Goal: Information Seeking & Learning: Compare options

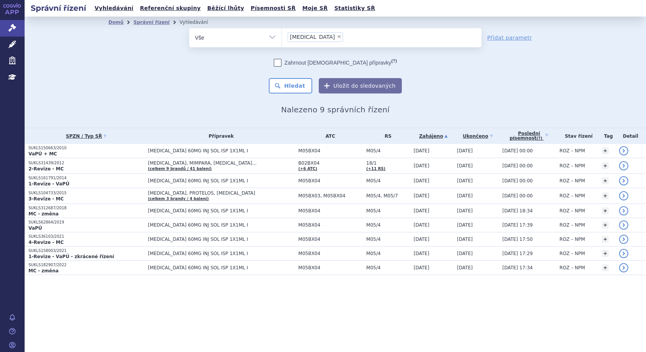
click at [337, 37] on span "×" at bounding box center [339, 36] width 5 height 5
click at [282, 37] on select "prolia" at bounding box center [282, 37] width 0 height 19
select select
type input "so"
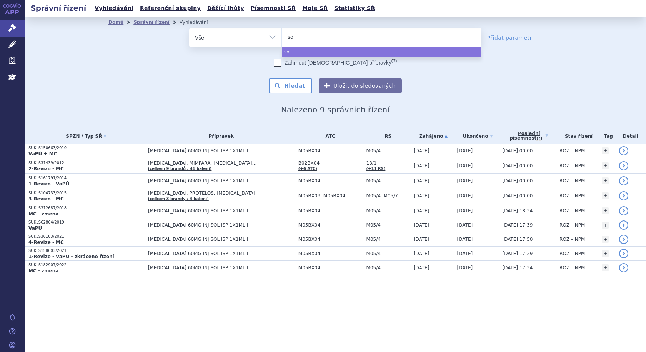
type input "sol"
type input "soli"
type input "soliri"
type input "soliris"
select select "soliris"
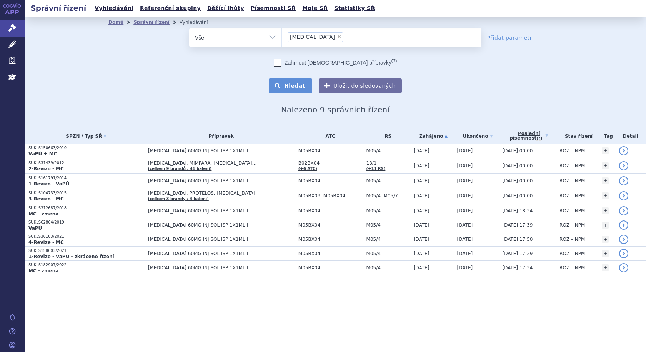
click at [307, 87] on button "Hledat" at bounding box center [290, 85] width 43 height 15
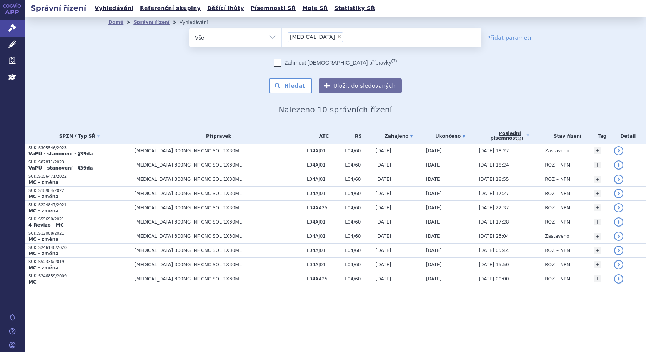
click at [432, 135] on link "Ukončeno" at bounding box center [450, 136] width 49 height 11
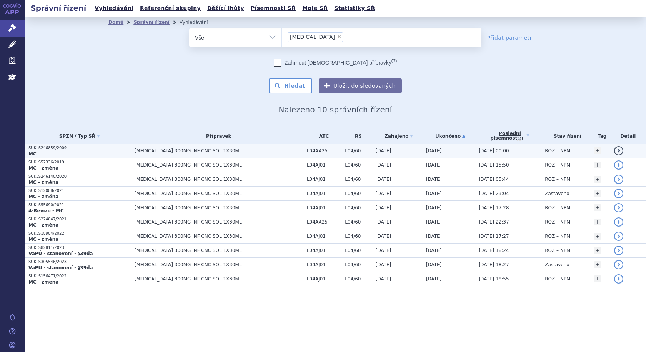
click at [160, 150] on span "[MEDICAL_DATA] 300MG INF CNC SOL 1X30ML" at bounding box center [219, 150] width 168 height 5
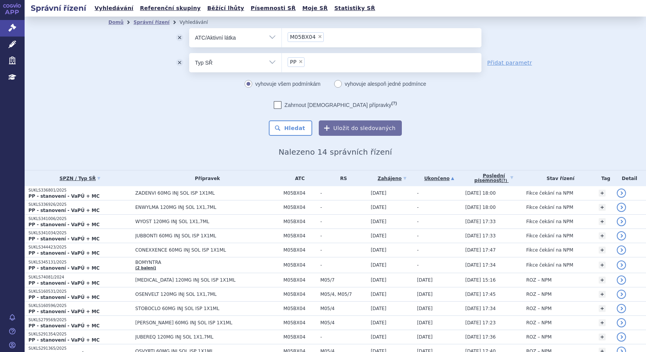
click at [318, 36] on span "×" at bounding box center [320, 36] width 5 height 5
click at [282, 36] on select "M05BX04" at bounding box center [282, 37] width 0 height 19
select select
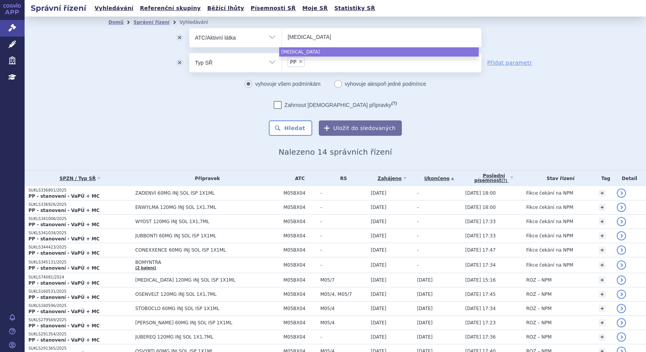
type input "eculizumab"
select select "eculizumab"
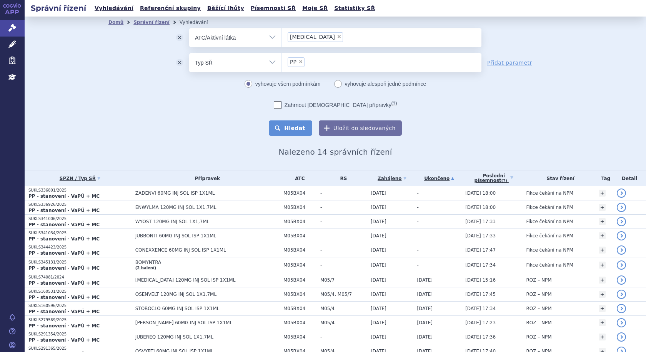
click at [295, 130] on button "Hledat" at bounding box center [290, 127] width 43 height 15
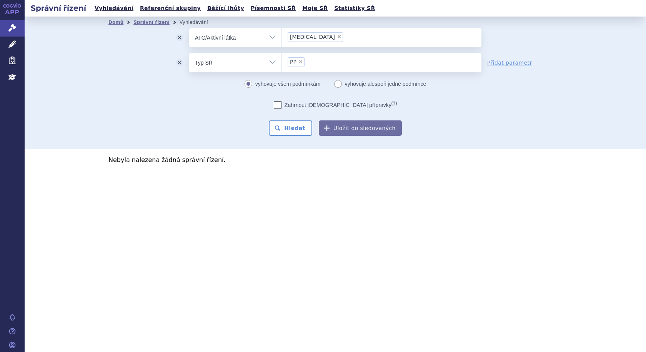
click at [337, 37] on span "×" at bounding box center [339, 36] width 5 height 5
click at [282, 37] on select "[MEDICAL_DATA]" at bounding box center [282, 37] width 0 height 19
select select
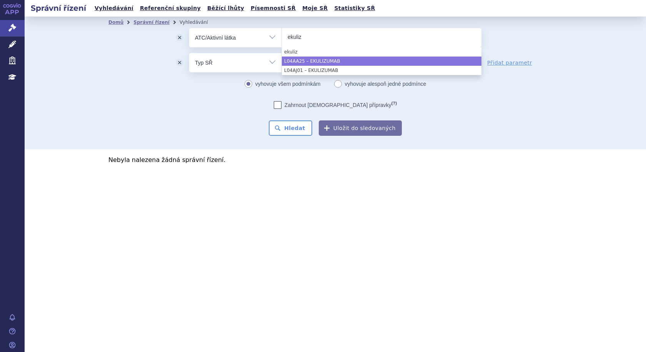
type input "ekuliz"
select select "L04AA25"
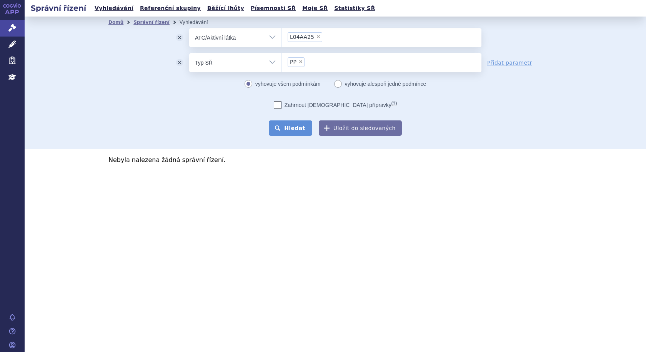
click at [303, 129] on button "Hledat" at bounding box center [290, 127] width 43 height 15
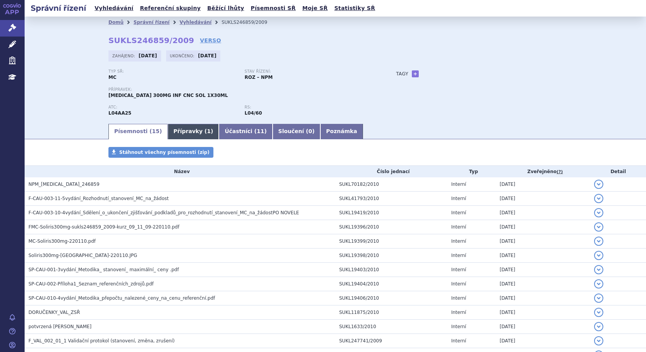
click at [173, 132] on link "Přípravky ( 1 )" at bounding box center [193, 131] width 51 height 15
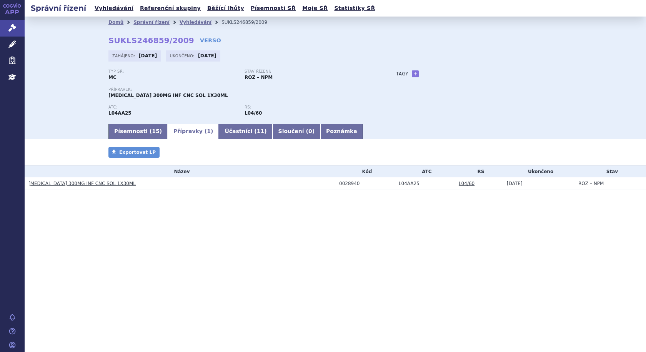
click at [83, 181] on link "[MEDICAL_DATA] 300MG INF CNC SOL 1X30ML" at bounding box center [81, 183] width 107 height 5
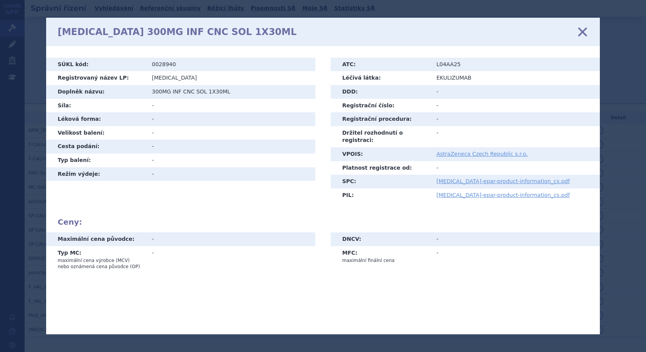
click at [581, 31] on icon at bounding box center [583, 32] width 16 height 16
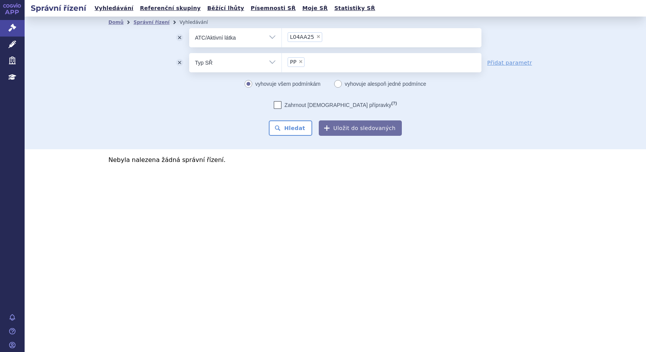
click at [317, 35] on span "×" at bounding box center [318, 36] width 5 height 5
click at [282, 35] on select "L04AA25" at bounding box center [282, 37] width 0 height 19
select select
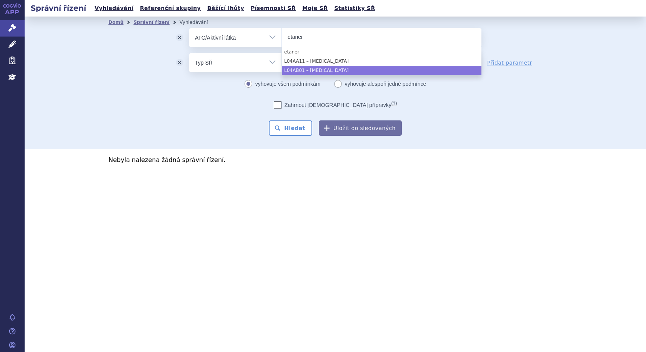
type input "etaner"
select select "L04AB01"
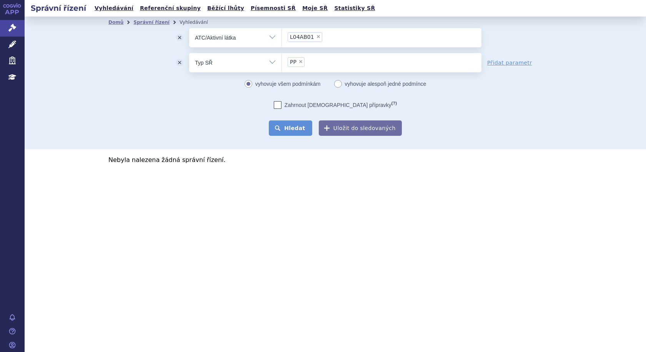
click at [310, 131] on button "Hledat" at bounding box center [290, 127] width 43 height 15
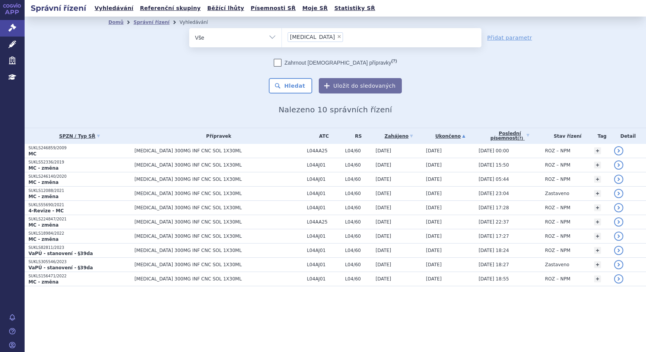
click at [337, 37] on span "×" at bounding box center [339, 36] width 5 height 5
click at [282, 37] on select "soliris" at bounding box center [282, 37] width 0 height 19
select select
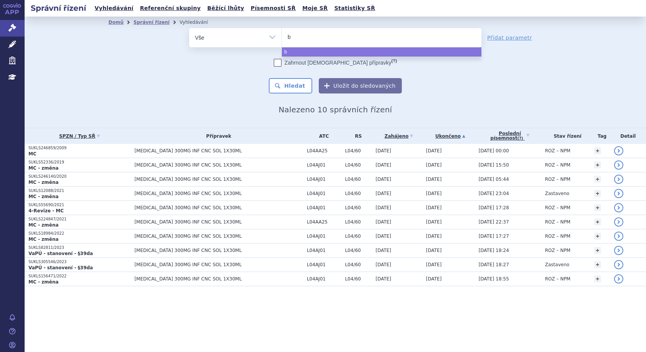
type input "be"
type input "beke"
type input "bekem"
type input "bekemv"
select select "bekemv"
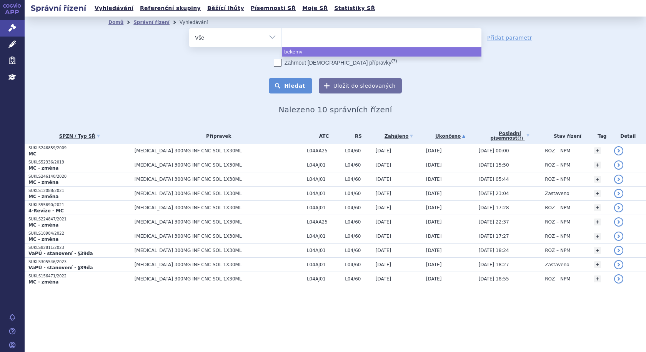
click at [302, 84] on button "Hledat" at bounding box center [290, 85] width 43 height 15
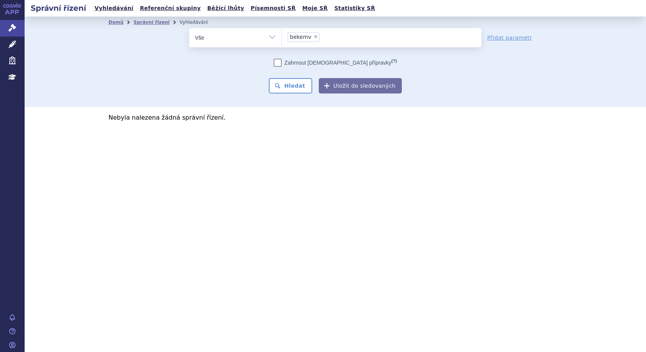
click at [315, 36] on span "×" at bounding box center [315, 36] width 5 height 5
click at [282, 36] on select "bekemv" at bounding box center [282, 37] width 0 height 19
select select
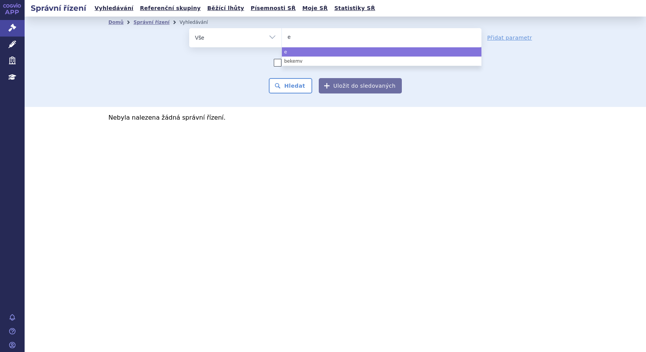
type input "ep"
type input "epys"
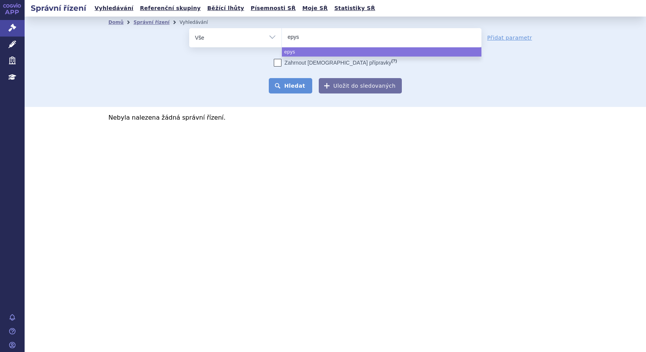
select select "epys"
click at [308, 87] on button "Hledat" at bounding box center [290, 85] width 43 height 15
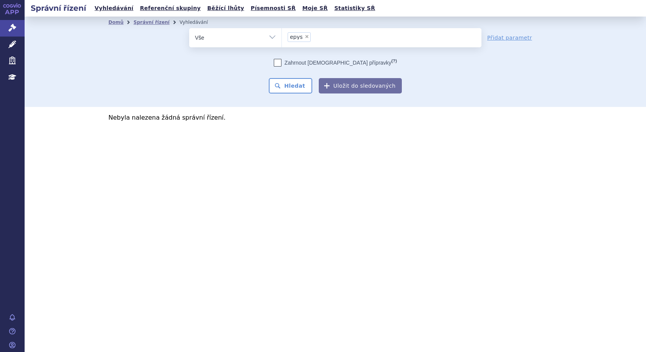
click at [307, 36] on span "×" at bounding box center [307, 36] width 5 height 5
click at [282, 36] on select "epys" at bounding box center [282, 37] width 0 height 19
select select
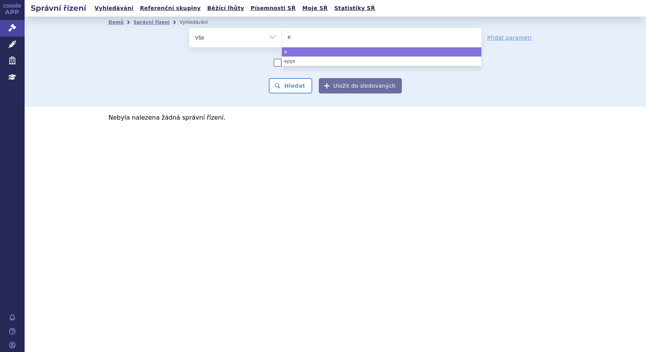
type input "ek"
type input "eku"
type input "ekul"
type input "ekuli"
type input "ekulizu"
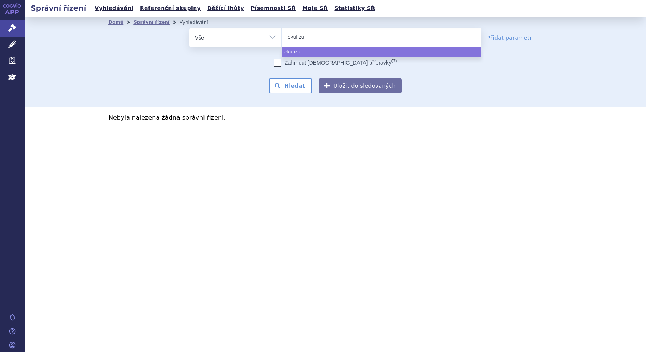
type input "ekulizum"
type input "ekulizumab"
select select "ekulizumab"
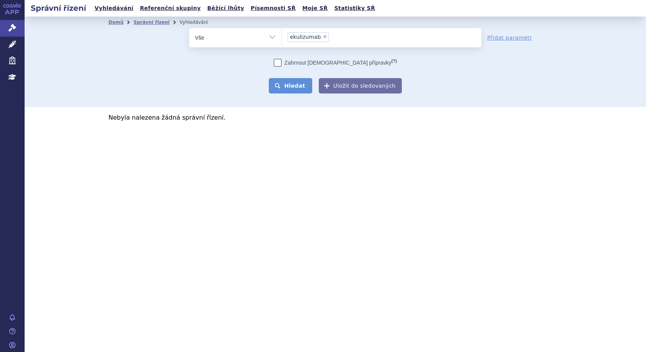
click at [292, 83] on button "Hledat" at bounding box center [290, 85] width 43 height 15
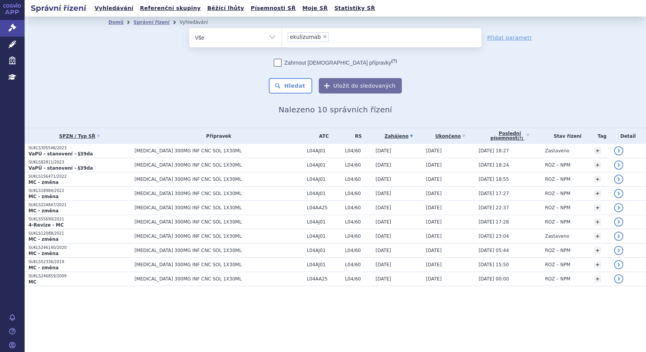
click at [323, 36] on span "×" at bounding box center [325, 36] width 5 height 5
click at [282, 36] on select "ekulizumab" at bounding box center [282, 37] width 0 height 19
select select
click at [325, 38] on ul at bounding box center [382, 36] width 200 height 16
click at [282, 38] on select "ekulizumab" at bounding box center [282, 37] width 0 height 19
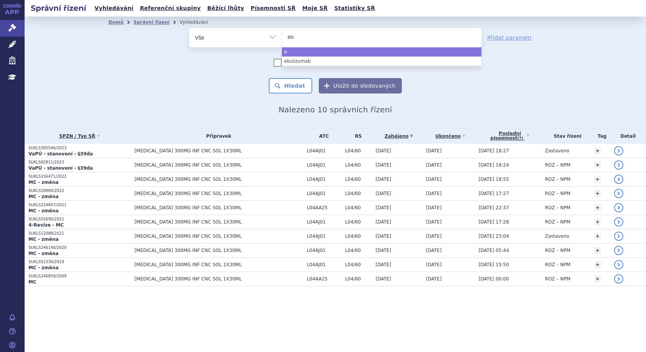
type input "enb"
type input "enbr"
type input "enbre"
type input "[MEDICAL_DATA]"
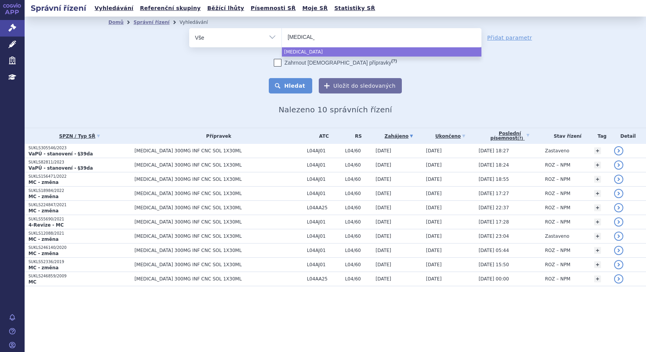
select select "enbrel"
click at [301, 82] on button "Hledat" at bounding box center [290, 85] width 43 height 15
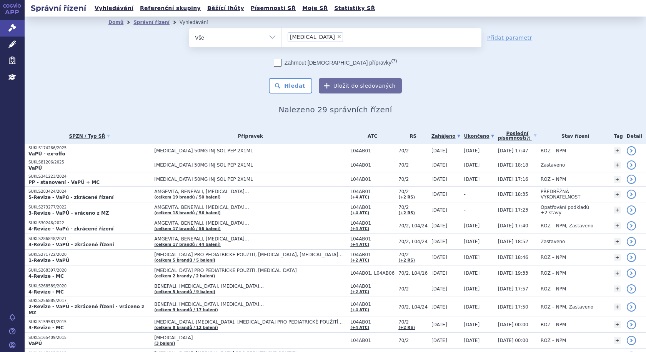
click at [465, 136] on link "Ukončeno" at bounding box center [479, 136] width 30 height 11
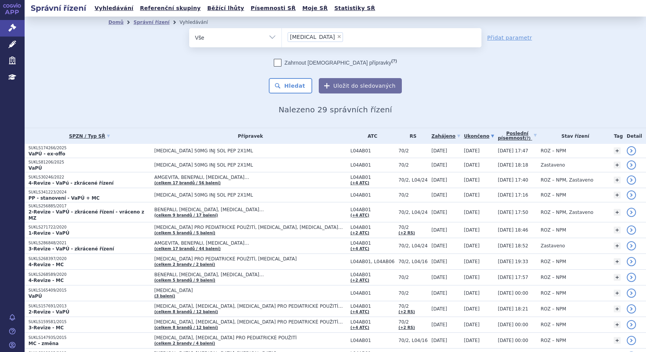
click at [465, 135] on link "Ukončeno" at bounding box center [479, 136] width 30 height 11
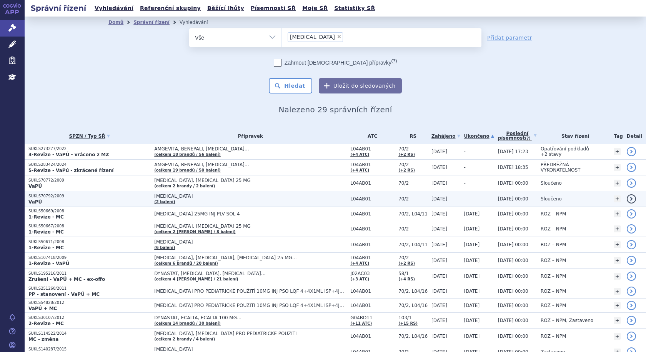
click at [191, 200] on td "[MEDICAL_DATA] (2 balení)" at bounding box center [248, 199] width 196 height 16
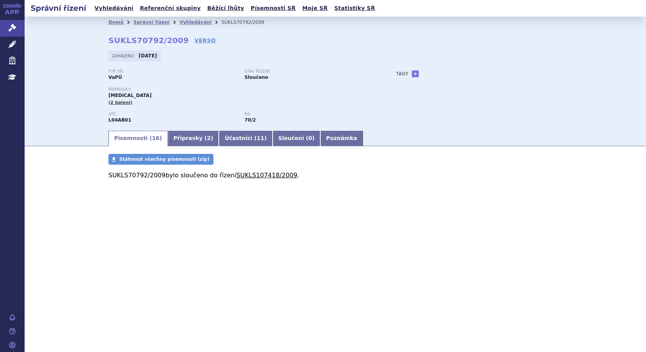
click at [245, 175] on link "SUKLS107418/2009" at bounding box center [267, 175] width 61 height 7
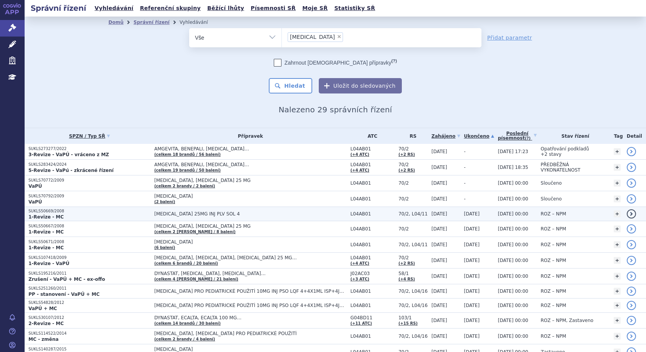
click at [230, 214] on span "[MEDICAL_DATA] 25MG INJ PLV SOL 4" at bounding box center [250, 213] width 192 height 5
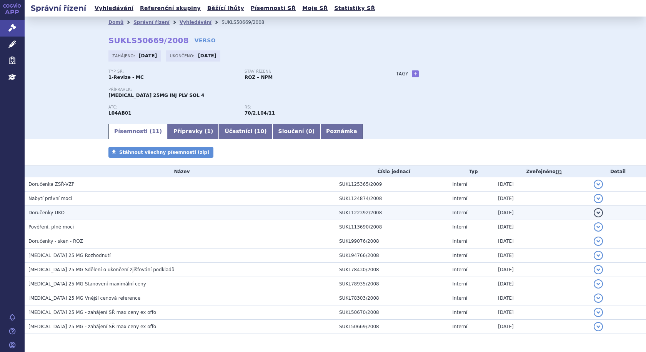
scroll to position [28, 0]
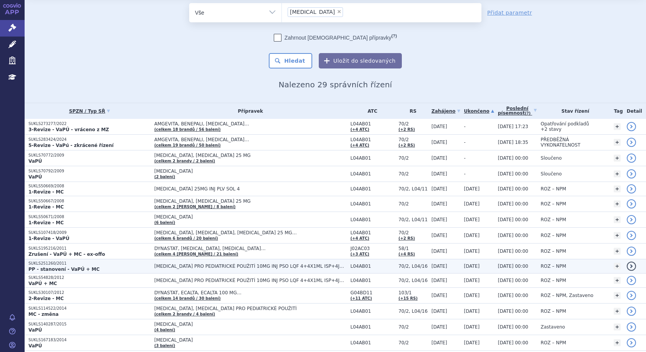
scroll to position [38, 0]
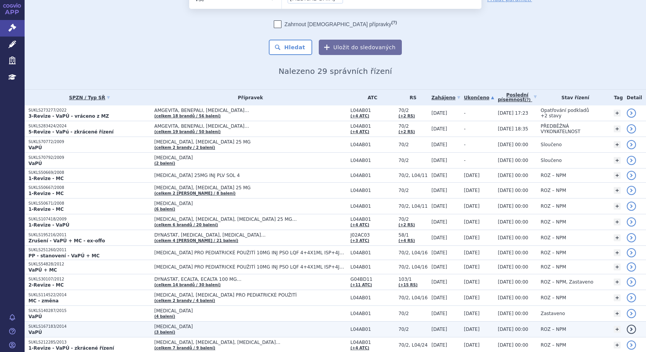
click at [113, 329] on p "VaPÚ" at bounding box center [89, 332] width 122 height 6
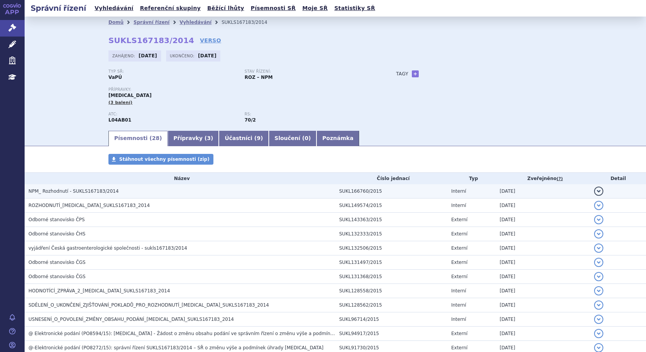
click at [80, 187] on h3 "NPM_ Rozhodnutí - SUKLS167183/2014" at bounding box center [181, 191] width 307 height 8
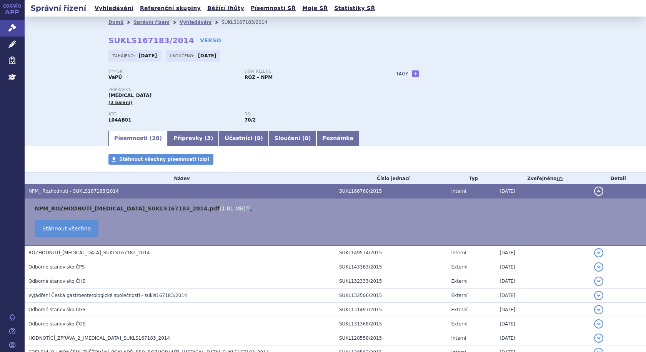
click at [72, 206] on link "NPM_ROZHODNUTÍ_ENBREL_SUKLS167183_2014.pdf" at bounding box center [127, 208] width 185 height 6
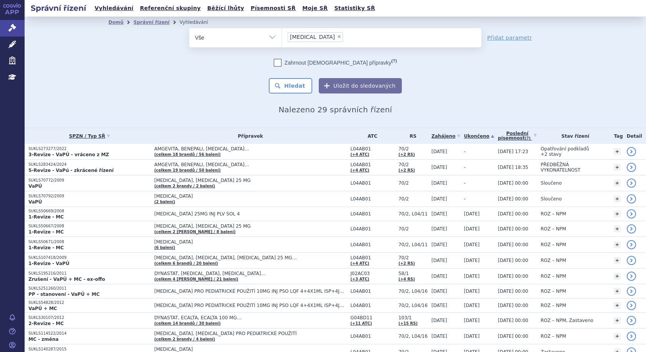
click at [268, 36] on select "Vše Spisová značka Typ SŘ Přípravek/SUKL kód Účastník/Držitel" at bounding box center [235, 36] width 92 height 17
click at [498, 37] on link "Přidat parametr" at bounding box center [509, 38] width 45 height 8
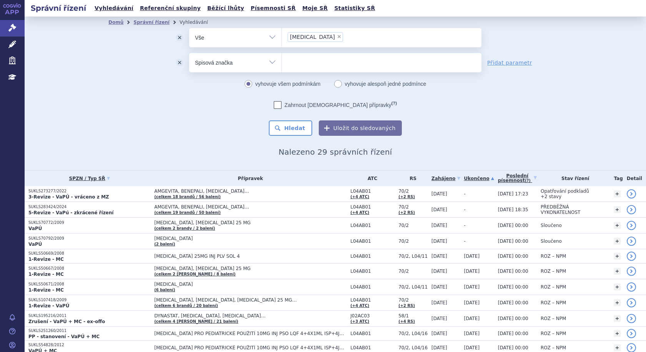
click at [270, 63] on select "Vše Spisová značka Typ SŘ Přípravek/SUKL kód Účastník/Držitel" at bounding box center [235, 61] width 92 height 17
select select "filter-procedure-type"
click at [189, 53] on select "Vše Spisová značka Typ SŘ Přípravek/SUKL kód Účastník/Držitel" at bounding box center [235, 61] width 92 height 17
click at [306, 63] on ul at bounding box center [382, 61] width 200 height 16
click at [282, 63] on select at bounding box center [282, 62] width 0 height 19
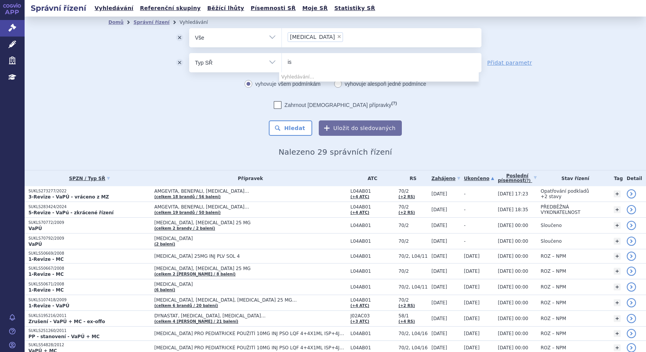
type input "i"
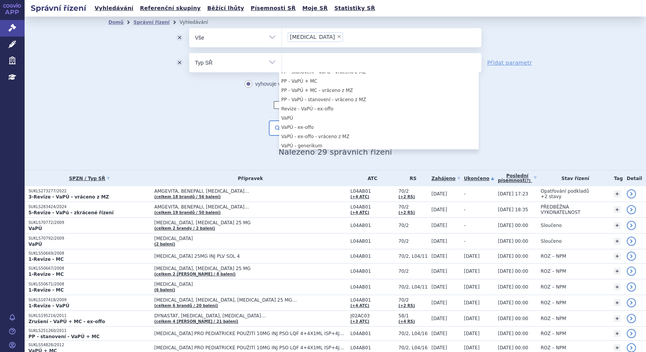
scroll to position [462, 0]
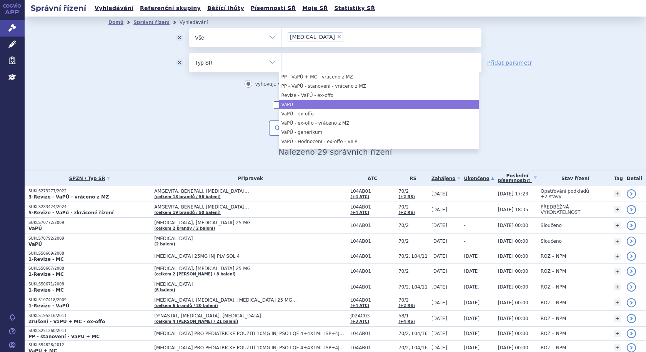
select select "c27ce917-db6b-4f48-8974-baf7188ecfc9"
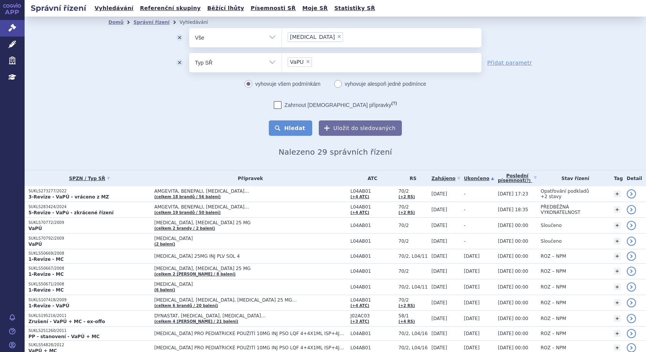
click at [303, 125] on button "Hledat" at bounding box center [290, 127] width 43 height 15
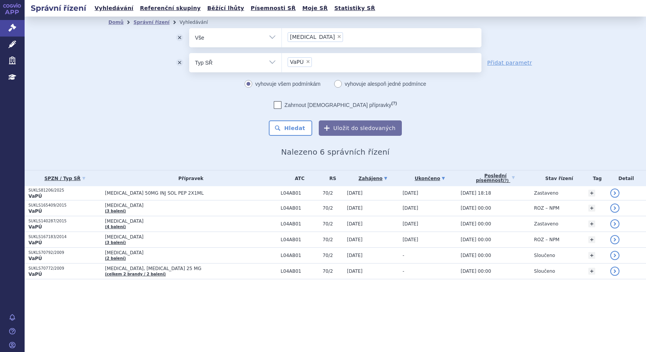
click at [413, 176] on link "Ukončeno" at bounding box center [430, 178] width 54 height 11
click at [415, 176] on link "Ukončeno" at bounding box center [430, 178] width 54 height 11
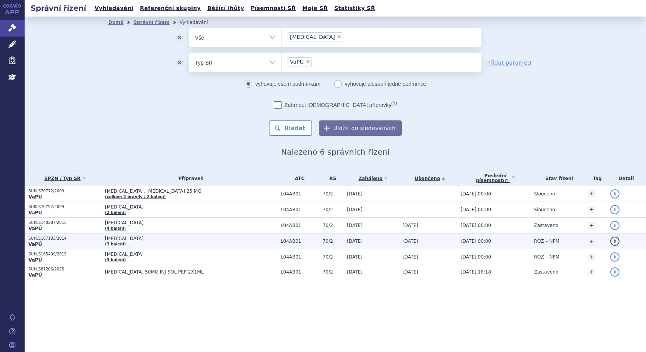
click at [156, 237] on span "[MEDICAL_DATA]" at bounding box center [191, 238] width 172 height 5
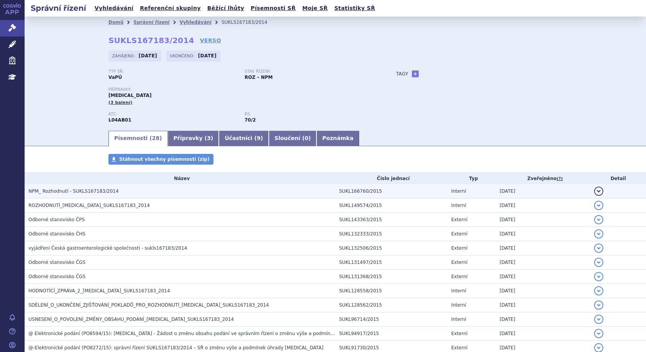
click at [74, 191] on span "NPM_ Rozhodnutí - SUKLS167183/2014" at bounding box center [73, 190] width 90 height 5
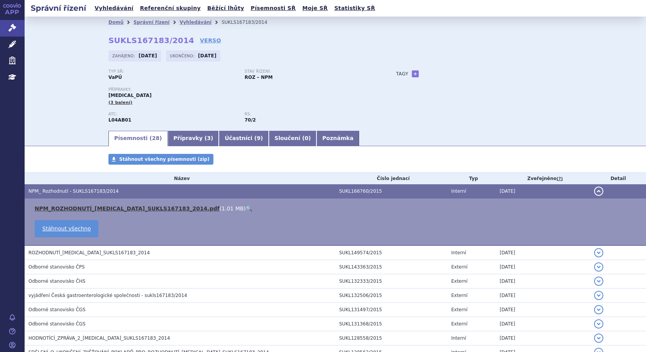
click at [54, 206] on link "NPM_ROZHODNUTÍ_[MEDICAL_DATA]_SUKLS167183_2014.pdf" at bounding box center [127, 208] width 185 height 6
click at [349, 102] on div "Přípravky: ENBREL (3 balení)" at bounding box center [244, 96] width 272 height 18
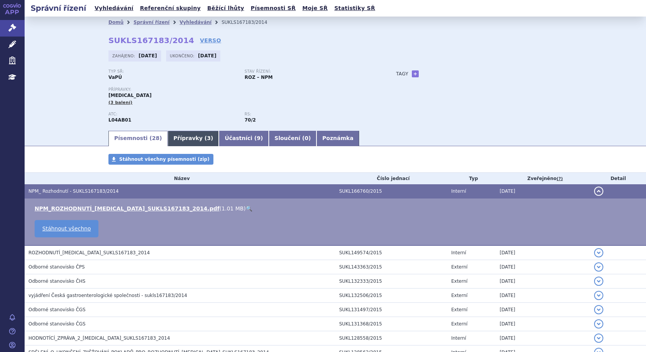
click at [168, 135] on link "Přípravky ( 3 )" at bounding box center [193, 138] width 51 height 15
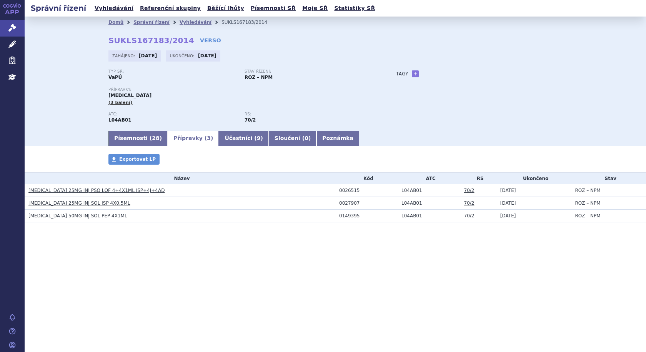
click at [83, 215] on link "[MEDICAL_DATA] 50MG INJ SOL PEP 4X1ML" at bounding box center [77, 215] width 99 height 5
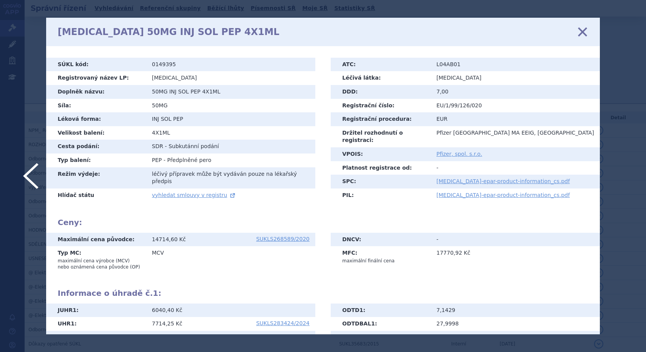
click at [580, 27] on icon at bounding box center [583, 32] width 16 height 16
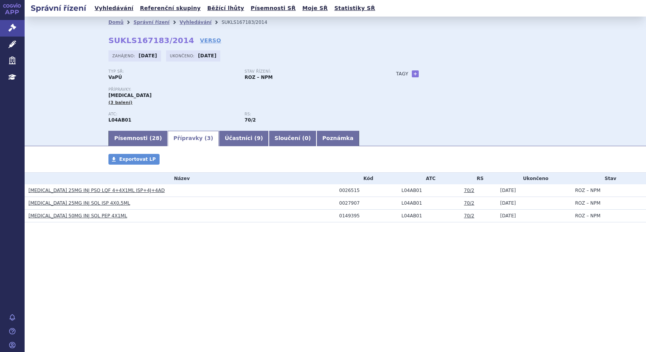
click at [90, 204] on link "[MEDICAL_DATA] 25MG INJ SOL ISP 4X0,5ML" at bounding box center [79, 202] width 102 height 5
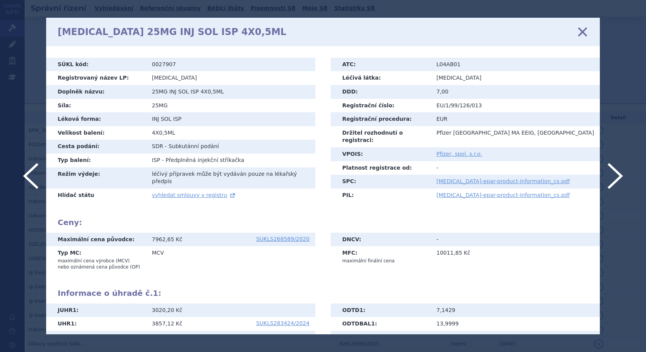
click at [583, 33] on icon at bounding box center [583, 32] width 16 height 16
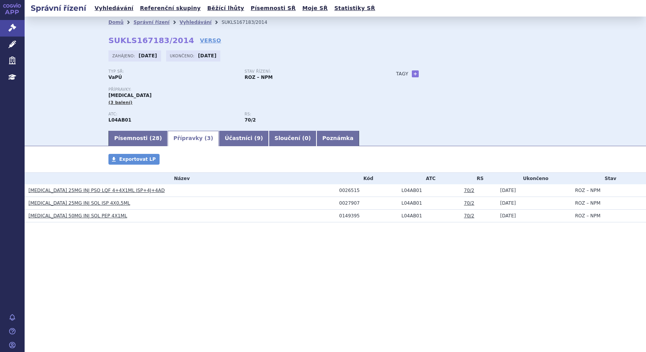
click at [94, 216] on link "[MEDICAL_DATA] 50MG INJ SOL PEP 4X1ML" at bounding box center [77, 215] width 99 height 5
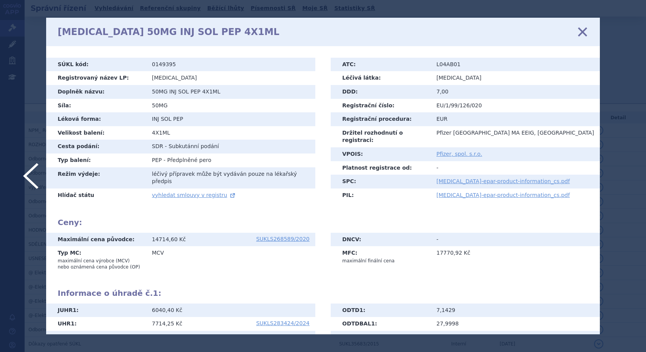
click at [585, 30] on icon at bounding box center [583, 32] width 16 height 16
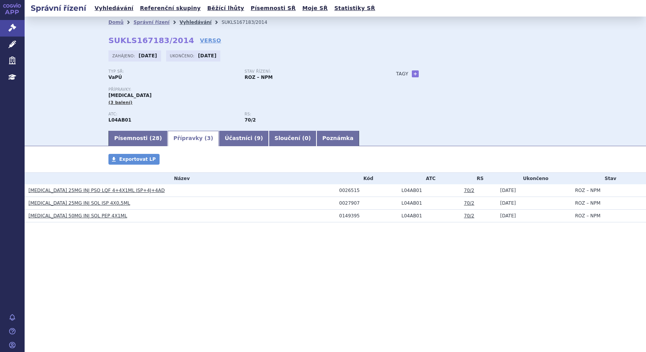
click at [183, 23] on link "Vyhledávání" at bounding box center [196, 22] width 32 height 5
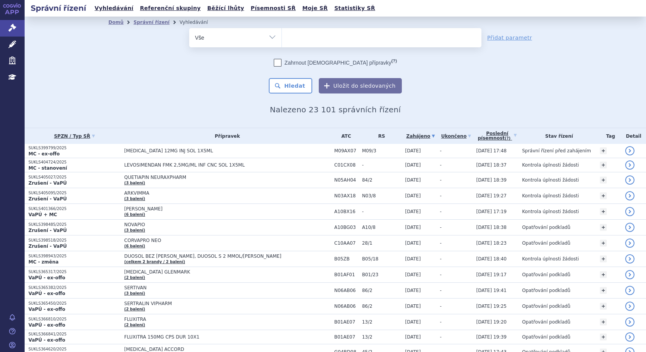
click at [300, 35] on ul at bounding box center [382, 36] width 200 height 16
click at [282, 35] on select at bounding box center [282, 37] width 0 height 19
type input "ne"
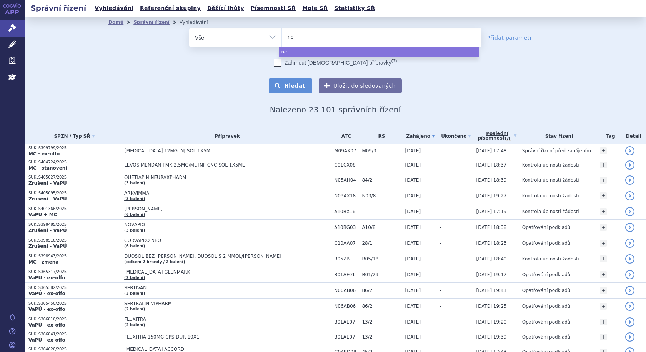
type input "neu"
type input "neup"
type input "neupo"
type input "neupog"
type input "neupogen"
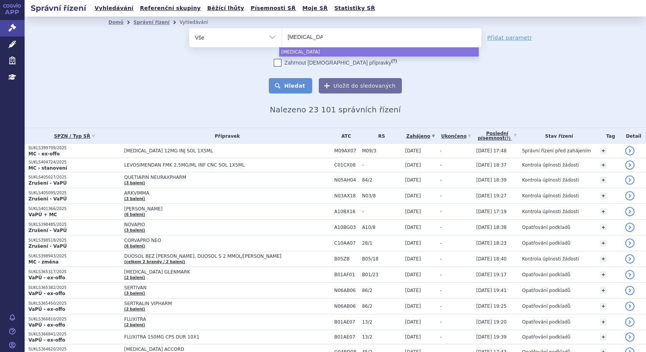
select select "neupogen"
click at [287, 81] on button "Hledat" at bounding box center [290, 85] width 43 height 15
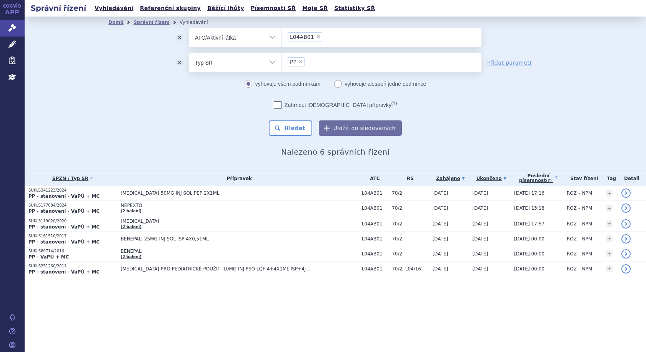
click at [477, 179] on link "Ukončeno" at bounding box center [492, 178] width 38 height 11
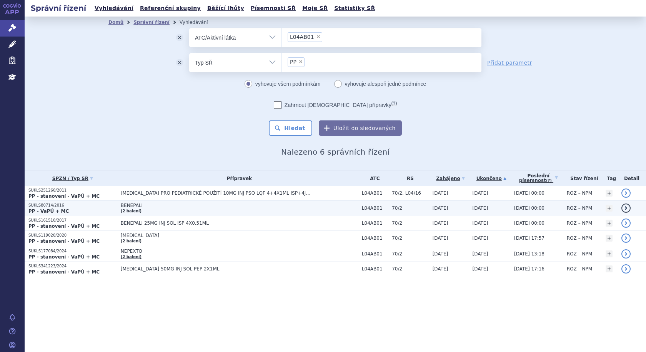
click at [227, 206] on span "BENEPALI" at bounding box center [217, 205] width 192 height 5
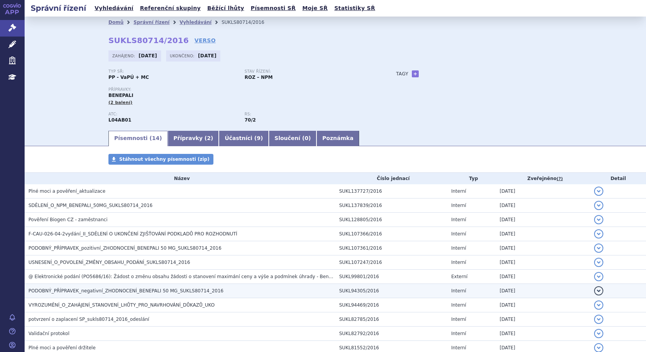
scroll to position [78, 0]
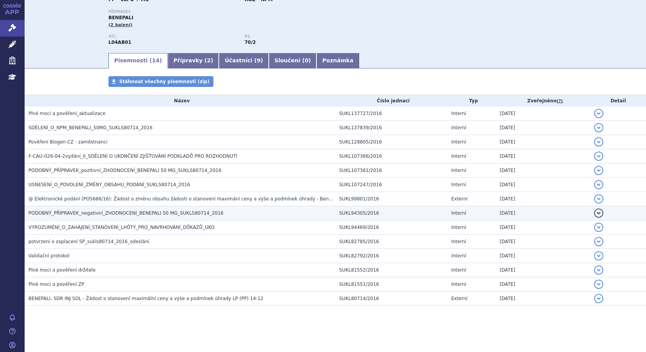
click at [52, 209] on td "PODOBNÝ_PŘÍPRAVEK_negativní_ZHODNOCENÍ_BENEPALI 50 MG_SUKLS80714_2016" at bounding box center [180, 213] width 311 height 14
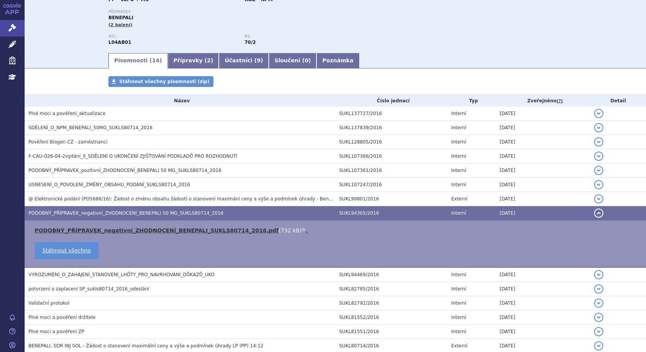
click at [83, 228] on link "PODOBNÝ_PŘÍPRAVEK_negativní_ZHODNOCENÍ_BENEPALI_SUKLS80714_2016.pdf" at bounding box center [157, 230] width 244 height 6
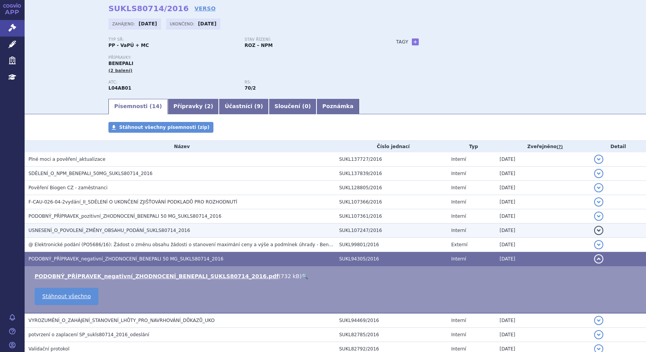
scroll to position [0, 0]
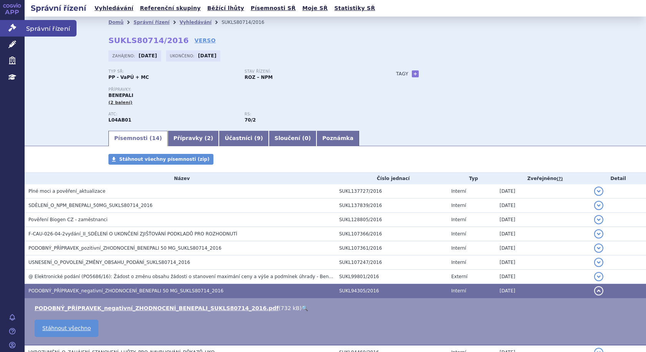
click at [41, 29] on span "Správní řízení" at bounding box center [51, 28] width 52 height 16
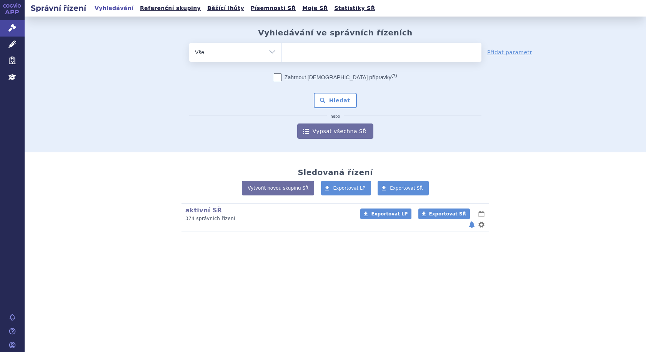
click at [328, 52] on ul at bounding box center [382, 51] width 200 height 16
click at [282, 52] on select at bounding box center [282, 51] width 0 height 19
type input "fi"
type input "fil"
type input "filg"
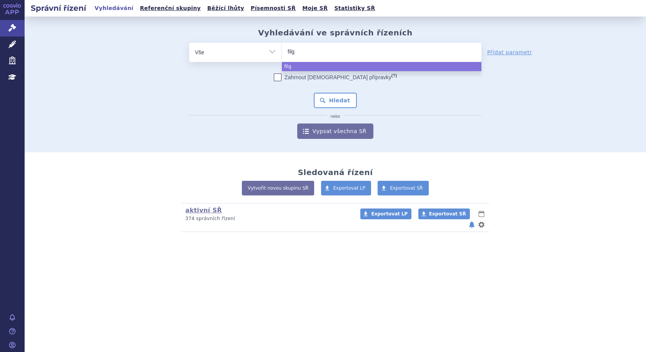
type input "filgr"
type input "filgra"
type input "filgrast"
type input "filgrasti"
type input "filgrastim"
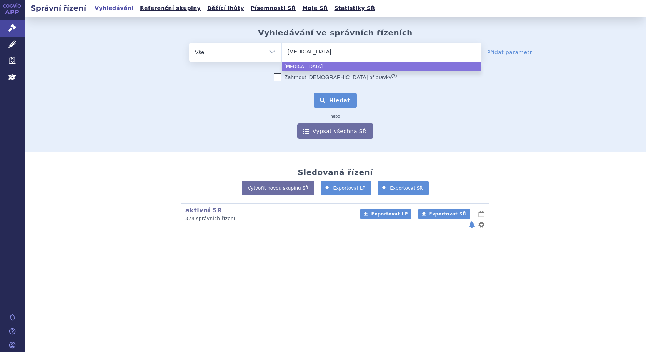
select select "filgrastim"
click at [337, 98] on button "Hledat" at bounding box center [335, 100] width 43 height 15
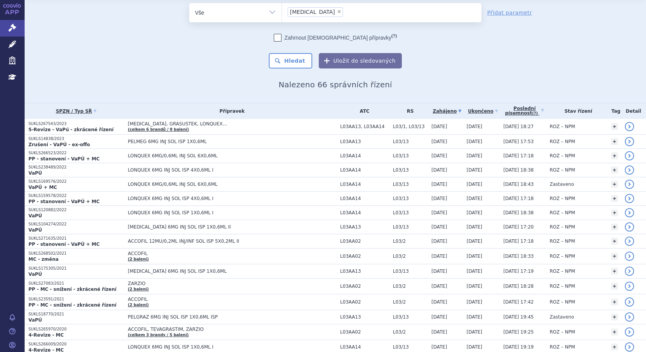
scroll to position [38, 0]
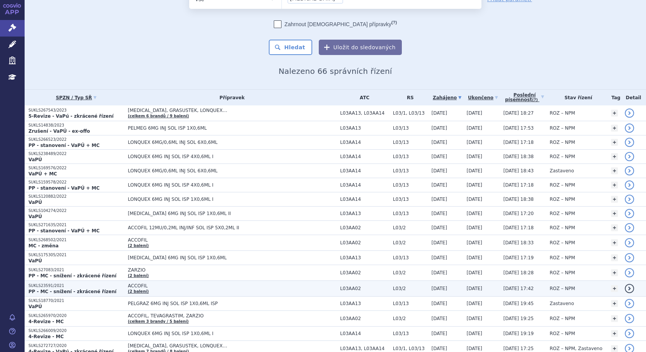
click at [360, 287] on span "L03AA02" at bounding box center [364, 288] width 49 height 5
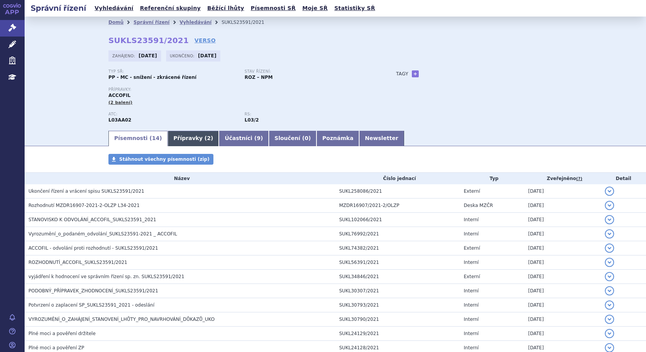
click at [188, 139] on link "Přípravky ( 2 )" at bounding box center [193, 138] width 51 height 15
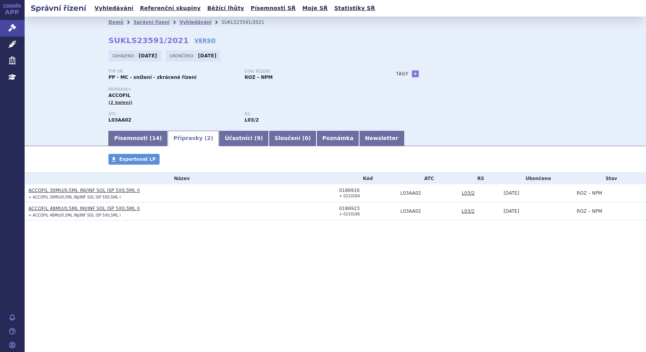
click at [84, 188] on link "ACCOFIL 30MU/0,5ML INJ/INF SOL ISP 5X0,5ML II" at bounding box center [84, 190] width 112 height 5
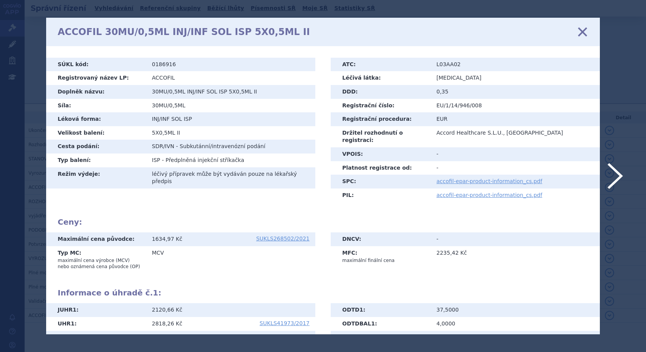
click at [583, 30] on icon at bounding box center [583, 32] width 16 height 16
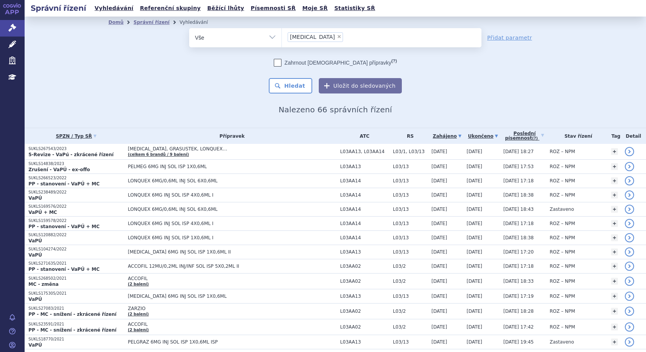
click at [478, 137] on link "Ukončeno" at bounding box center [483, 136] width 33 height 11
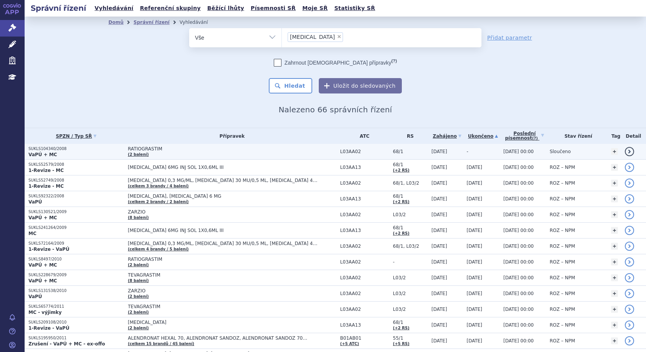
click at [150, 153] on td "RATIOGRASTIM (2 balení)" at bounding box center [230, 152] width 212 height 16
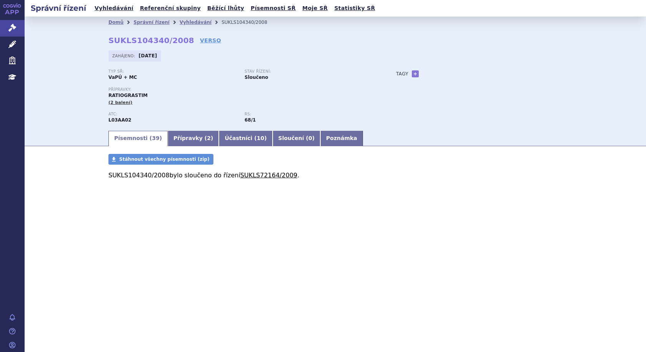
click at [272, 176] on link "SUKLS72164/2009" at bounding box center [268, 175] width 57 height 7
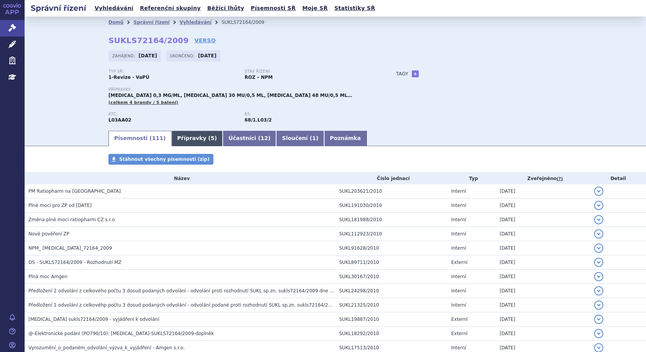
click at [185, 136] on link "Přípravky ( 5 )" at bounding box center [197, 138] width 51 height 15
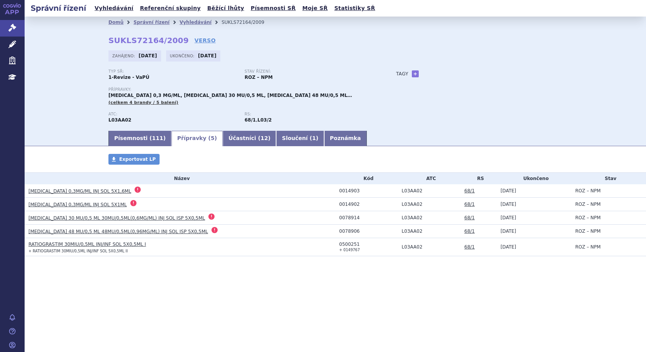
click at [83, 242] on link "RATIOGRASTIM 30MIU/0,5ML INJ/INF SOL 5X0,5ML I" at bounding box center [87, 244] width 118 height 5
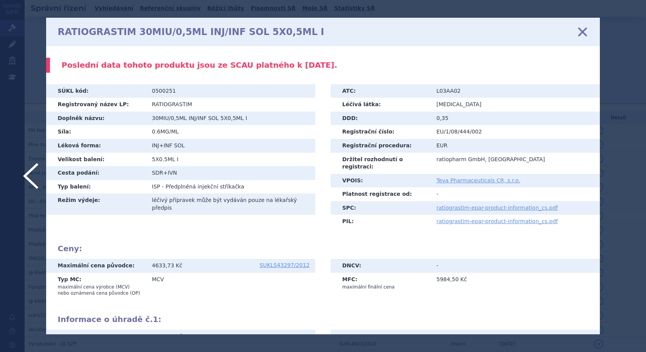
click at [584, 32] on icon at bounding box center [583, 32] width 16 height 16
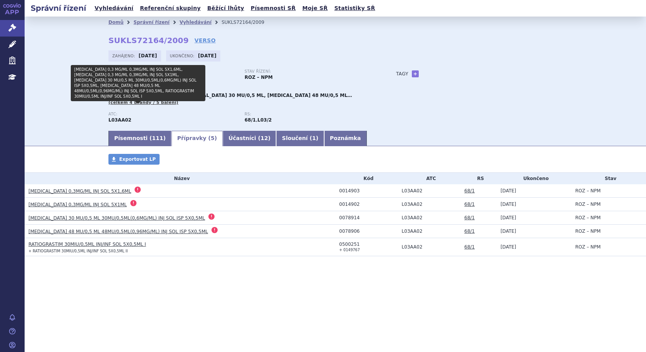
click at [154, 105] on span "(celkem 4 brandy / 5 balení)" at bounding box center [143, 102] width 70 height 5
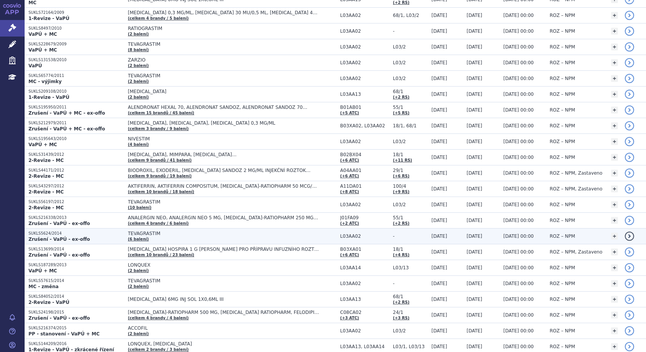
scroll to position [269, 0]
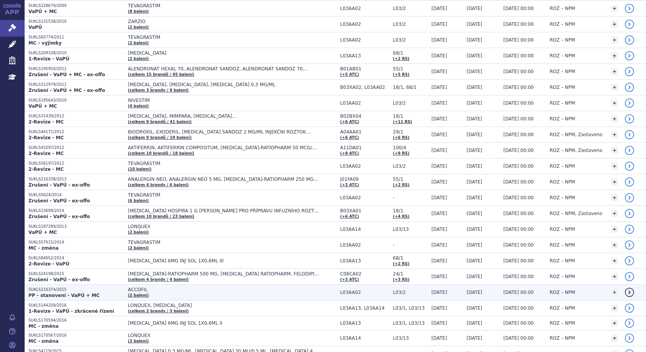
click at [184, 292] on span "ACCOFIL" at bounding box center [224, 289] width 192 height 5
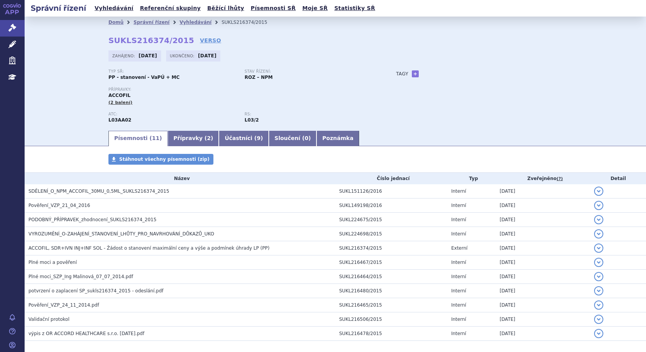
scroll to position [35, 0]
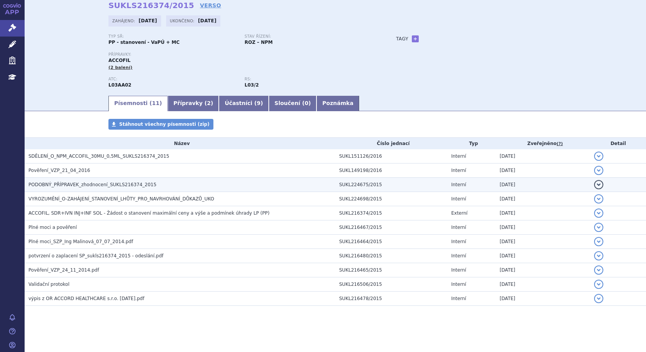
click at [59, 187] on span "PODOBNÝ_PŘÍPRAVEK_zhodnocení_SUKLS216374_2015" at bounding box center [92, 184] width 128 height 5
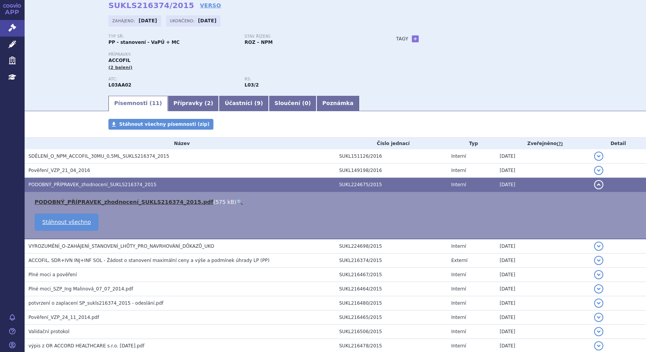
click at [63, 202] on link "PODOBNÝ_PŘÍPRAVEK_zhodnocení_SUKLS216374_2015.pdf" at bounding box center [124, 202] width 179 height 6
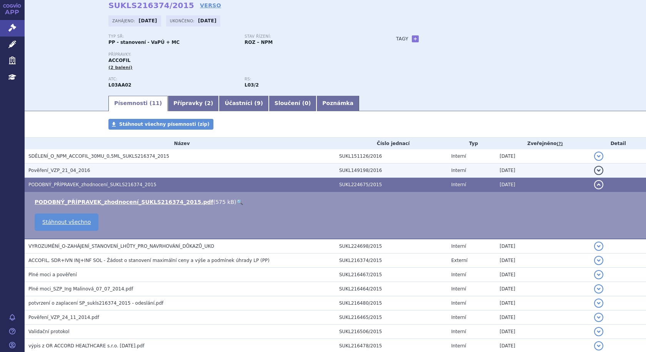
scroll to position [0, 0]
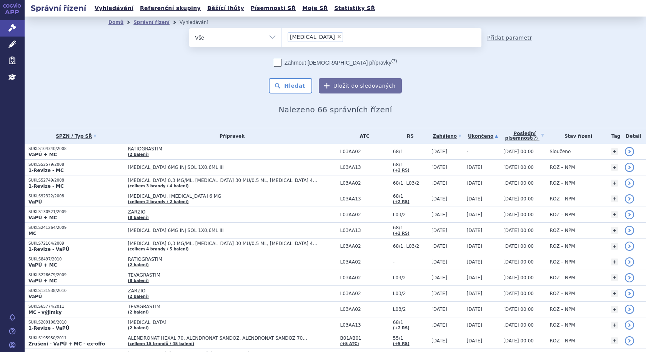
click at [510, 40] on link "Přidat parametr" at bounding box center [509, 38] width 45 height 8
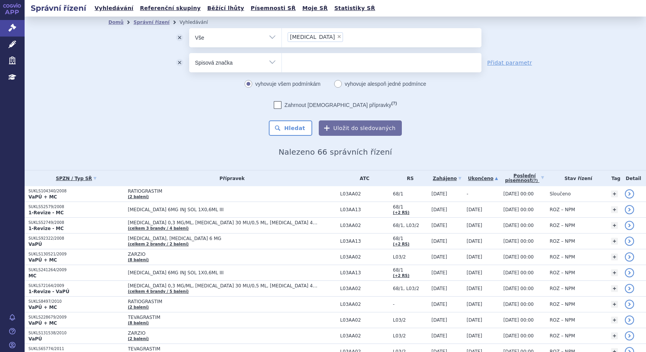
click at [268, 65] on select "Vše Spisová značka Typ SŘ Přípravek/SUKL kód Účastník/Držitel" at bounding box center [235, 61] width 92 height 17
select select "filter-procedure-type"
click at [189, 53] on select "Vše Spisová značka Typ SŘ Přípravek/SUKL kód Účastník/Držitel" at bounding box center [235, 61] width 92 height 17
click at [295, 62] on ul at bounding box center [382, 61] width 200 height 16
click at [282, 62] on select at bounding box center [282, 62] width 0 height 19
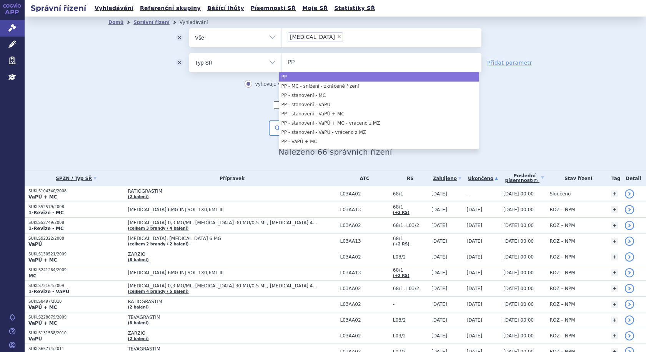
type input "PP"
select select "PP"
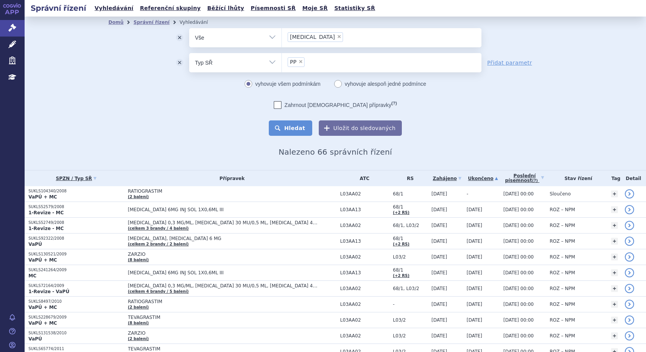
click at [289, 127] on button "Hledat" at bounding box center [290, 127] width 43 height 15
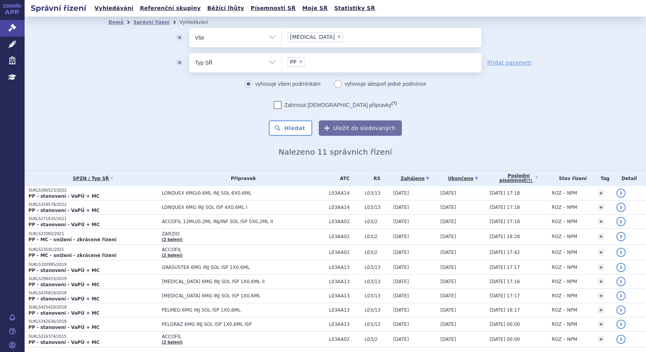
click at [454, 178] on link "Ukončeno" at bounding box center [462, 178] width 45 height 11
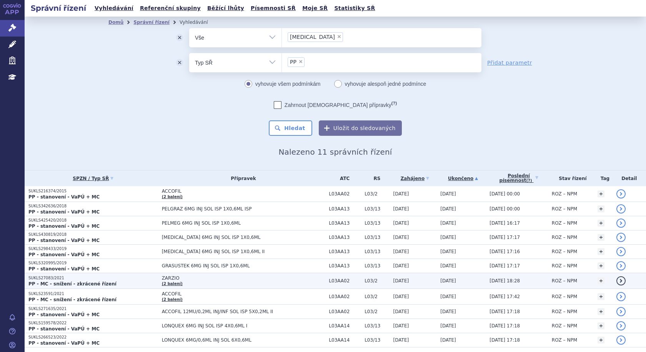
scroll to position [26, 0]
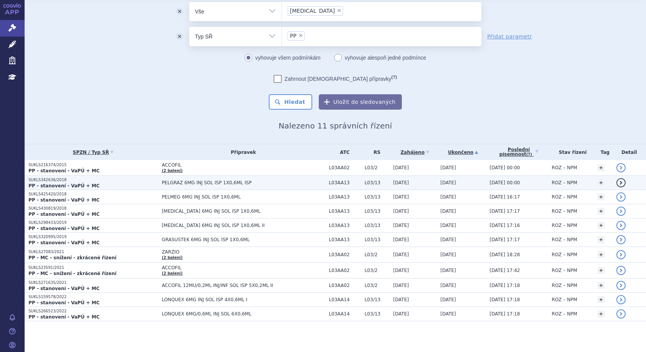
click at [252, 182] on span "PELGRAZ 6MG INJ SOL ISP 1X0,6ML ISP" at bounding box center [243, 182] width 163 height 5
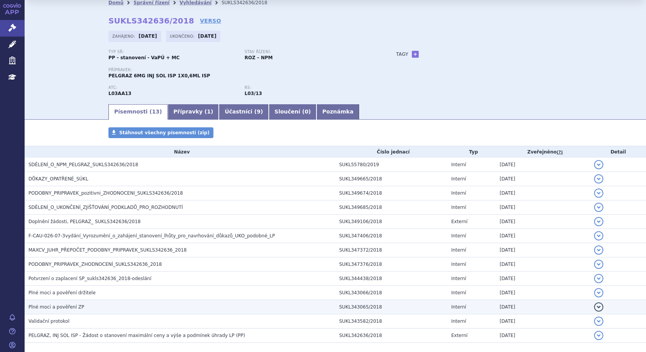
scroll to position [38, 0]
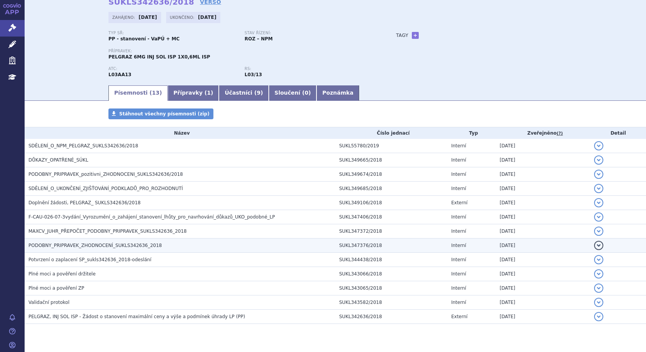
click at [90, 245] on span "PODOBNY_PRIPRAVEK_ZHODNOCENÍ_SUKLS342636_2018" at bounding box center [94, 245] width 133 height 5
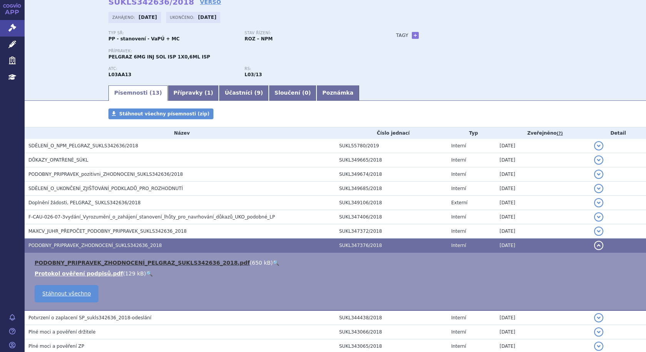
click at [90, 263] on link "PODOBNY_PRIPRAVEK_ZHODNOCENÍ_PELGRAZ_SUKLS342636_2018.pdf" at bounding box center [142, 263] width 215 height 6
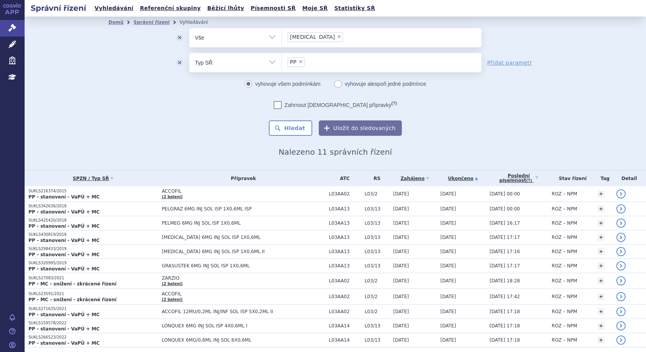
click at [265, 37] on select "Vše Spisová značka Typ SŘ Přípravek/SUKL kód Účastník/Držitel" at bounding box center [235, 36] width 92 height 17
select select "filter-atc-group"
click at [189, 28] on select "Vše Spisová značka Typ SŘ Přípravek/SUKL kód Účastník/Držitel" at bounding box center [235, 36] width 92 height 17
click at [308, 37] on ul at bounding box center [382, 36] width 200 height 16
click at [282, 37] on select at bounding box center [282, 37] width 0 height 19
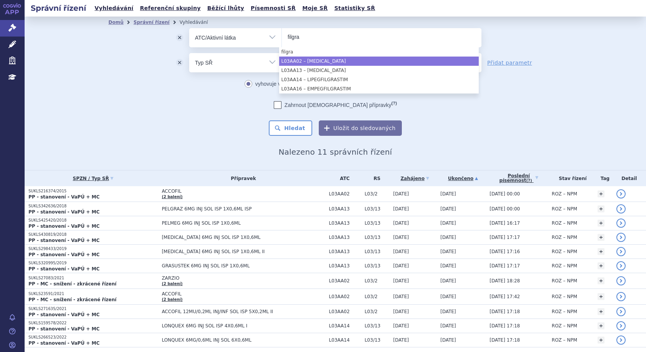
type input "filgra"
select select "L03AA02"
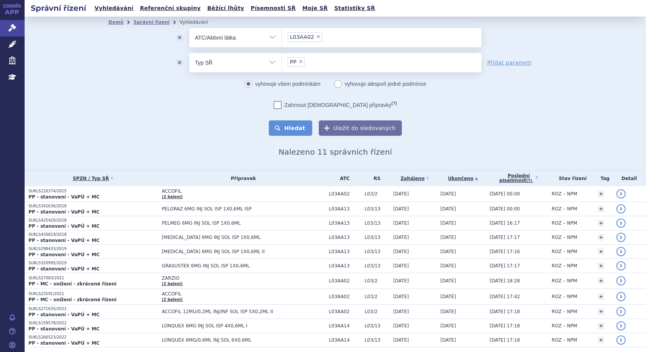
click at [300, 130] on button "Hledat" at bounding box center [290, 127] width 43 height 15
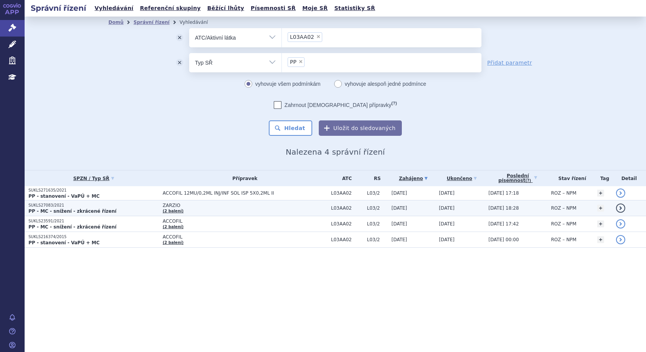
click at [199, 208] on span "ZARZIO" at bounding box center [245, 205] width 165 height 5
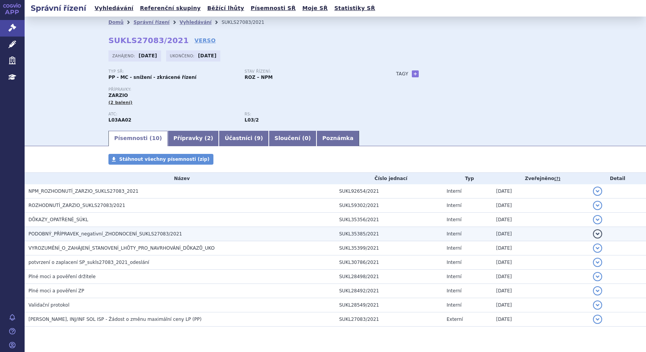
click at [70, 233] on span "PODOBNÝ_PŘÍPRAVEK_negativní_ZHODNOCENÍ_SUKLS27083/2021" at bounding box center [104, 233] width 153 height 5
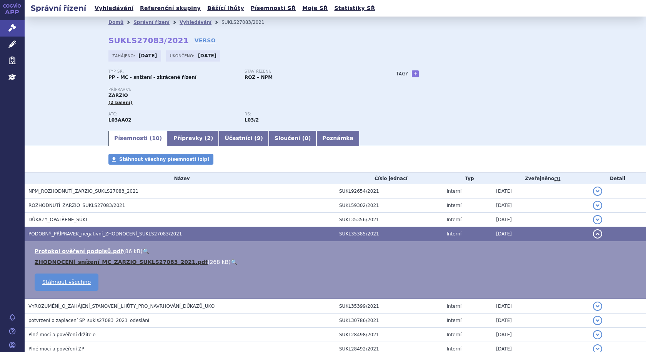
click at [65, 262] on link "ZHODNOCENÍ_snížení_MC_ZARZIO_SUKLS27083_2021.pdf" at bounding box center [121, 262] width 173 height 6
click at [67, 236] on span "PODOBNÝ_PŘÍPRAVEK_negativní_ZHODNOCENÍ_SUKLS27083/2021" at bounding box center [104, 233] width 153 height 5
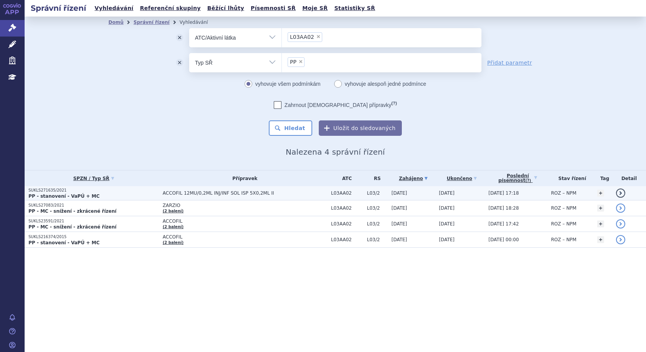
click at [126, 194] on p "PP - stanovení - VaPÚ + MC" at bounding box center [93, 196] width 130 height 6
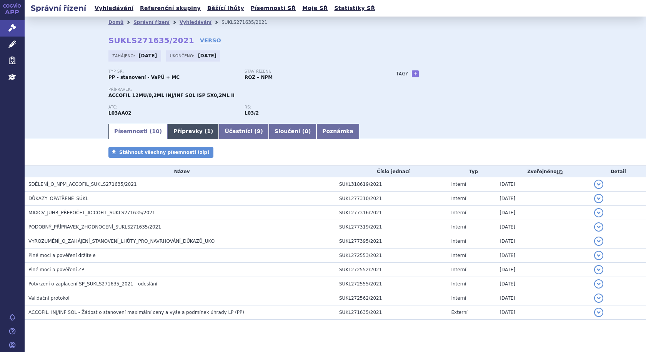
click at [175, 137] on link "Přípravky ( 1 )" at bounding box center [193, 131] width 51 height 15
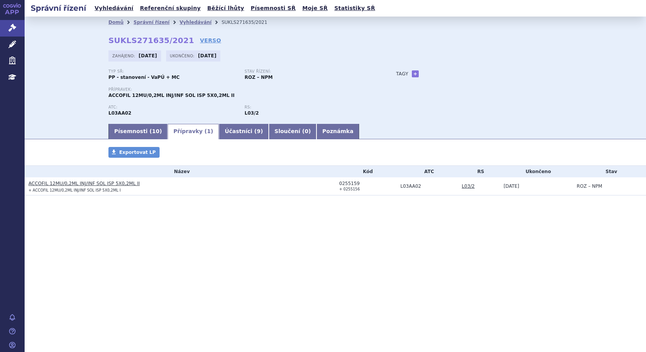
click at [85, 183] on link "ACCOFIL 12MU/0,2ML INJ/INF SOL ISP 5X0,2ML II" at bounding box center [84, 183] width 112 height 5
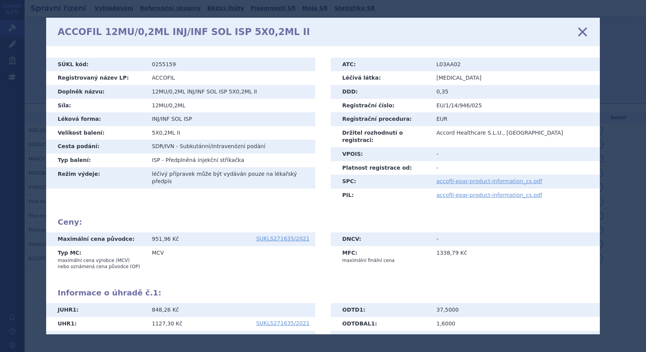
click at [582, 31] on icon at bounding box center [583, 32] width 16 height 16
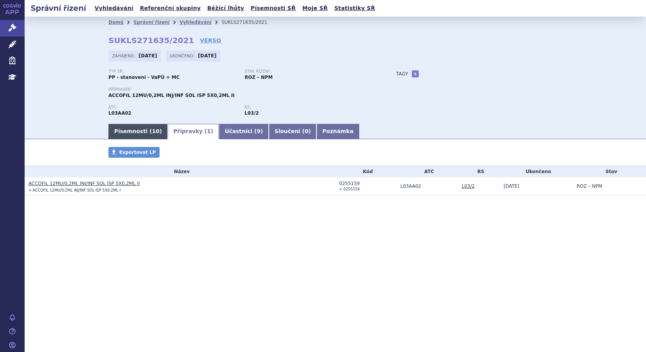
click at [134, 134] on link "Písemnosti ( 10 )" at bounding box center [137, 131] width 59 height 15
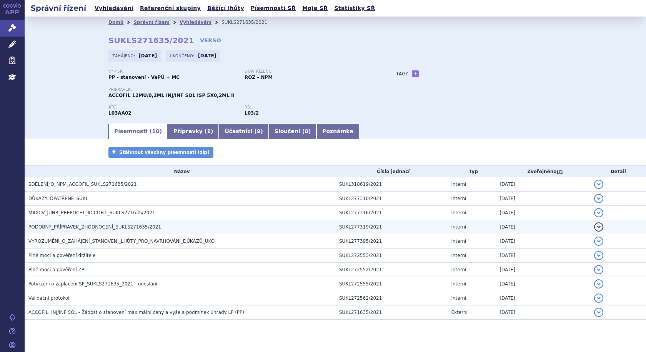
click at [99, 227] on span "PODOBNÝ_PŘÍPRAVEK_ZHODNOCENÍ_SUKLS271635/2021" at bounding box center [94, 226] width 133 height 5
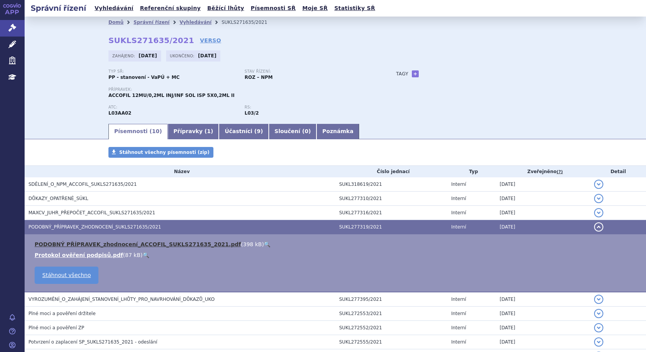
click at [90, 243] on link "PODOBNÝ PŘÍPRAVEK_zhodnocení_ACCOFIL_SUKLS271635_2021.pdf" at bounding box center [138, 244] width 207 height 6
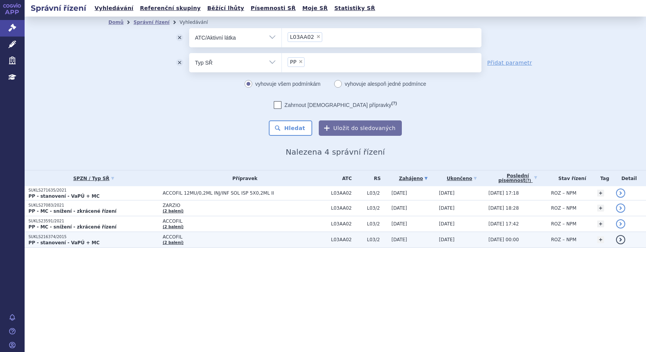
click at [213, 240] on td "ACCOFIL (2 balení)" at bounding box center [243, 240] width 168 height 16
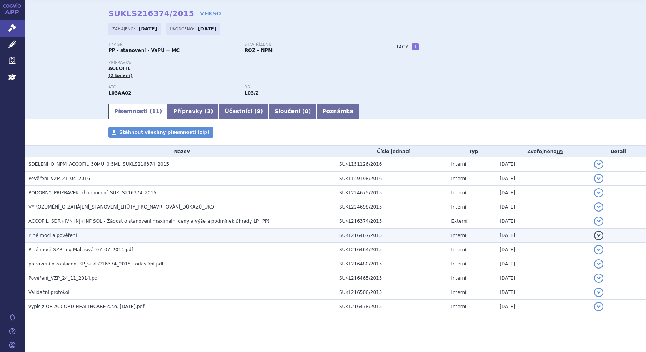
scroll to position [35, 0]
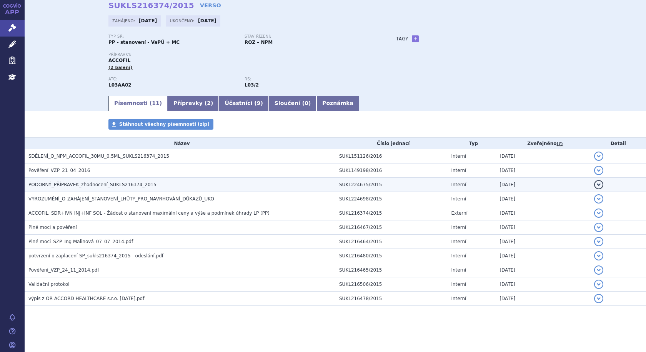
click at [46, 183] on span "PODOBNÝ_PŘÍPRAVEK_zhodnocení_SUKLS216374_2015" at bounding box center [92, 184] width 128 height 5
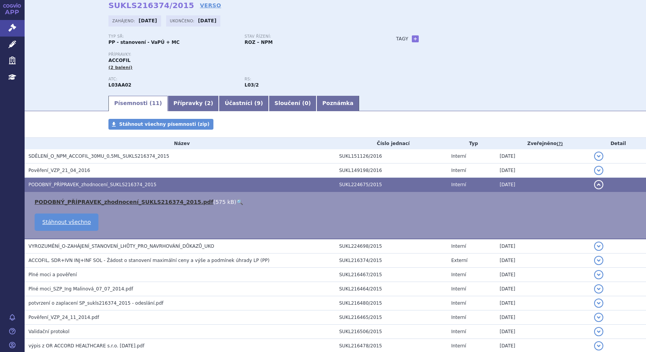
click at [71, 199] on link "PODOBNÝ_PŘÍPRAVEK_zhodnocení_SUKLS216374_2015.pdf" at bounding box center [124, 202] width 179 height 6
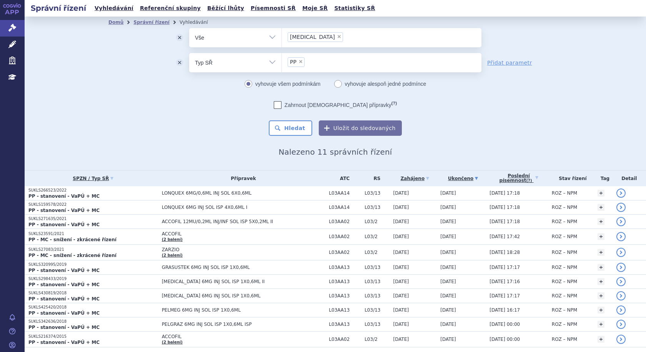
scroll to position [26, 0]
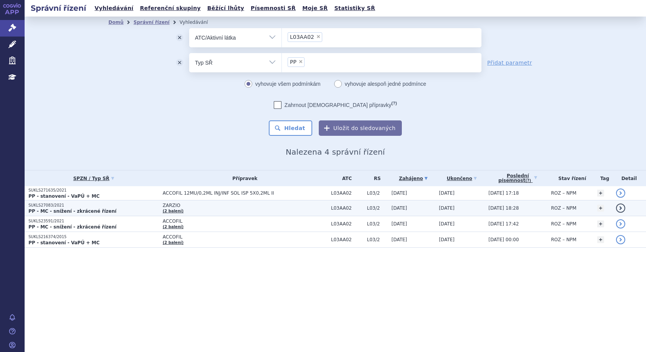
click at [183, 207] on span "ZARZIO" at bounding box center [245, 205] width 165 height 5
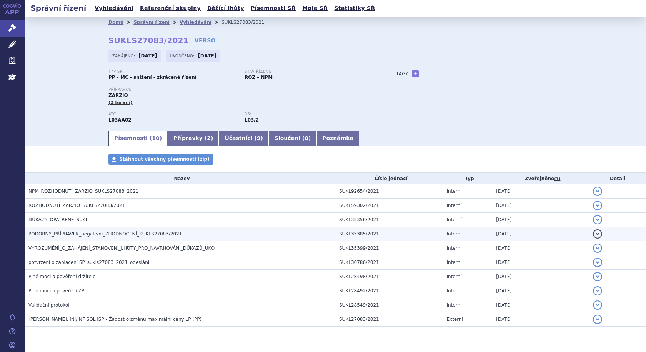
click at [51, 232] on span "PODOBNÝ_PŘÍPRAVEK_negativní_ZHODNOCENÍ_SUKLS27083/2021" at bounding box center [104, 233] width 153 height 5
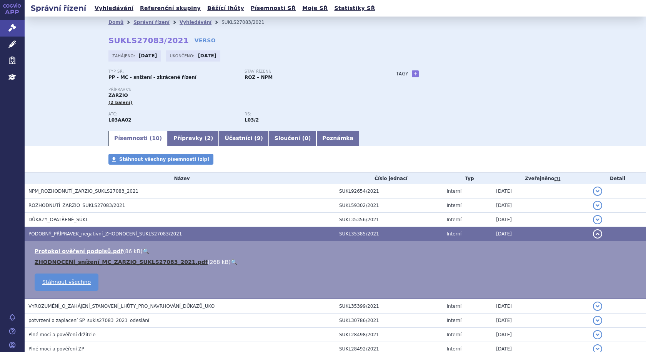
click at [54, 261] on link "ZHODNOCENÍ_snížení_MC_ZARZIO_SUKLS27083_2021.pdf" at bounding box center [121, 262] width 173 height 6
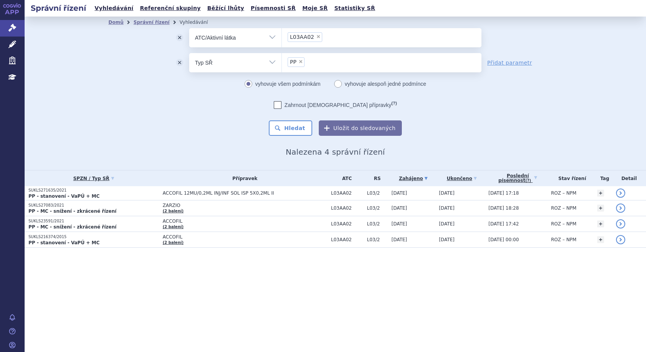
click at [316, 37] on span "×" at bounding box center [318, 36] width 5 height 5
click at [282, 37] on select "L03AA02" at bounding box center [282, 37] width 0 height 19
select select
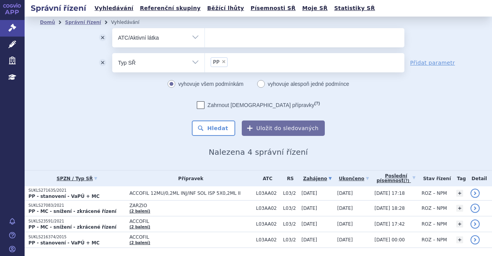
click at [222, 60] on span "×" at bounding box center [224, 61] width 5 height 5
click at [205, 60] on select "PP" at bounding box center [205, 62] width 0 height 19
select select
click at [435, 66] on link "Přidat parametr" at bounding box center [432, 63] width 45 height 8
select select "filter-all"
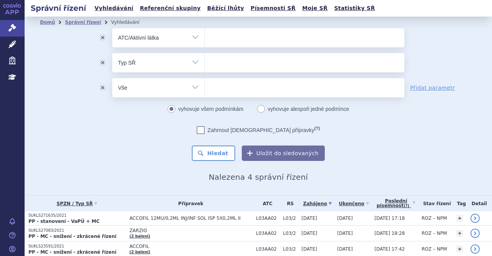
click at [102, 62] on button "odstranit" at bounding box center [102, 62] width 19 height 19
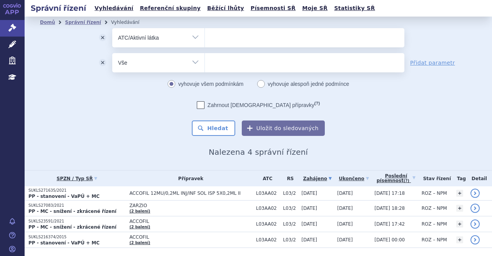
click at [102, 62] on button "odstranit" at bounding box center [102, 62] width 19 height 19
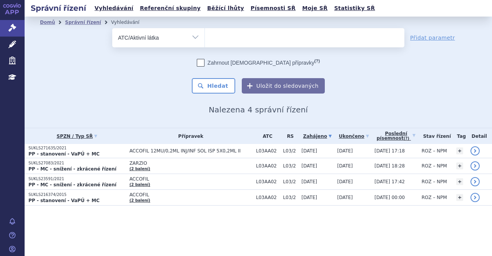
click at [235, 40] on ul at bounding box center [305, 36] width 200 height 16
click at [205, 40] on select at bounding box center [205, 37] width 0 height 19
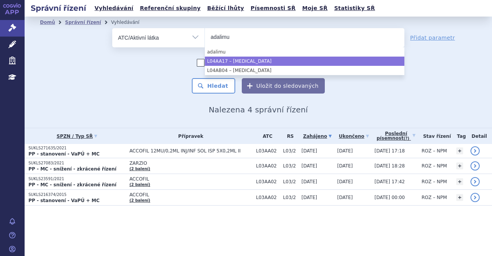
type input "adalimu"
select select "L04AA17"
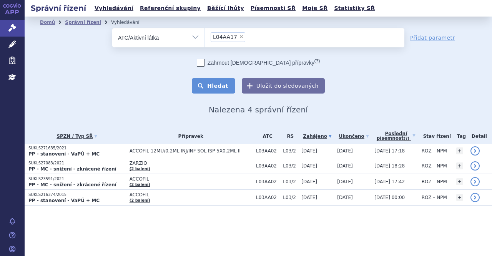
click at [224, 86] on button "Hledat" at bounding box center [213, 85] width 43 height 15
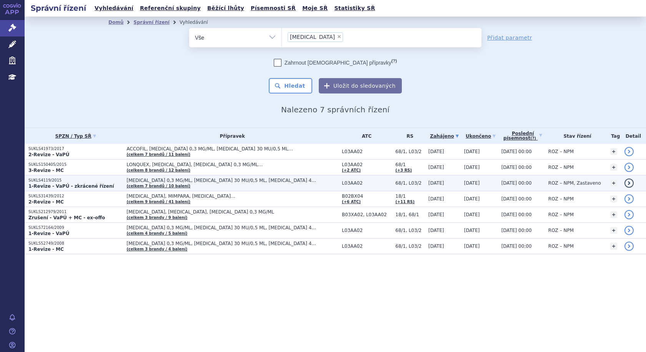
click at [247, 184] on td "[MEDICAL_DATA] 0,3 MG/ML, [MEDICAL_DATA] 30 MU/0,5 ML, [MEDICAL_DATA] 48 MU/0,5…" at bounding box center [230, 183] width 215 height 16
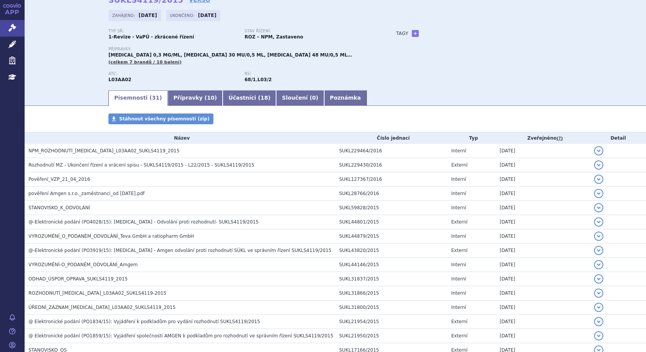
scroll to position [38, 0]
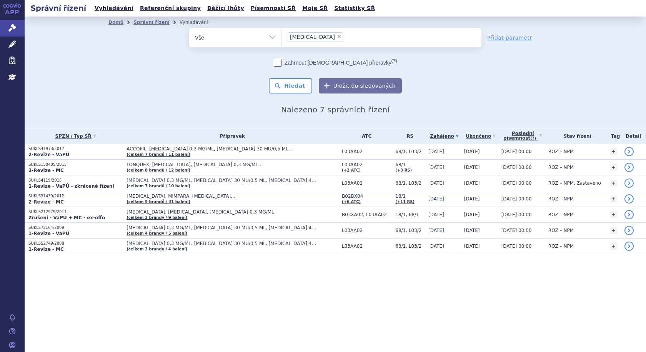
click at [337, 36] on span "×" at bounding box center [339, 36] width 5 height 5
click at [282, 36] on select "neupogen" at bounding box center [282, 37] width 0 height 19
select select
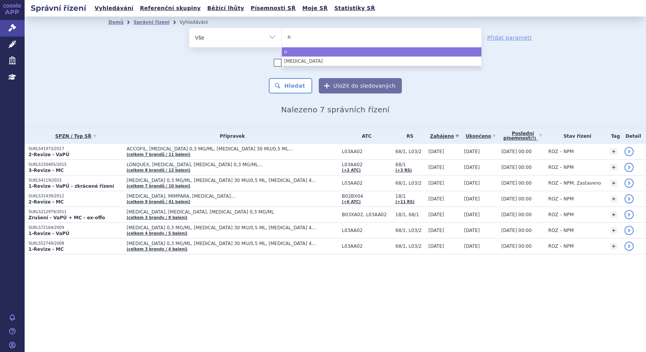
type input "ni"
type input "niv"
type input "nive"
type input "nivest"
type input "nivesti"
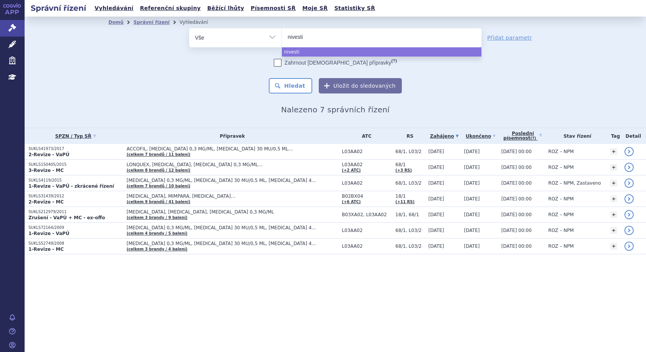
type input "nivestim"
select select "nivestim"
click at [299, 90] on button "Hledat" at bounding box center [290, 85] width 43 height 15
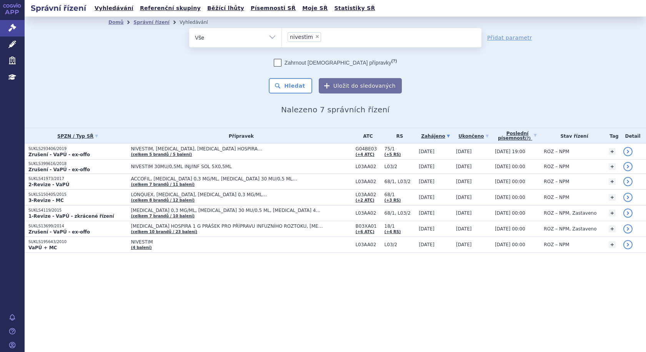
click at [315, 37] on span "×" at bounding box center [317, 36] width 5 height 5
click at [282, 37] on select "nivestim" at bounding box center [282, 37] width 0 height 19
select select
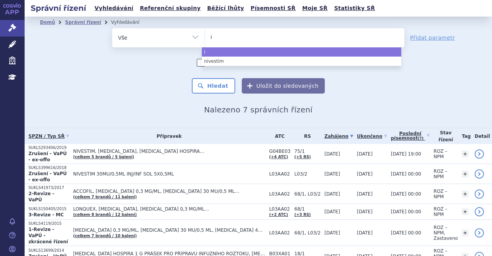
type input "im"
type input "imra"
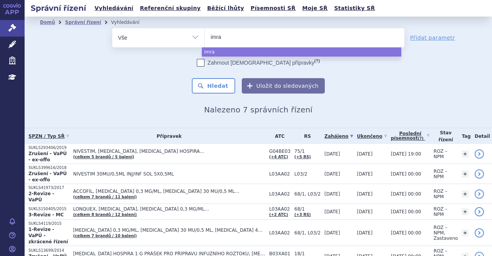
type input "imral"
type input "imraldi"
select select "imraldi"
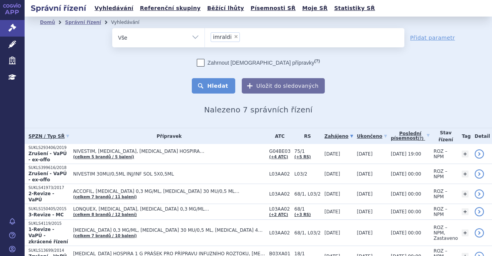
click at [219, 85] on button "Hledat" at bounding box center [213, 85] width 43 height 15
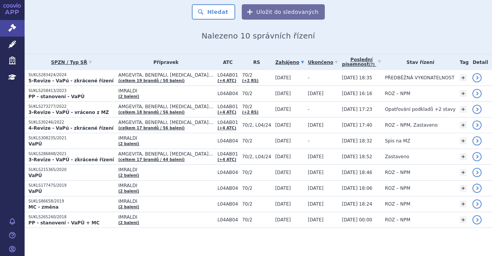
scroll to position [75, 0]
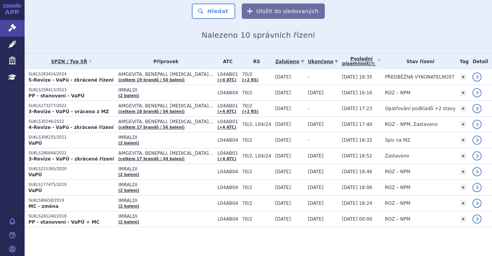
click at [308, 57] on link "Ukončeno" at bounding box center [323, 61] width 30 height 11
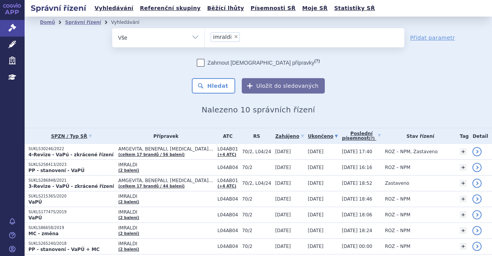
click at [308, 136] on link "Ukončeno" at bounding box center [323, 136] width 30 height 11
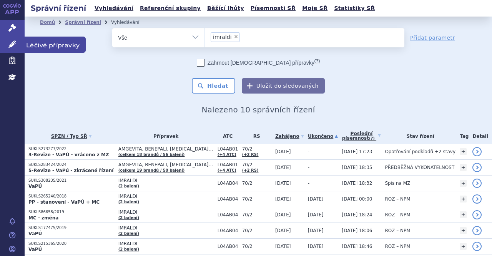
click at [44, 43] on span "Léčivé přípravky" at bounding box center [55, 45] width 61 height 16
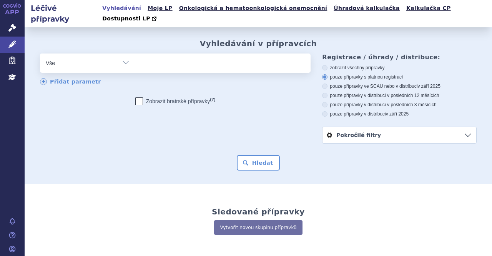
click at [148, 56] on ul at bounding box center [221, 61] width 173 height 16
click at [135, 56] on select at bounding box center [135, 62] width 0 height 19
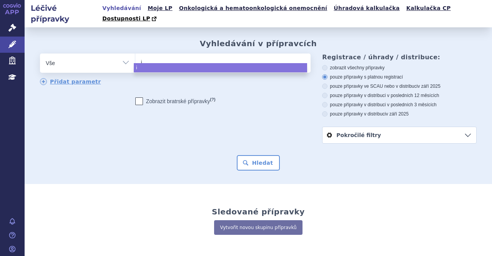
type input "im"
type input "imr"
type input "imra"
type input "imral"
type input "imrald"
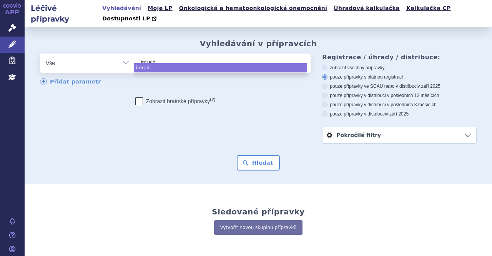
type input "imraldi"
select select "imraldi"
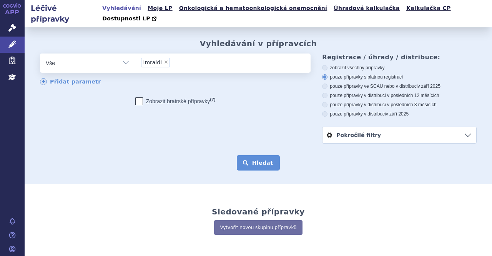
click at [263, 155] on button "Hledat" at bounding box center [258, 162] width 43 height 15
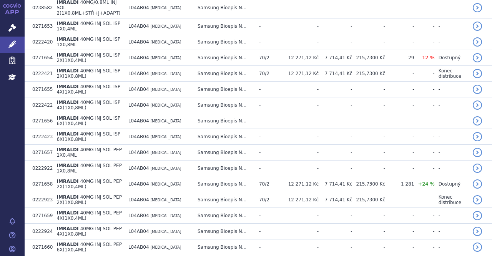
scroll to position [252, 0]
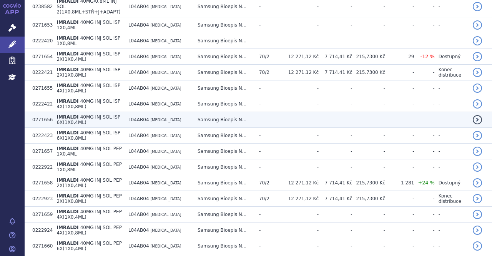
drag, startPoint x: 173, startPoint y: 143, endPoint x: 376, endPoint y: 92, distance: 209.3
click at [376, 112] on td "-" at bounding box center [369, 120] width 33 height 16
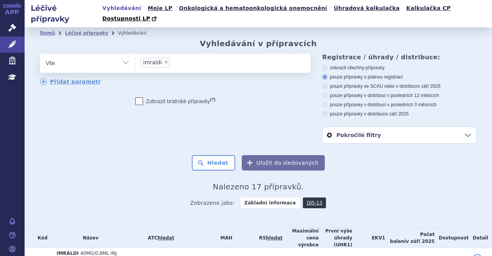
click at [164, 60] on span "×" at bounding box center [166, 62] width 5 height 5
click at [135, 53] on select "imraldi" at bounding box center [135, 62] width 0 height 19
select select
click at [123, 53] on select "Vše Přípravek/SUKL kód MAH VPOIS ATC/Aktivní látka Léková forma Síla" at bounding box center [87, 61] width 95 height 17
select select "filter-reference-group"
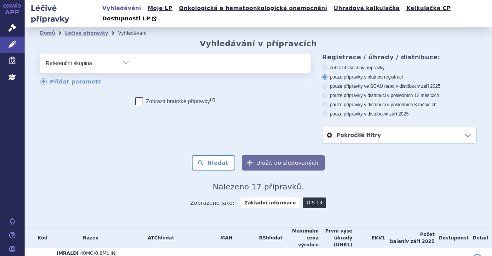
click at [40, 53] on select "Vše Přípravek/SUKL kód MAH VPOIS ATC/Aktivní látka Léková forma Síla" at bounding box center [87, 61] width 95 height 17
click at [165, 54] on ul at bounding box center [221, 61] width 173 height 16
click at [135, 54] on select at bounding box center [135, 62] width 0 height 19
paste input "70/2"
type input "70/2"
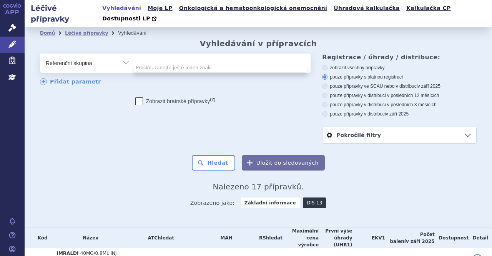
select select "70/2"
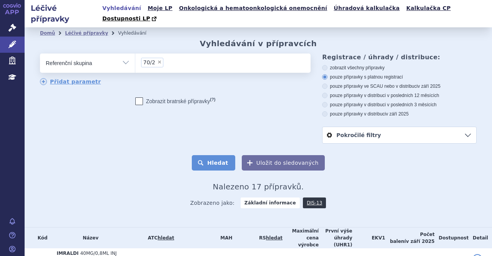
click at [212, 155] on button "Hledat" at bounding box center [213, 162] width 43 height 15
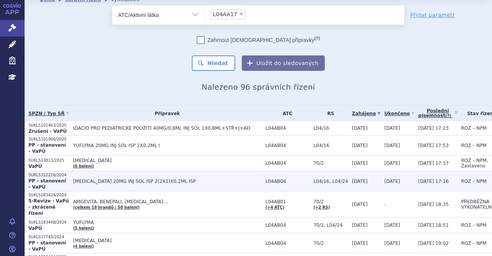
scroll to position [23, 0]
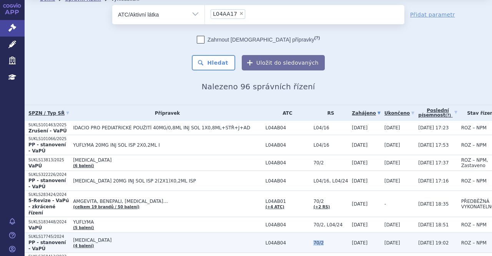
drag, startPoint x: 295, startPoint y: 237, endPoint x: 282, endPoint y: 235, distance: 12.5
click at [313, 240] on span "70/2" at bounding box center [330, 242] width 35 height 5
copy span "70/2"
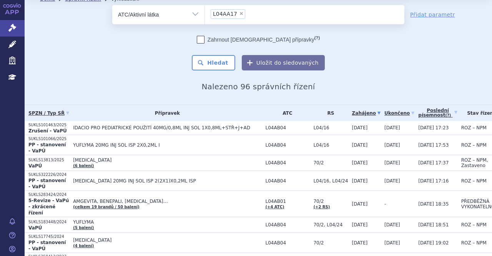
click at [239, 13] on span "×" at bounding box center [241, 13] width 5 height 5
click at [205, 13] on select "L04AA17" at bounding box center [205, 14] width 0 height 19
select select
click at [195, 13] on select "Vše Spisová značka Typ SŘ Přípravek/SUKL kód Účastník/Držitel" at bounding box center [158, 13] width 92 height 17
select select "filter-reference-group"
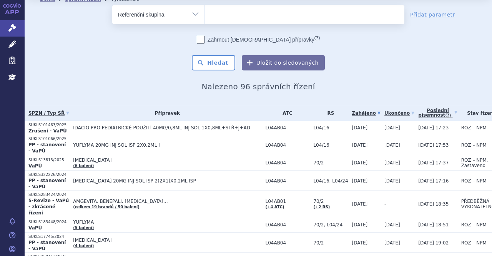
click at [112, 5] on select "Vše Spisová značka Typ SŘ Přípravek/SUKL kód Účastník/Držitel" at bounding box center [158, 13] width 92 height 17
click at [226, 11] on ul at bounding box center [305, 13] width 200 height 16
click at [205, 11] on select at bounding box center [205, 14] width 0 height 19
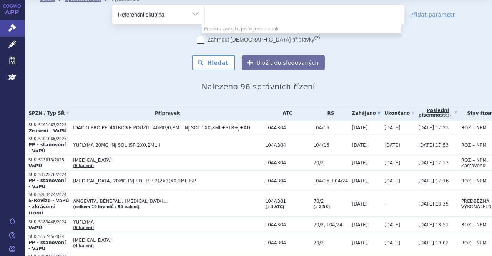
paste input "70/2"
type input "70/2"
select select "70/2"
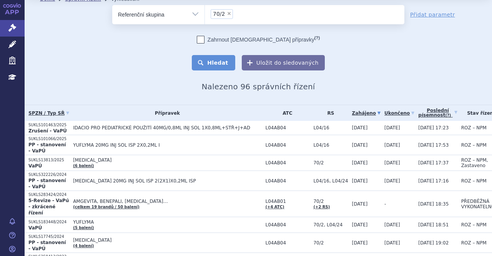
click at [213, 63] on button "Hledat" at bounding box center [213, 62] width 43 height 15
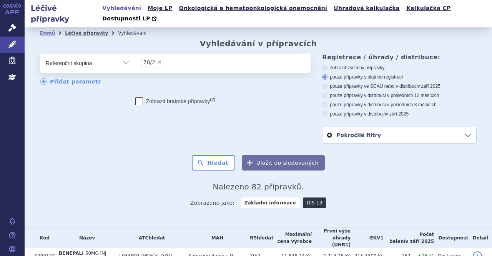
click at [88, 30] on link "Léčivé přípravky" at bounding box center [86, 32] width 43 height 5
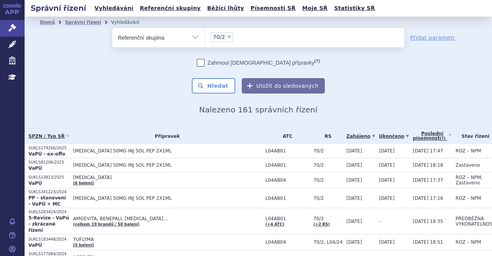
click at [379, 135] on link "Ukončeno" at bounding box center [394, 136] width 30 height 11
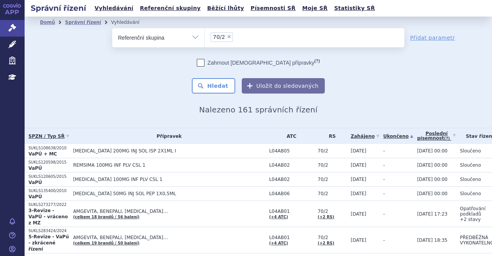
click at [227, 35] on span "×" at bounding box center [229, 36] width 5 height 5
click at [205, 35] on select "70/2" at bounding box center [205, 37] width 0 height 19
select select
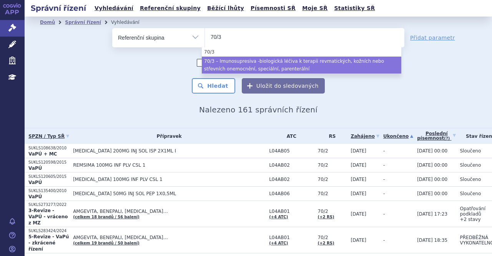
type input "70/3"
select select "96be8055-23f6-4585-b90b-67282fc3c6ea"
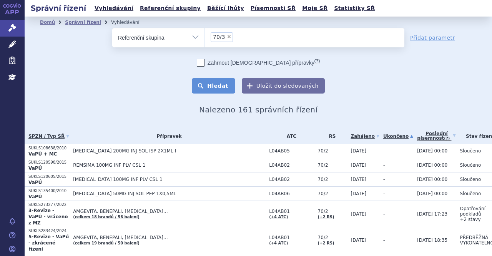
click at [221, 88] on button "Hledat" at bounding box center [213, 85] width 43 height 15
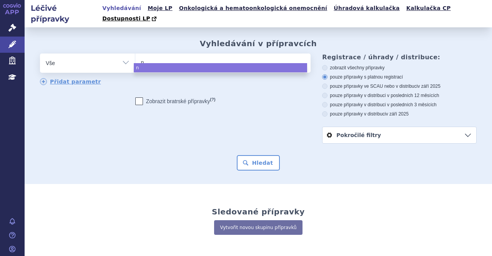
type input "na"
type input "nat"
type input "nata"
type input "natal"
type input "natali"
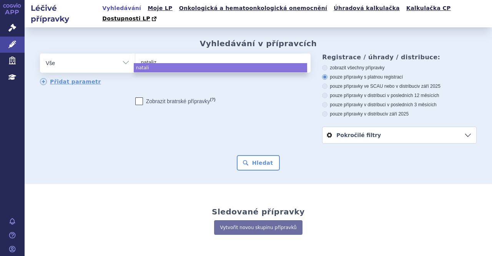
type input "natalizu"
type input "natalizum"
type input "natalizuma"
type input "[MEDICAL_DATA]"
select select "[MEDICAL_DATA]"
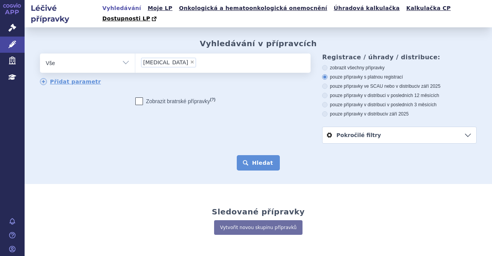
click at [255, 155] on button "Hledat" at bounding box center [258, 162] width 43 height 15
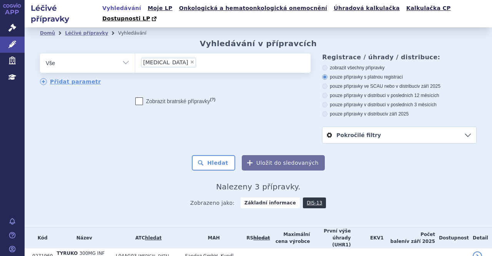
click at [190, 60] on span "×" at bounding box center [192, 62] width 5 height 5
click at [135, 53] on select "[MEDICAL_DATA]" at bounding box center [135, 62] width 0 height 19
select select
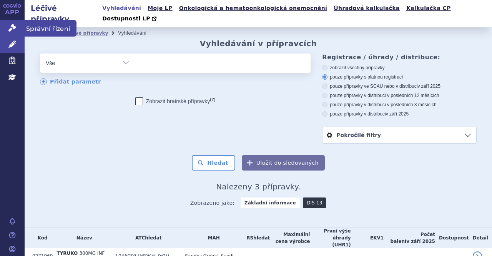
click at [54, 25] on span "Správní řízení" at bounding box center [51, 28] width 52 height 16
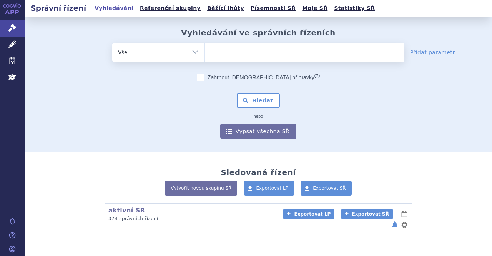
click at [231, 54] on ul at bounding box center [305, 51] width 200 height 16
click at [205, 54] on select at bounding box center [205, 51] width 0 height 19
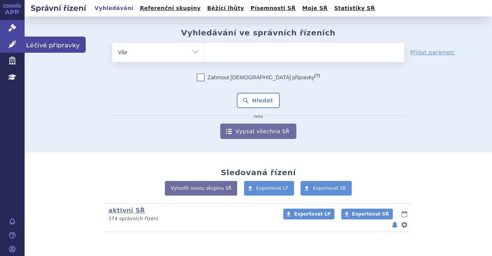
click at [50, 44] on span "Léčivé přípravky" at bounding box center [55, 45] width 61 height 16
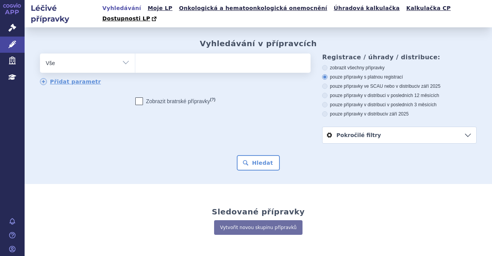
click at [198, 55] on ul at bounding box center [221, 61] width 173 height 16
click at [135, 55] on select at bounding box center [135, 62] width 0 height 19
type input "n"
type input "so"
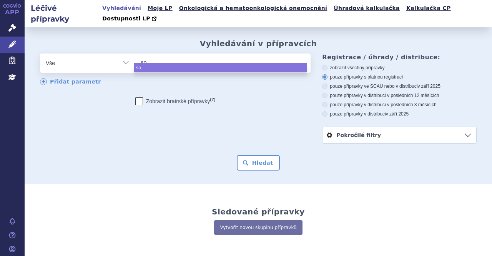
type input "som"
type input "soma"
type input "somat"
type input "somatr"
type input "somatrop"
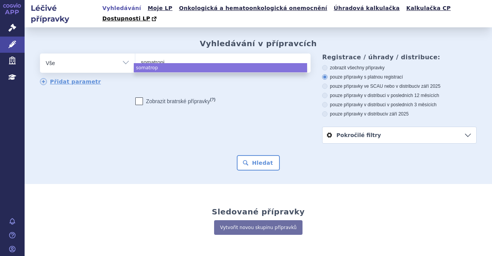
type input "[MEDICAL_DATA]"
select select "[MEDICAL_DATA]"
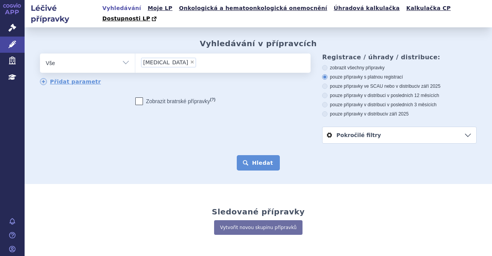
click at [256, 155] on button "Hledat" at bounding box center [258, 162] width 43 height 15
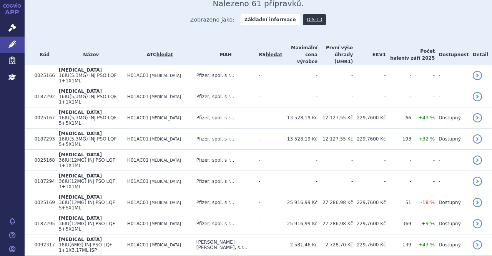
scroll to position [183, 0]
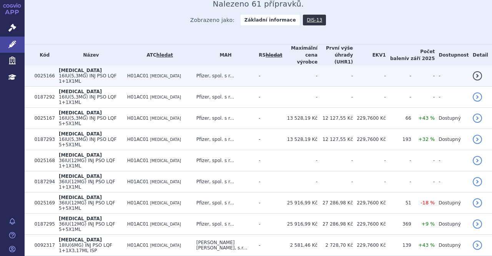
click at [107, 73] on span "16IU(5,3MG) INJ PSO LQF 1+1X1ML" at bounding box center [88, 78] width 58 height 11
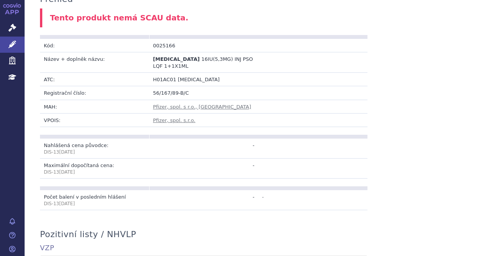
scroll to position [43, 0]
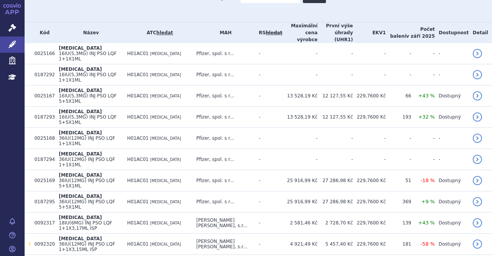
scroll to position [206, 0]
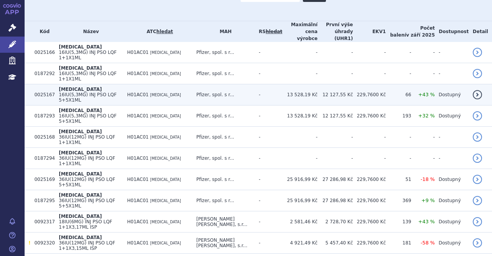
click at [123, 84] on td "[MEDICAL_DATA] 16IU(5,3MG) INJ PSO LQF 5+5X1ML" at bounding box center [89, 94] width 68 height 21
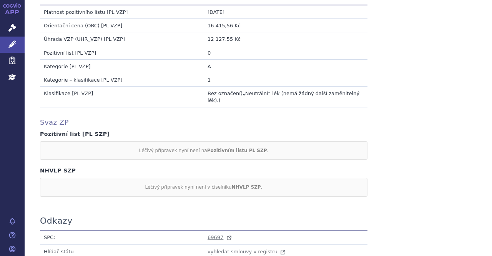
scroll to position [694, 0]
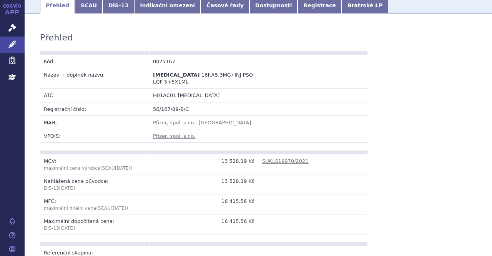
scroll to position [0, 0]
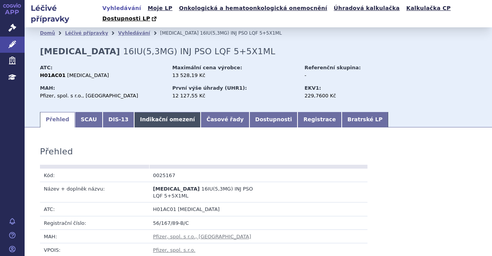
click at [170, 112] on link "Indikační omezení" at bounding box center [167, 119] width 67 height 15
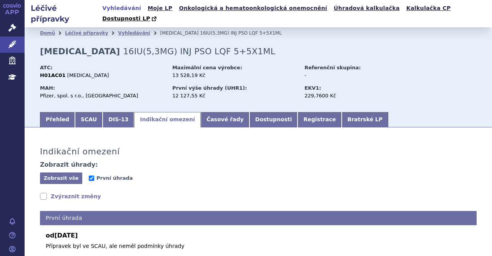
scroll to position [38, 0]
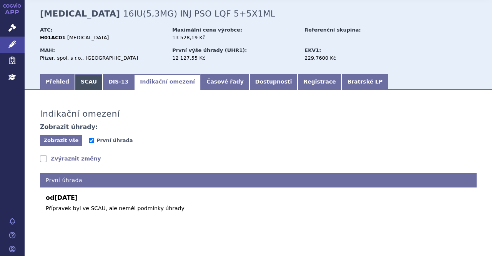
click at [88, 74] on link "SCAU" at bounding box center [89, 81] width 28 height 15
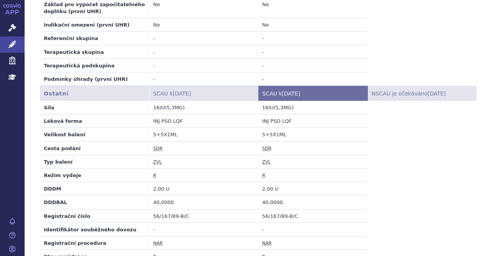
scroll to position [542, 0]
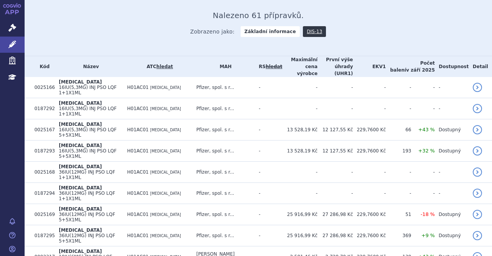
scroll to position [172, 0]
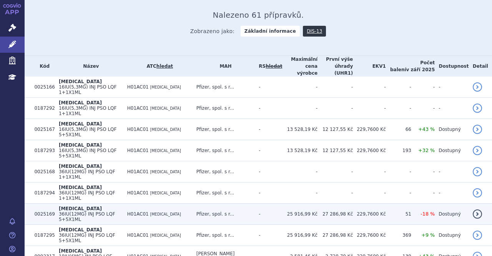
click at [110, 203] on td "GENOTROPIN 36IU(12MG) INJ PSO LQF 5+5X1ML" at bounding box center [89, 213] width 68 height 21
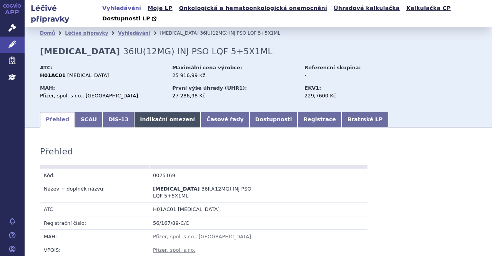
click at [164, 112] on link "Indikační omezení" at bounding box center [167, 119] width 67 height 15
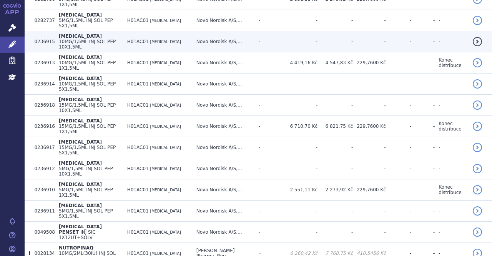
scroll to position [593, 0]
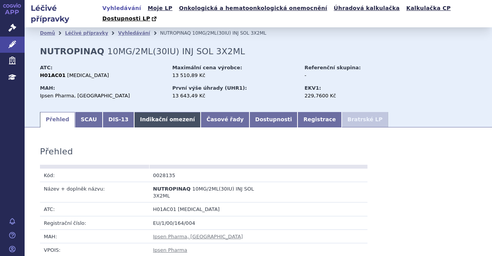
click at [154, 112] on link "Indikační omezení" at bounding box center [167, 119] width 67 height 15
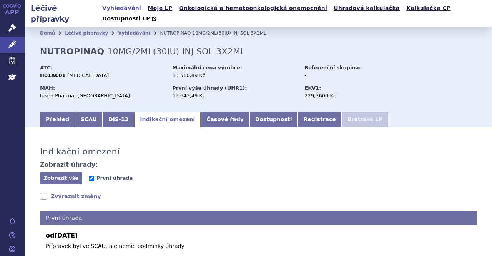
scroll to position [38, 0]
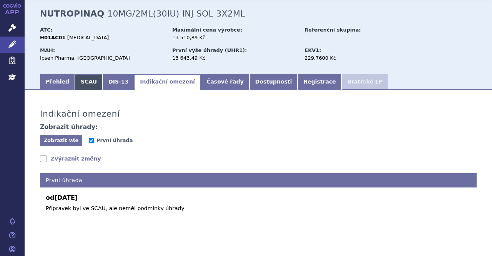
click at [88, 74] on link "SCAU" at bounding box center [89, 81] width 28 height 15
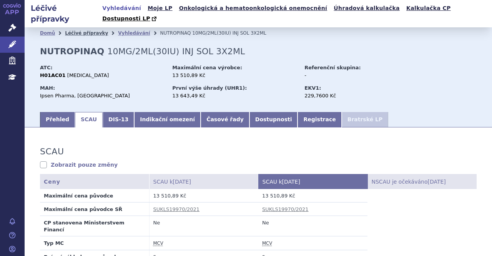
click at [76, 30] on link "Léčivé přípravky" at bounding box center [86, 32] width 43 height 5
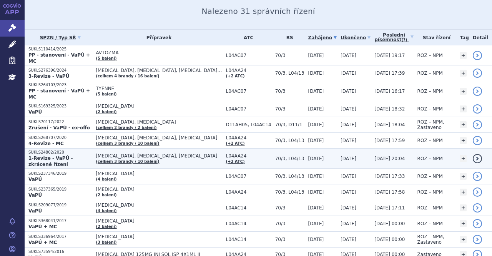
scroll to position [95, 0]
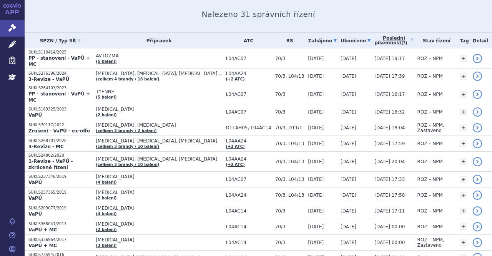
click at [341, 38] on link "Ukončeno" at bounding box center [356, 40] width 30 height 11
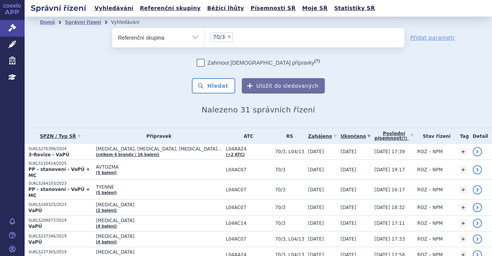
click at [341, 135] on link "Ukončeno" at bounding box center [356, 136] width 30 height 11
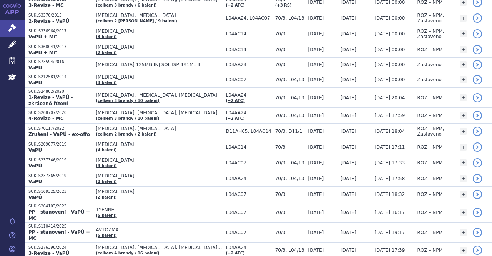
scroll to position [392, 0]
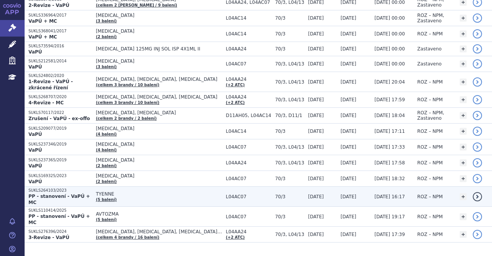
click at [172, 191] on span "TYENNE" at bounding box center [159, 193] width 126 height 5
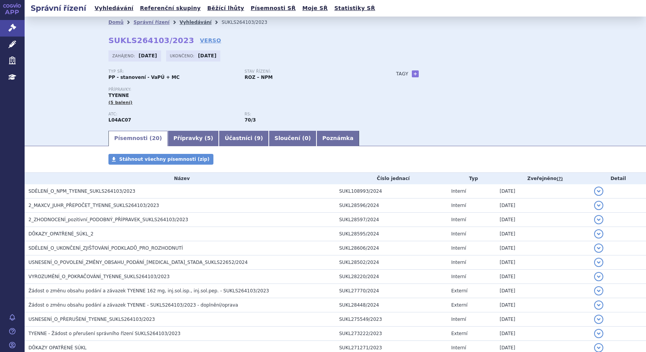
click at [180, 22] on link "Vyhledávání" at bounding box center [196, 22] width 32 height 5
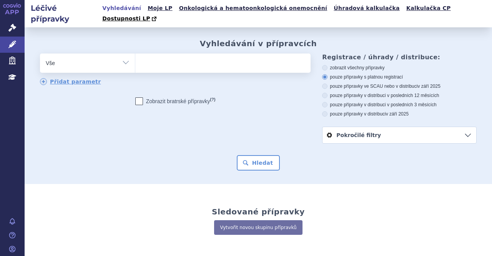
click at [188, 53] on ul at bounding box center [221, 61] width 173 height 16
click at [135, 53] on select at bounding box center [135, 62] width 0 height 19
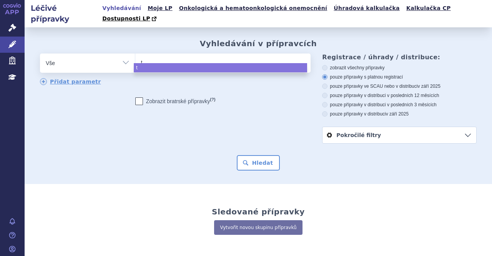
type input "tr"
type input "tra"
type input "tras"
type input "trast"
type input "trastu"
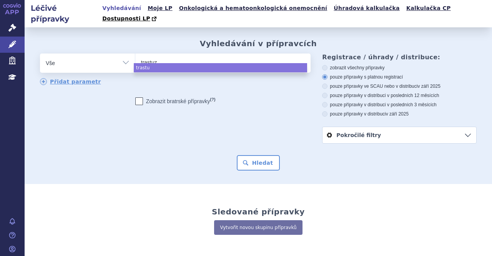
type input "trastuzu"
type input "trastuzum"
type input "[MEDICAL_DATA]"
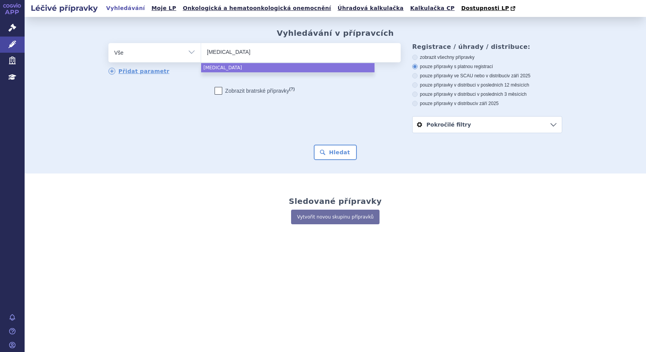
select select "[MEDICAL_DATA]"
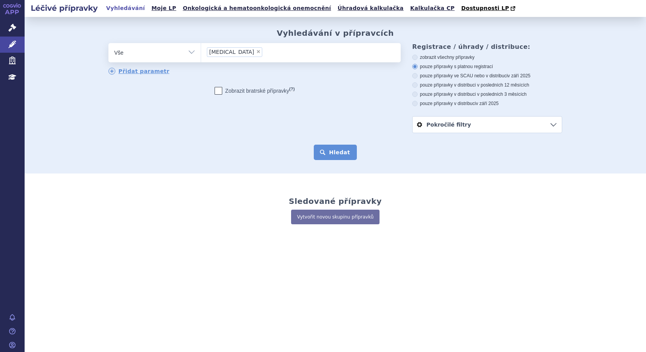
click at [335, 146] on button "Hledat" at bounding box center [335, 152] width 43 height 15
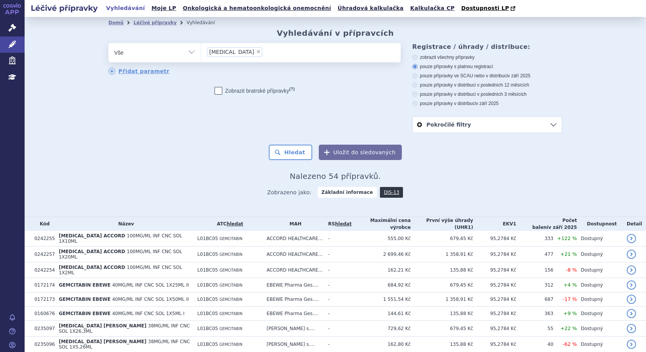
click at [256, 52] on span "×" at bounding box center [258, 51] width 5 height 5
click at [201, 52] on select "[MEDICAL_DATA]" at bounding box center [201, 52] width 0 height 19
select select
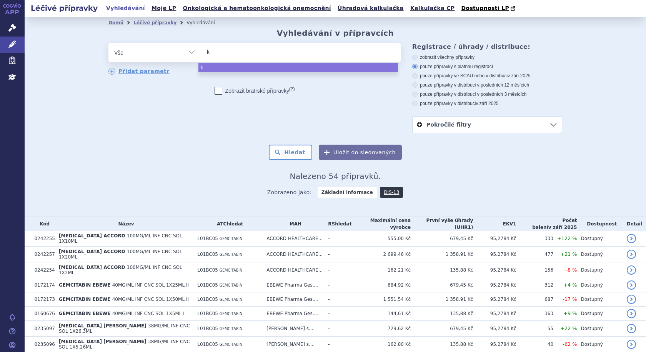
type input "ka"
type input "kan"
type input "kanj"
type input "kanji"
type input "kanjin"
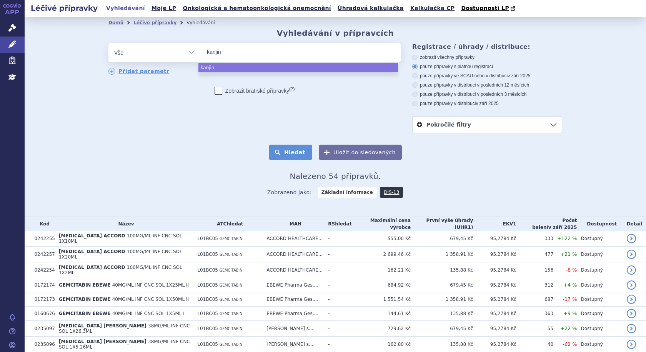
select select "kanjin"
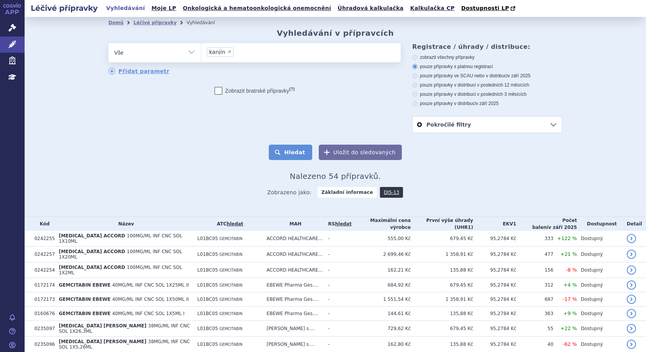
click at [299, 148] on button "Hledat" at bounding box center [290, 152] width 43 height 15
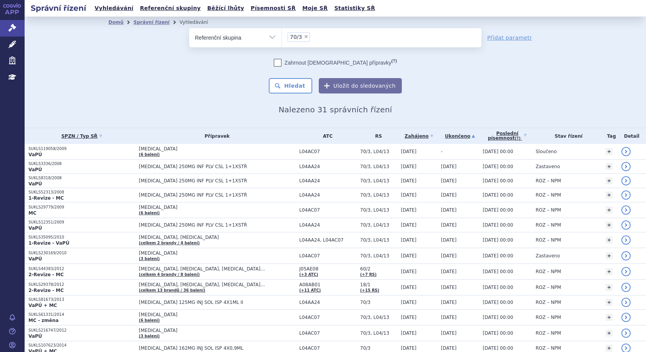
click at [304, 36] on span "×" at bounding box center [306, 36] width 5 height 5
click at [282, 36] on select "70/3" at bounding box center [282, 37] width 0 height 19
select select
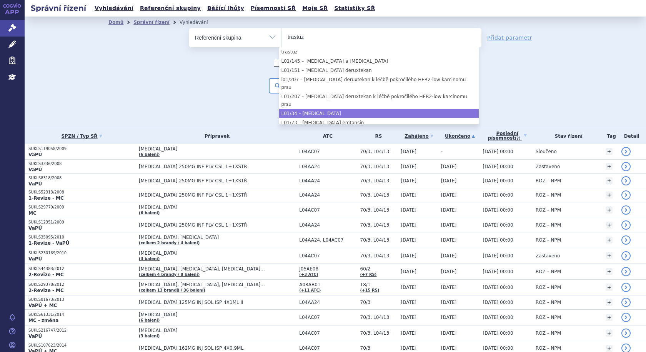
type input "trastuz"
select select "7f0c9c84-837e-4a45-9bae-2ae9b8d51ae1"
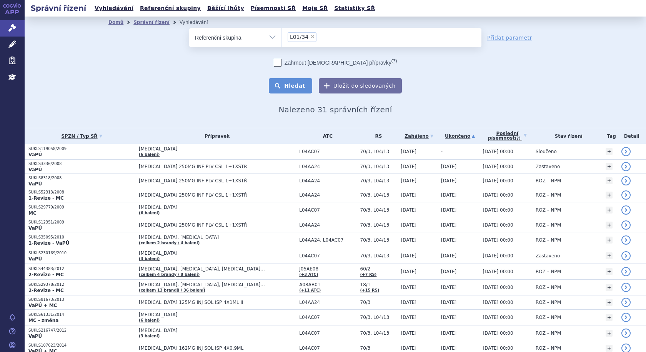
click at [297, 87] on button "Hledat" at bounding box center [290, 85] width 43 height 15
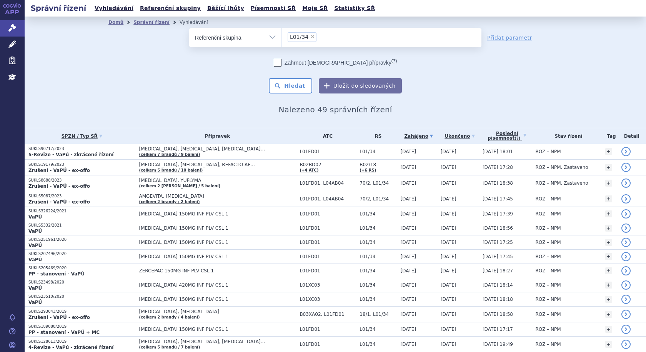
click at [273, 37] on select "Vše Spisová značka Typ SŘ Přípravek/SUKL kód Účastník/Držitel" at bounding box center [235, 36] width 92 height 17
select select "filter-all"
click at [189, 28] on select "Vše Spisová značka Typ SŘ Přípravek/SUKL kód Účastník/Držitel" at bounding box center [235, 36] width 92 height 17
click at [300, 38] on ul at bounding box center [382, 36] width 200 height 16
click at [282, 38] on select at bounding box center [282, 37] width 0 height 19
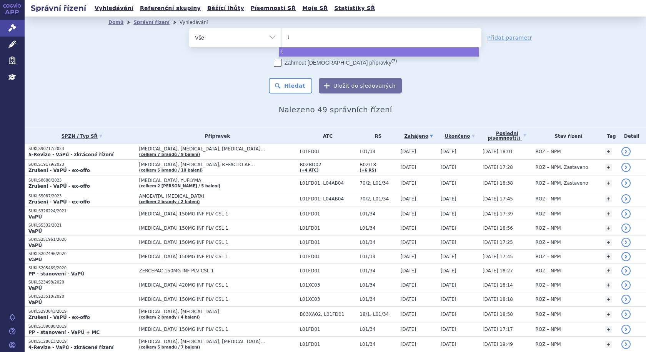
type input "tr"
type input "tra"
type input "tras"
type input "trast"
type input "trastuz"
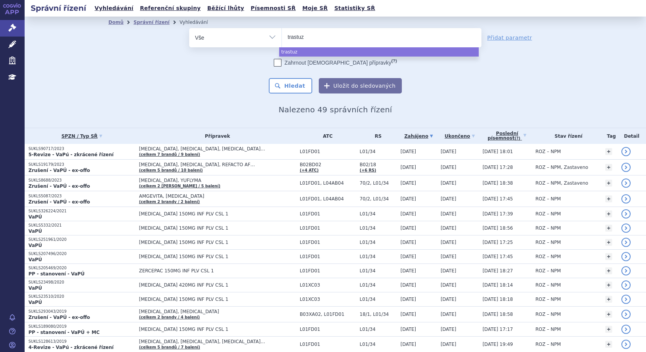
type input "trastuzu"
type input "trastuzum"
type input "trastuzuma"
type input "[MEDICAL_DATA]"
select select "[MEDICAL_DATA]"
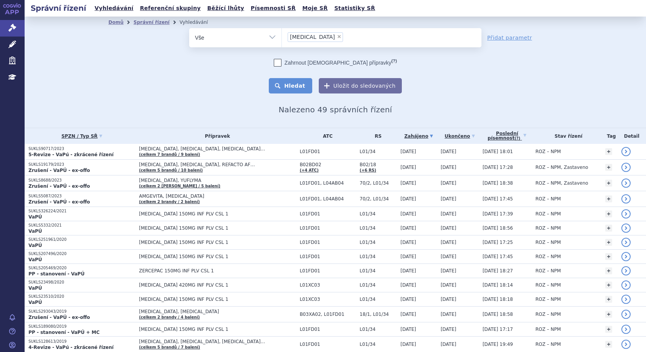
click at [294, 85] on button "Hledat" at bounding box center [290, 85] width 43 height 15
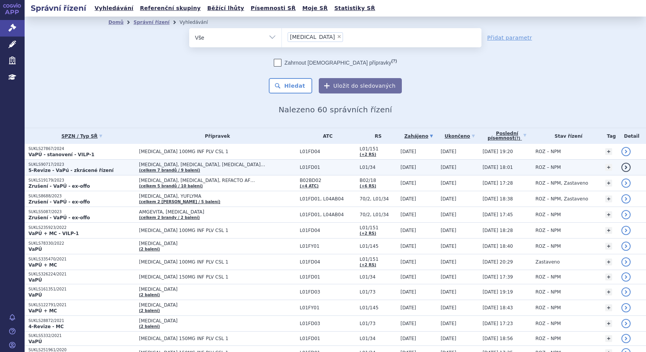
click at [85, 167] on p "SUKLS90717/2023" at bounding box center [81, 164] width 107 height 5
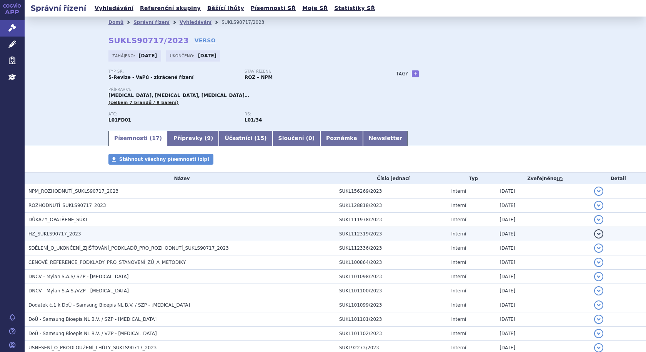
click at [53, 233] on span "HZ_SUKLS90717_2023" at bounding box center [54, 233] width 53 height 5
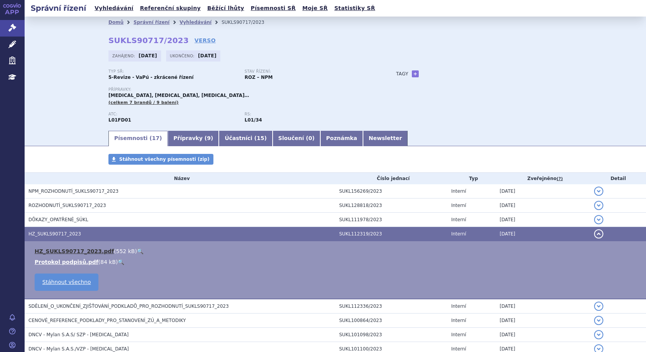
click at [56, 250] on link "HZ_SUKLS90717_2023.pdf" at bounding box center [74, 251] width 79 height 6
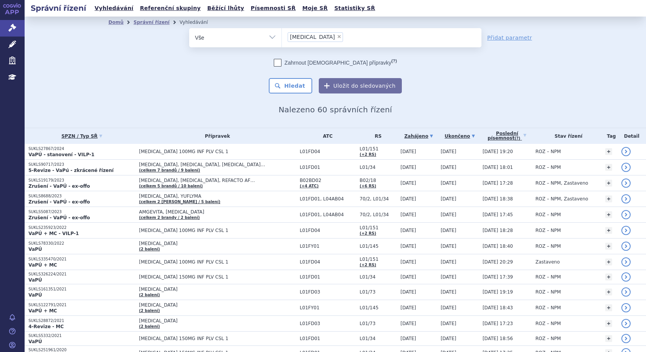
click at [441, 136] on link "Ukončeno" at bounding box center [460, 136] width 38 height 11
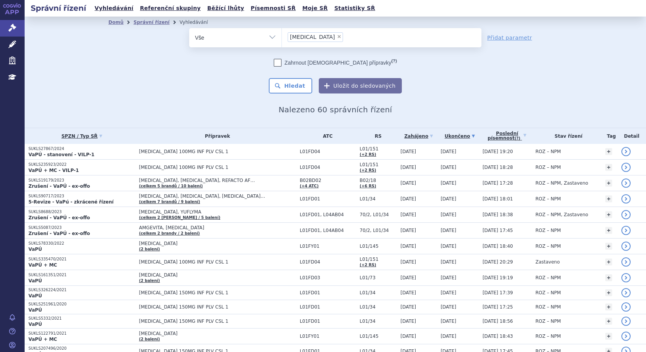
click at [441, 135] on link "Ukončeno" at bounding box center [460, 136] width 38 height 11
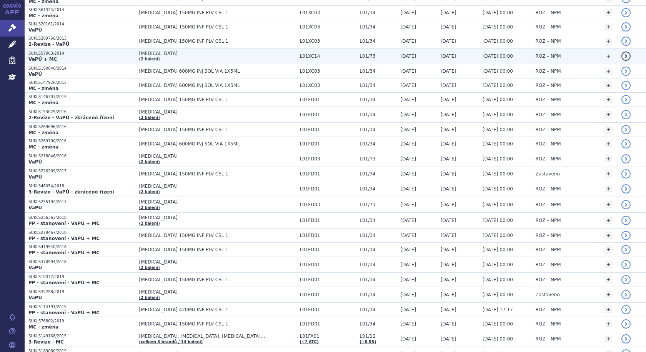
scroll to position [269, 0]
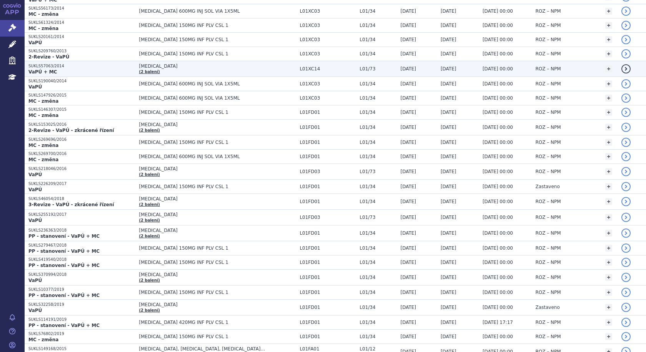
click at [198, 67] on span "KADCYLA" at bounding box center [217, 65] width 157 height 5
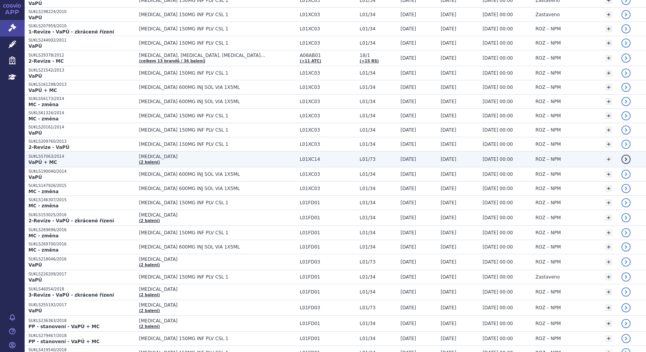
scroll to position [192, 0]
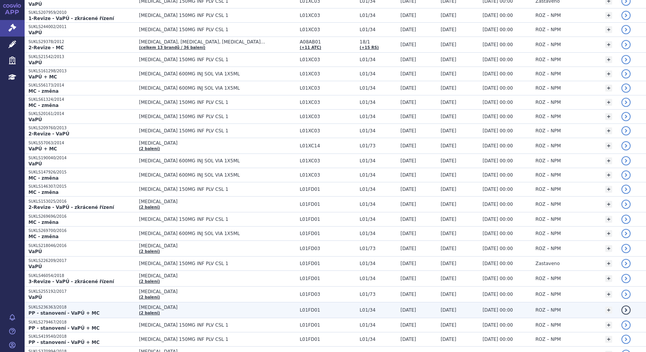
click at [211, 306] on span "[MEDICAL_DATA]" at bounding box center [217, 307] width 157 height 5
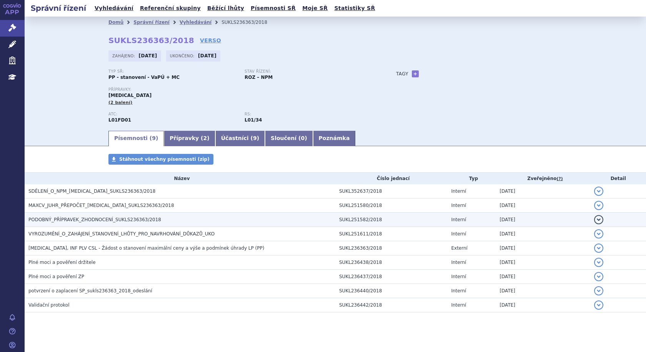
click at [65, 218] on span "PODOBNÝ_PŘÍPRAVEK_ZHODNOCENÍ_SUKLS236363/2018" at bounding box center [94, 219] width 133 height 5
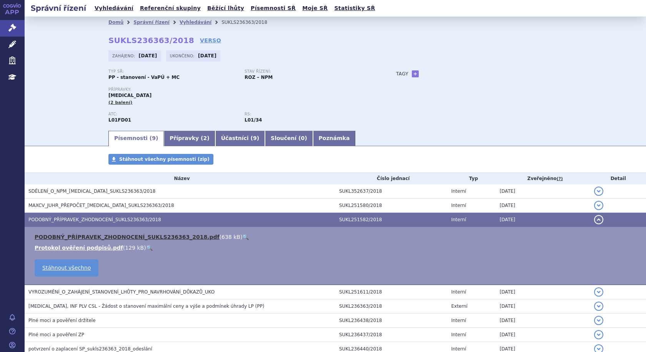
click at [79, 238] on link "PODOBNÝ_PŘÍPRAVEK_ZHODNOCENÍ_SUKLS236363_2018.pdf" at bounding box center [127, 237] width 185 height 6
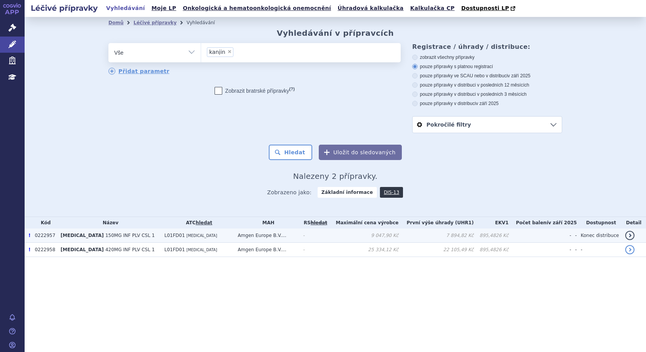
click at [107, 235] on span "150MG INF PLV CSL 1" at bounding box center [129, 235] width 49 height 5
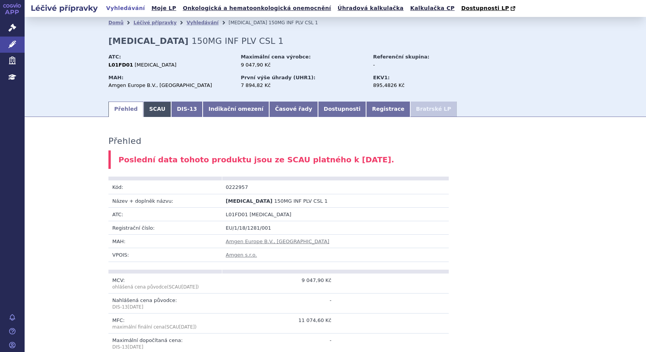
click at [150, 110] on link "SCAU" at bounding box center [157, 109] width 28 height 15
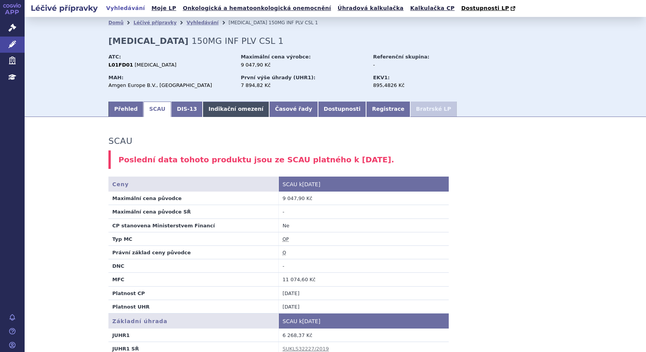
click at [221, 113] on link "Indikační omezení" at bounding box center [236, 109] width 67 height 15
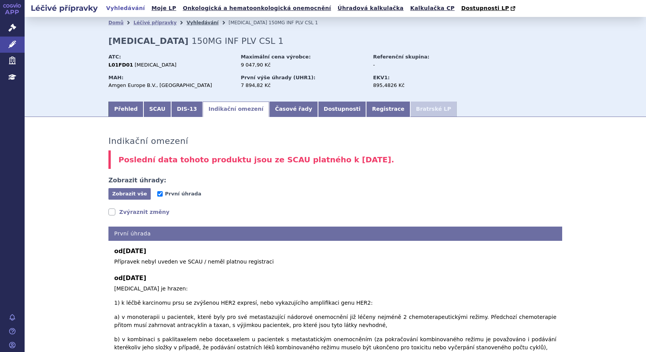
click at [187, 24] on link "Vyhledávání" at bounding box center [203, 22] width 32 height 5
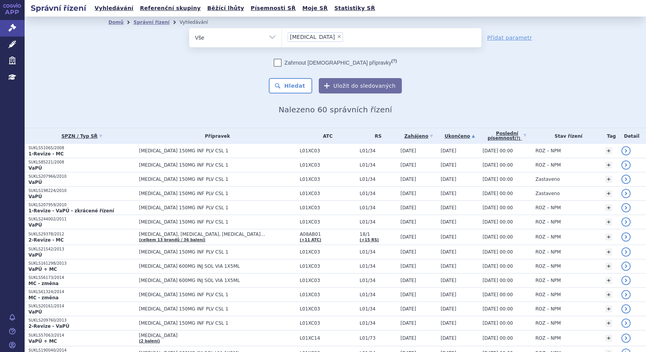
drag, startPoint x: 321, startPoint y: 37, endPoint x: 293, endPoint y: 35, distance: 28.1
click at [337, 37] on span "×" at bounding box center [339, 36] width 5 height 5
click at [282, 37] on select "trastuzumab" at bounding box center [282, 37] width 0 height 19
select select
click at [265, 37] on select "Vše Spisová značka Typ SŘ Přípravek/SUKL kód Účastník/Držitel" at bounding box center [235, 36] width 92 height 17
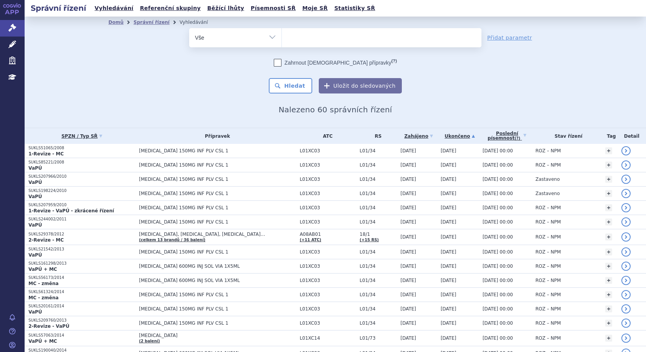
select select "filter-reference-group"
click at [189, 28] on select "Vše Spisová značka Typ SŘ Přípravek/SUKL kód Účastník/Držitel" at bounding box center [235, 36] width 92 height 17
click at [304, 38] on ul at bounding box center [382, 36] width 200 height 16
click at [282, 38] on select at bounding box center [282, 37] width 0 height 19
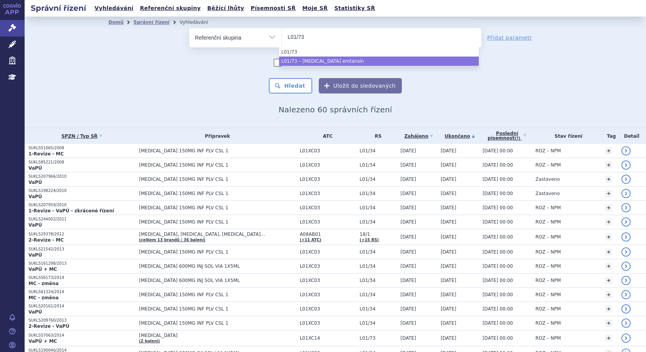
type input "L01/73"
select select "ec8e6ea1-70ba-459b-8b63-a0cbd53a1523"
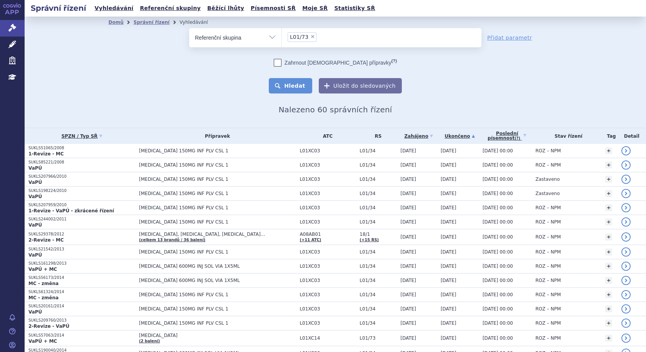
click at [295, 84] on button "Hledat" at bounding box center [290, 85] width 43 height 15
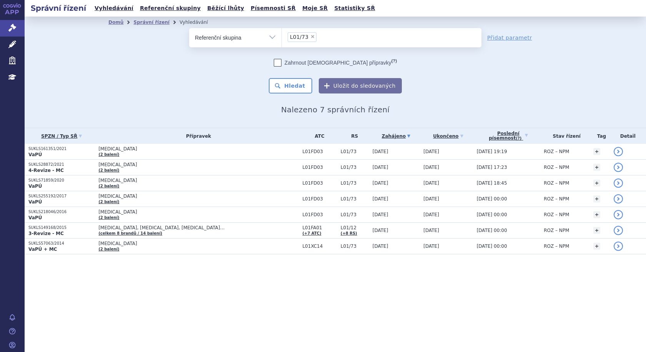
click at [272, 37] on select "Vše Spisová značka Typ SŘ Přípravek/SUKL kód Účastník/Držitel" at bounding box center [235, 36] width 92 height 17
select select "filter-all"
click at [189, 28] on select "Vše Spisová značka Typ SŘ Přípravek/SUKL kód Účastník/Držitel" at bounding box center [235, 36] width 92 height 17
click at [298, 40] on ul at bounding box center [382, 36] width 200 height 16
click at [282, 40] on select at bounding box center [282, 37] width 0 height 19
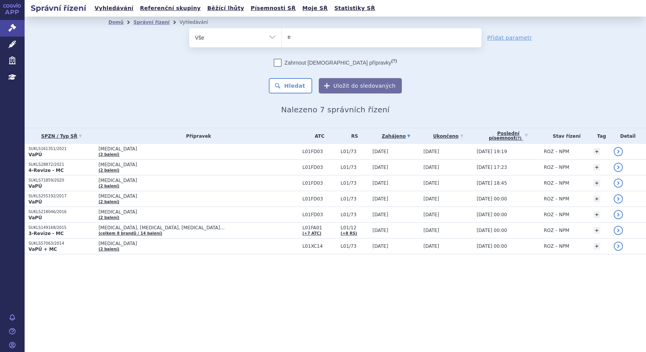
type input "en"
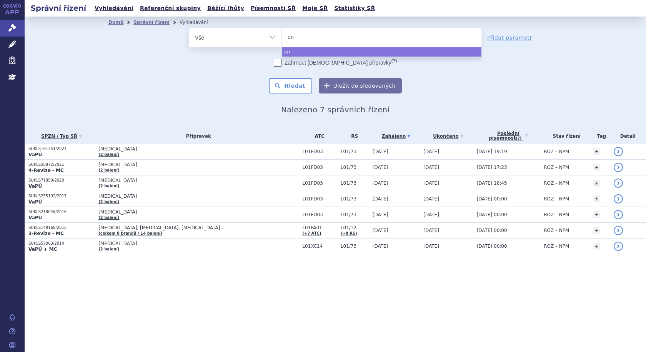
type input "enh"
type input "enhe"
type input "enhert"
type input "enhertu"
select select "enhertu"
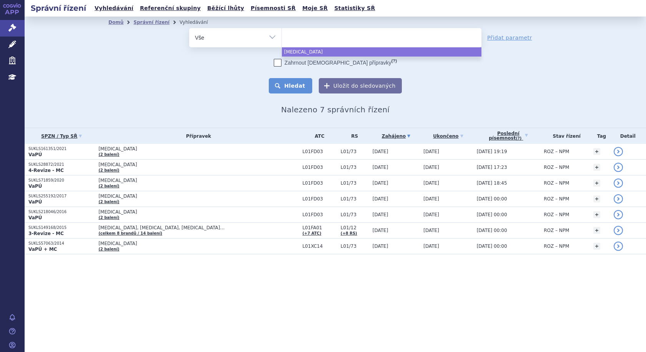
click at [297, 86] on button "Hledat" at bounding box center [290, 85] width 43 height 15
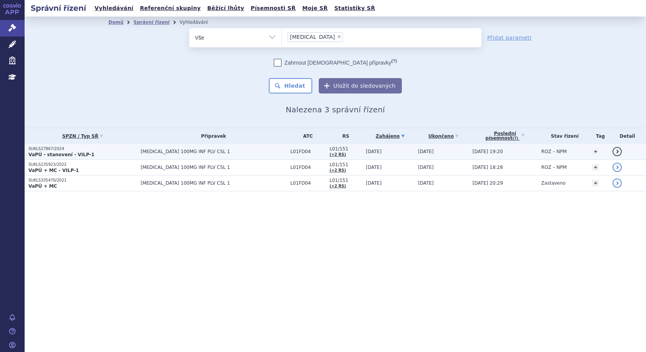
click at [218, 152] on span "[MEDICAL_DATA] 100MG INF PLV CSL 1" at bounding box center [214, 151] width 146 height 5
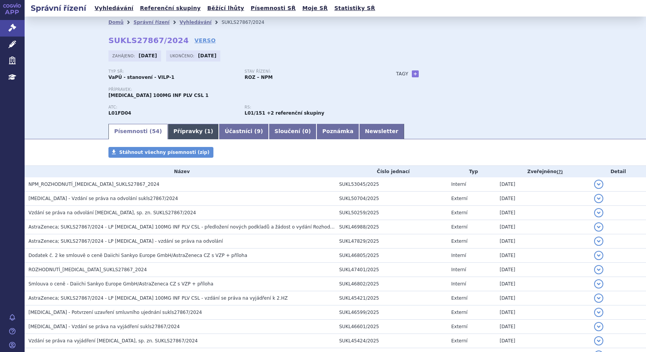
click at [178, 127] on link "Přípravky ( 1 )" at bounding box center [193, 131] width 51 height 15
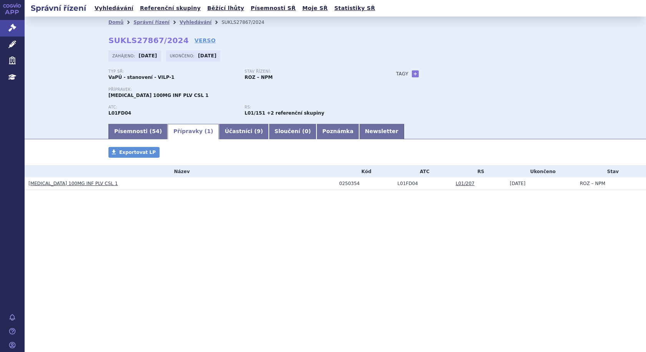
click at [66, 184] on link "[MEDICAL_DATA] 100MG INF PLV CSL 1" at bounding box center [72, 183] width 89 height 5
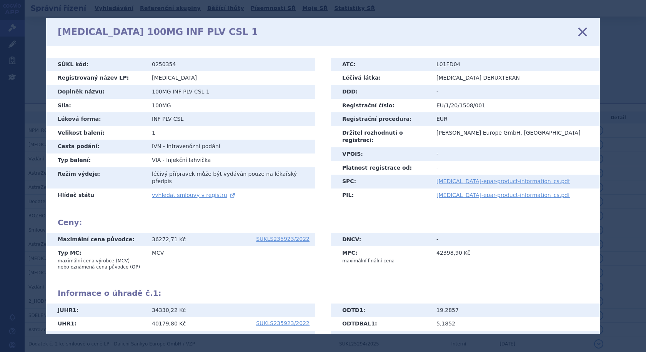
click at [583, 31] on icon at bounding box center [583, 32] width 16 height 16
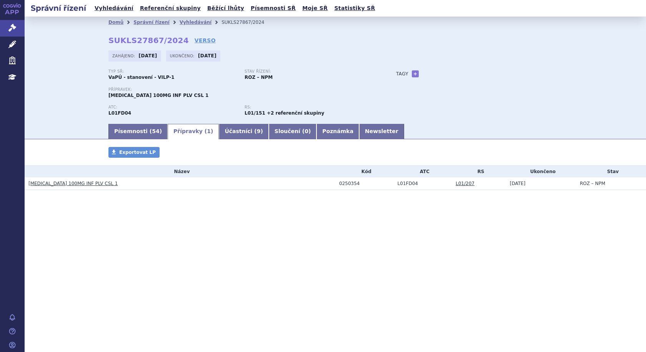
click at [70, 183] on link "[MEDICAL_DATA] 100MG INF PLV CSL 1" at bounding box center [72, 183] width 89 height 5
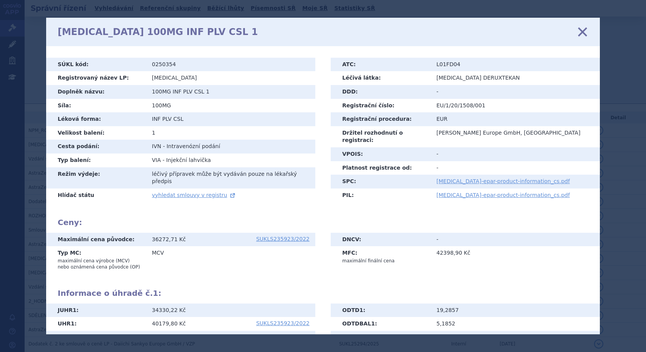
click at [588, 31] on icon at bounding box center [583, 32] width 16 height 16
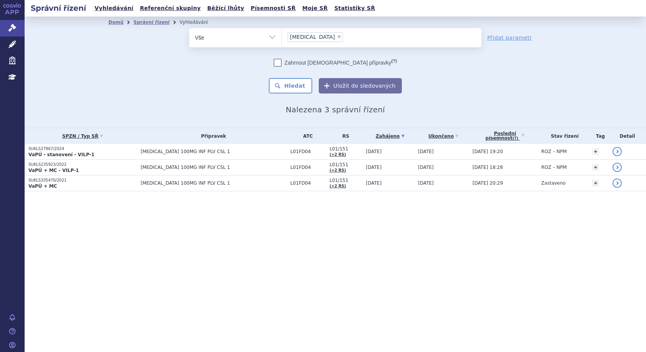
click at [337, 38] on span "×" at bounding box center [339, 36] width 5 height 5
click at [282, 38] on select "[MEDICAL_DATA]" at bounding box center [282, 37] width 0 height 19
select select
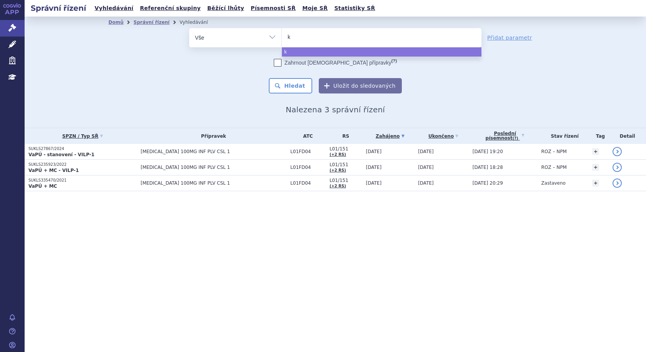
type input "ka"
type input "kad"
type input "kadcy"
type input "kadcyl"
type input "[MEDICAL_DATA]"
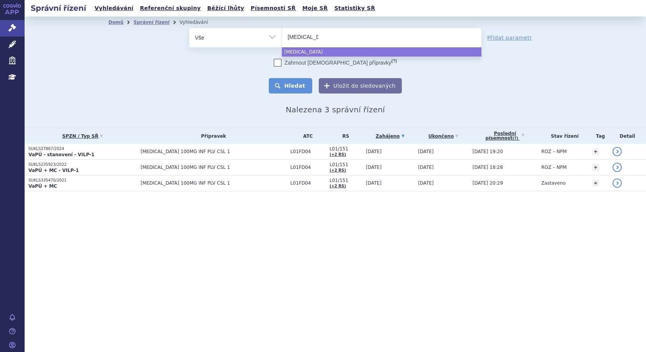
select select "kadcyla"
click at [303, 85] on button "Hledat" at bounding box center [290, 85] width 43 height 15
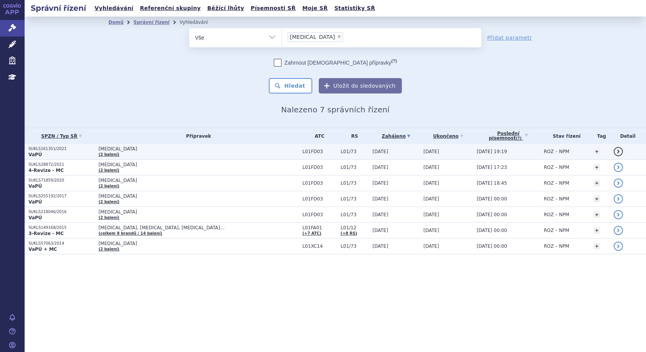
click at [163, 149] on span "[MEDICAL_DATA]" at bounding box center [194, 148] width 192 height 5
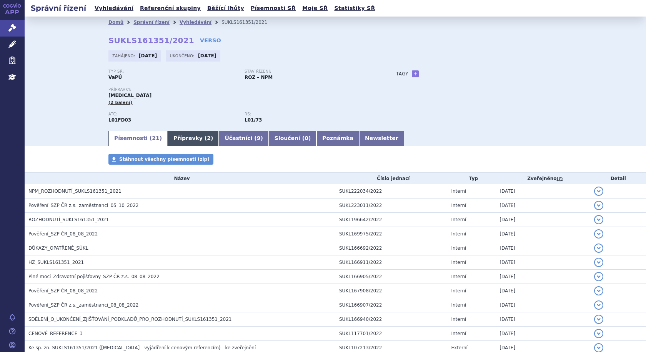
click at [177, 138] on link "Přípravky ( 2 )" at bounding box center [193, 138] width 51 height 15
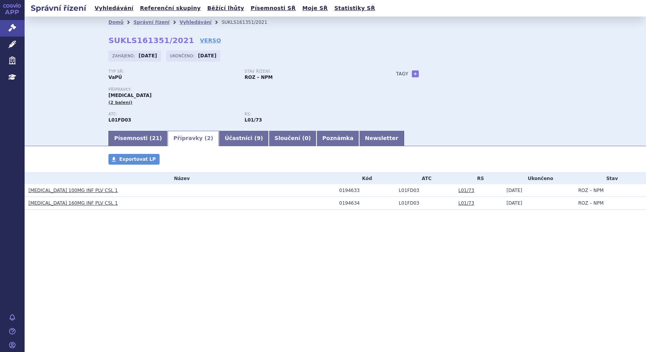
click at [73, 190] on link "KADCYLA 100MG INF PLV CSL 1" at bounding box center [72, 190] width 89 height 5
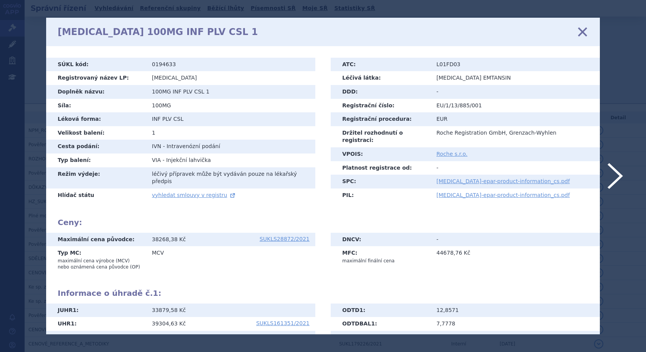
click at [583, 28] on icon at bounding box center [583, 32] width 16 height 16
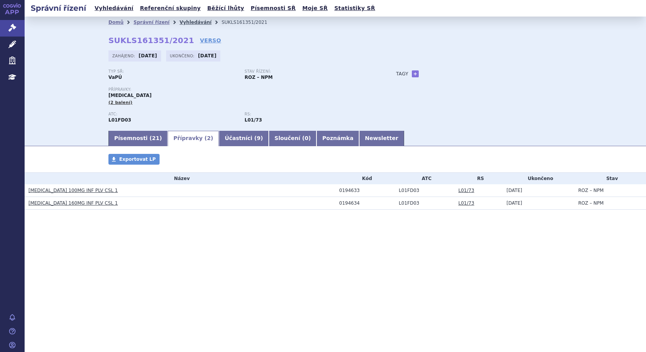
click at [186, 21] on link "Vyhledávání" at bounding box center [196, 22] width 32 height 5
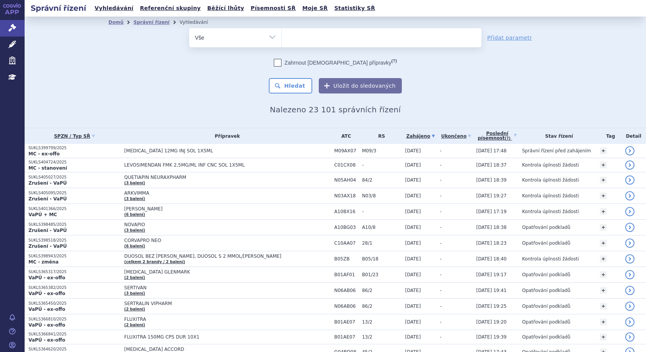
click at [308, 32] on ul at bounding box center [382, 36] width 200 height 16
click at [282, 32] on select at bounding box center [282, 37] width 0 height 19
click at [322, 32] on ul at bounding box center [382, 36] width 200 height 16
click at [282, 32] on select at bounding box center [282, 37] width 0 height 19
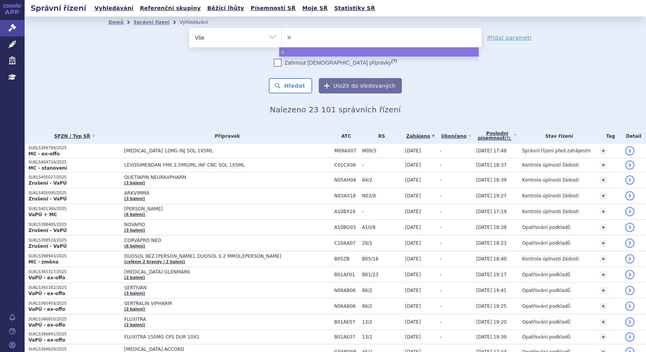
type input "us"
type input "ust"
type input "uste"
type input "ustek"
type input "usteki"
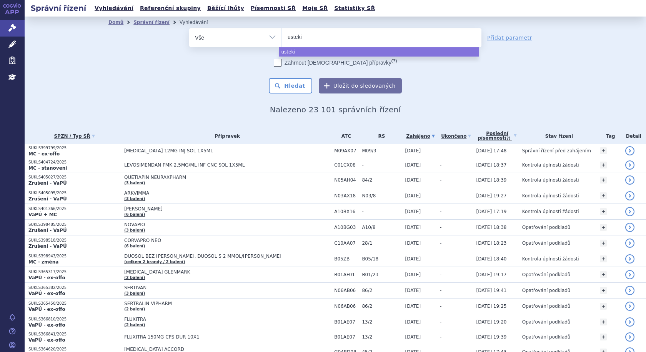
type input "ustekin"
type input "ustekinu"
type input "ustekinum"
type input "ustekinuma"
type input "ustekinumab"
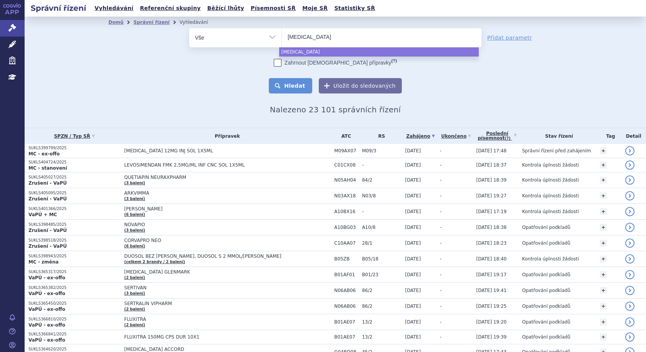
select select "[MEDICAL_DATA]"
click at [292, 82] on button "Hledat" at bounding box center [290, 85] width 43 height 15
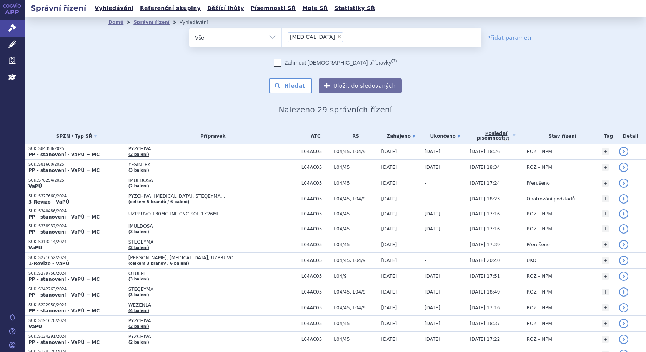
click at [425, 136] on link "Ukončeno" at bounding box center [445, 136] width 41 height 11
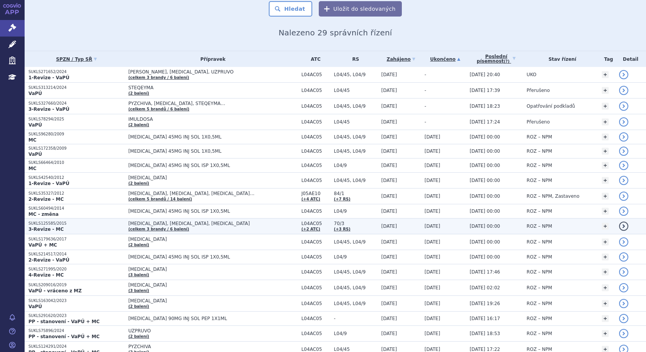
scroll to position [115, 0]
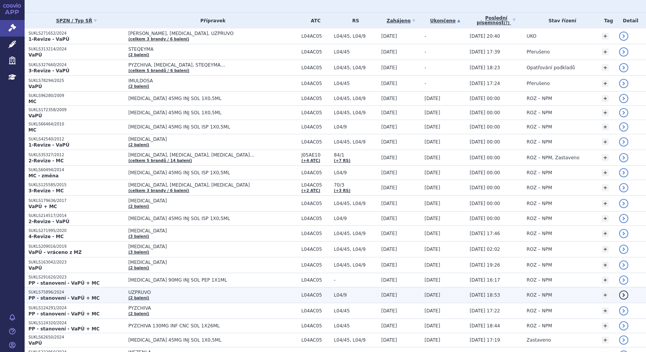
click at [217, 294] on span "UZPRUVO" at bounding box center [212, 292] width 169 height 5
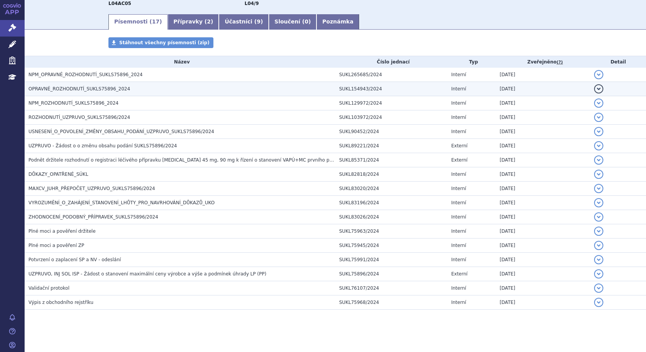
scroll to position [120, 0]
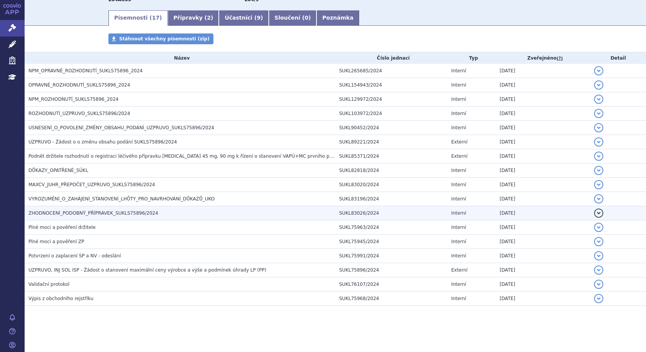
click at [68, 215] on span "ZHODNOCENÍ_PODOBNÝ_PŘÍPRAVEK_SUKLS75896/2024" at bounding box center [93, 212] width 130 height 5
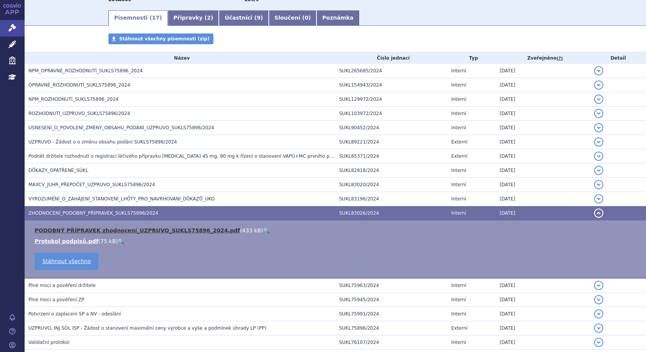
click at [75, 228] on link "PODOBNÝ PŘÍPRAVEK zhodnocení_UZPRUVO_SUKLS75896_2024.pdf" at bounding box center [137, 230] width 205 height 6
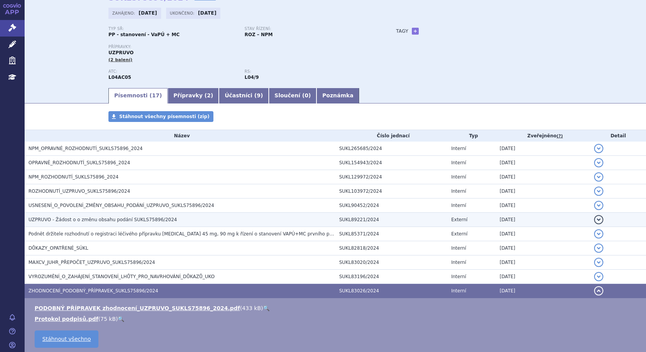
scroll to position [0, 0]
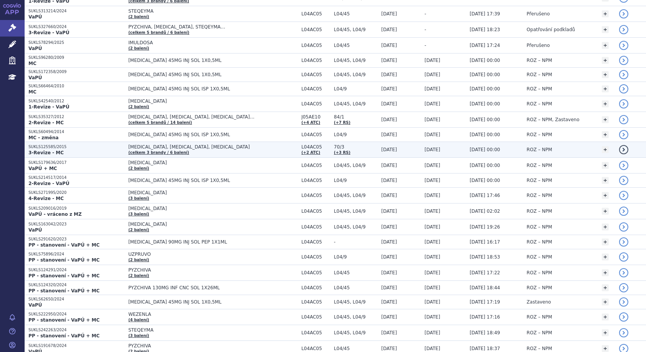
scroll to position [154, 0]
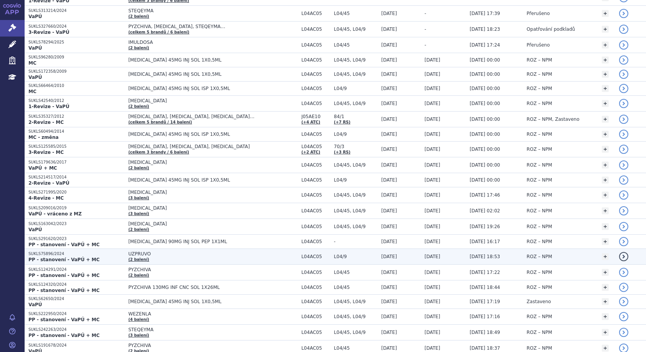
click at [179, 254] on span "UZPRUVO" at bounding box center [212, 253] width 169 height 5
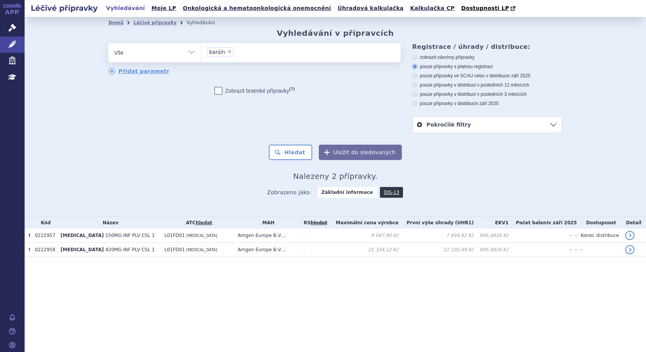
click at [230, 52] on span "×" at bounding box center [229, 51] width 5 height 5
click at [201, 52] on select "kanjin" at bounding box center [201, 52] width 0 height 19
select select
type input "uz"
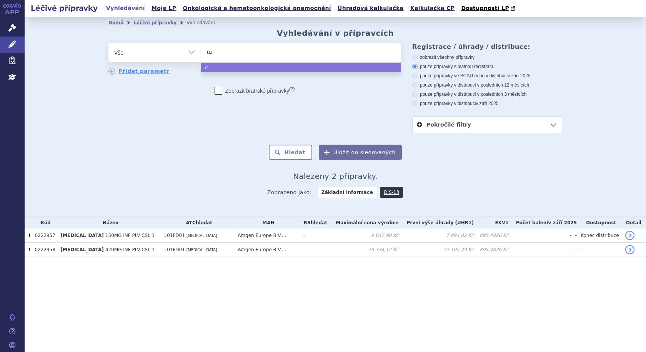
type input "uzp"
type input "uzpru"
type input "uzpruv"
type input "uzpruvo"
select select "uzpruvo"
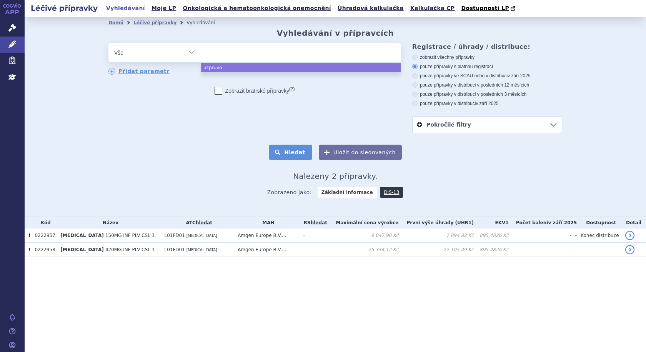
click at [292, 153] on button "Hledat" at bounding box center [290, 152] width 43 height 15
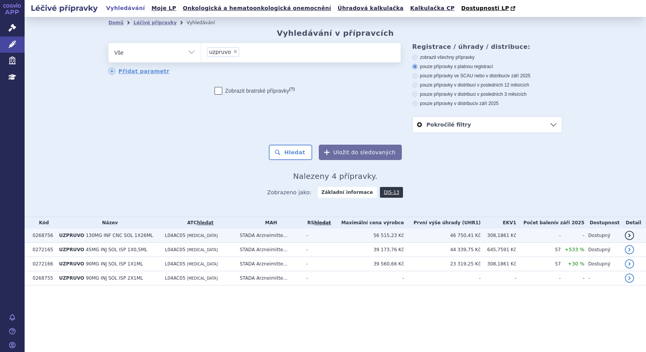
click at [236, 237] on td "L04AC05 USTEKINUMAB" at bounding box center [198, 235] width 75 height 14
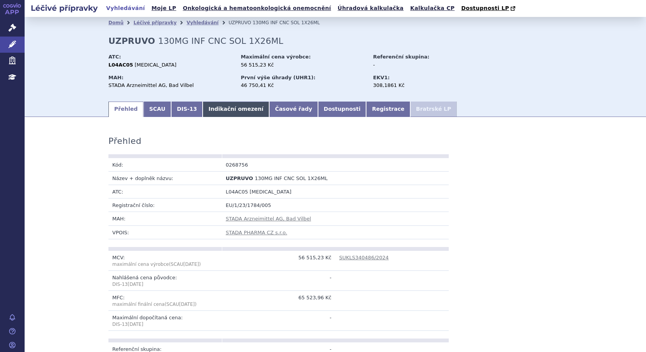
click at [222, 103] on link "Indikační omezení" at bounding box center [236, 109] width 67 height 15
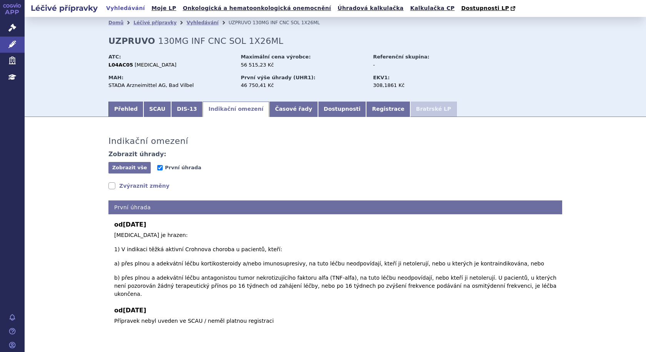
scroll to position [1, 0]
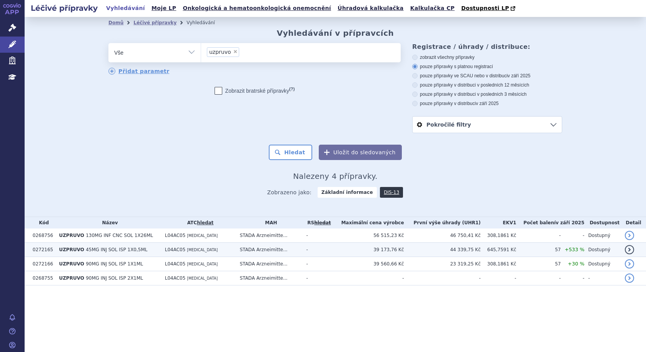
click at [82, 252] on b "UZPRUVO" at bounding box center [72, 249] width 27 height 5
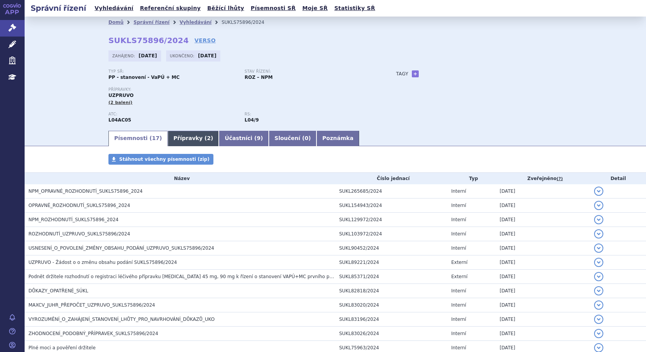
click at [189, 137] on link "Přípravky ( 2 )" at bounding box center [193, 138] width 51 height 15
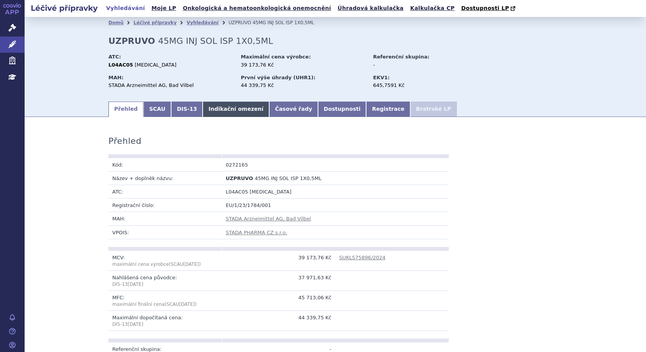
click at [212, 110] on link "Indikační omezení" at bounding box center [236, 109] width 67 height 15
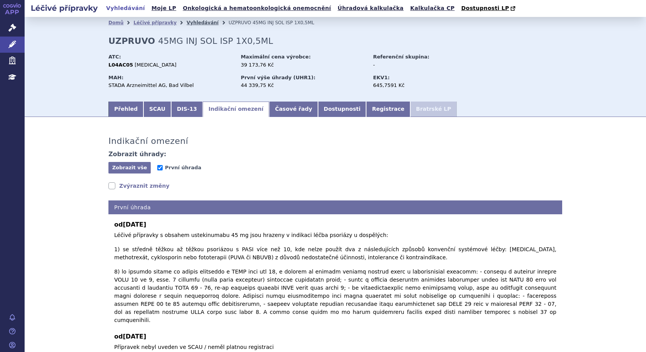
click at [188, 23] on link "Vyhledávání" at bounding box center [203, 22] width 32 height 5
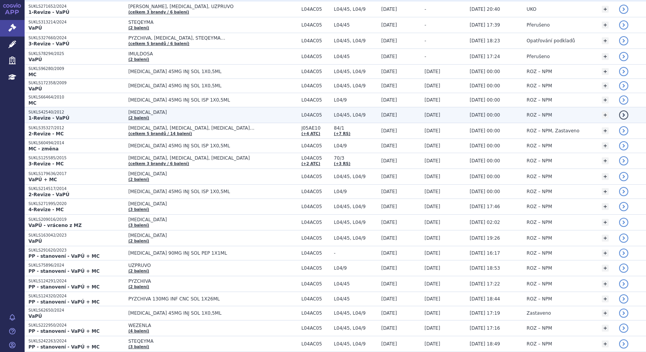
scroll to position [154, 0]
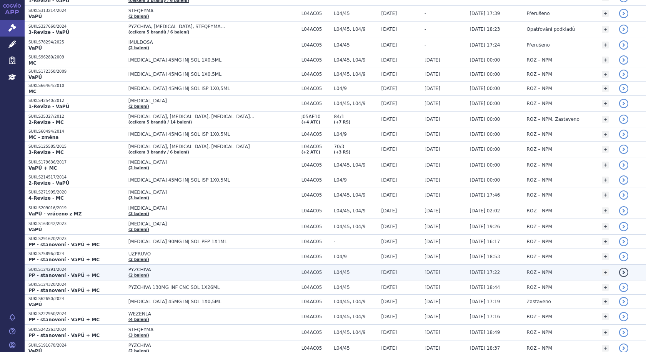
click at [176, 269] on span "PYZCHIVA" at bounding box center [212, 269] width 169 height 5
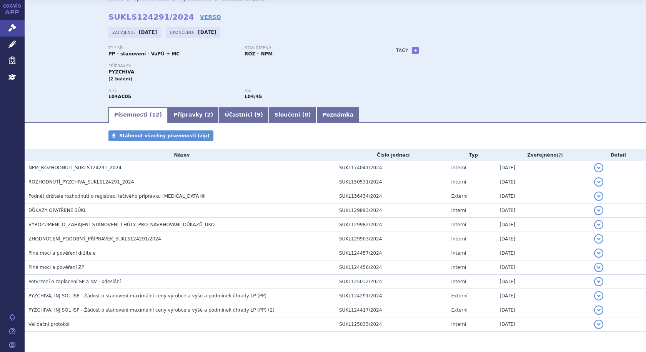
scroll to position [49, 0]
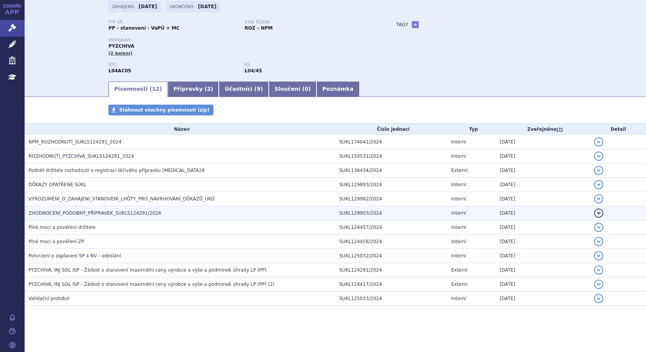
click at [54, 212] on span "ZHODNOCENÍ_PODOBNÝ_PŘÍPRAVEK_SUKLS124291/2024" at bounding box center [94, 212] width 133 height 5
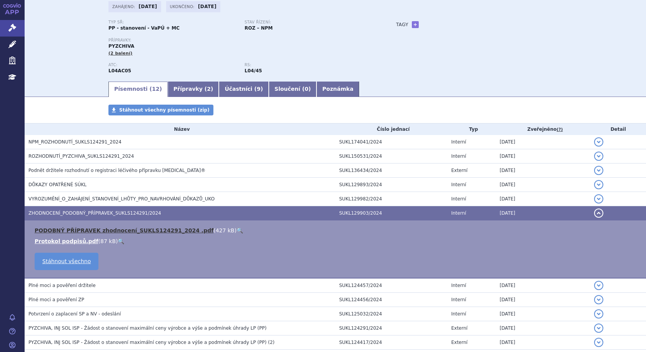
click at [58, 233] on link "PODOBNÝ PŘÍPRAVEK zhodnocení_SUKLS124291_2024 .pdf" at bounding box center [124, 230] width 179 height 6
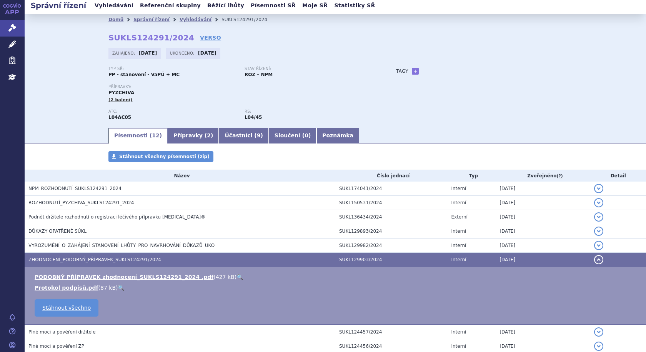
scroll to position [0, 0]
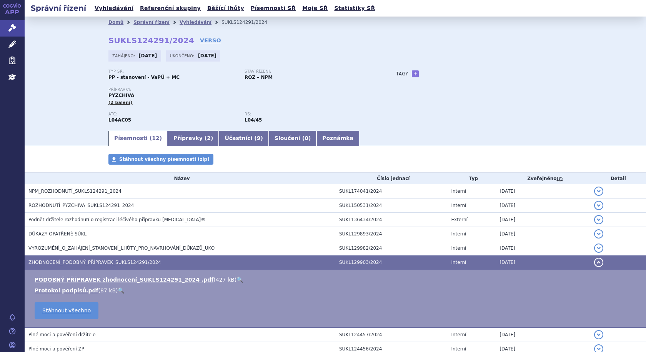
click at [248, 118] on strong "L04/45" at bounding box center [253, 119] width 17 height 5
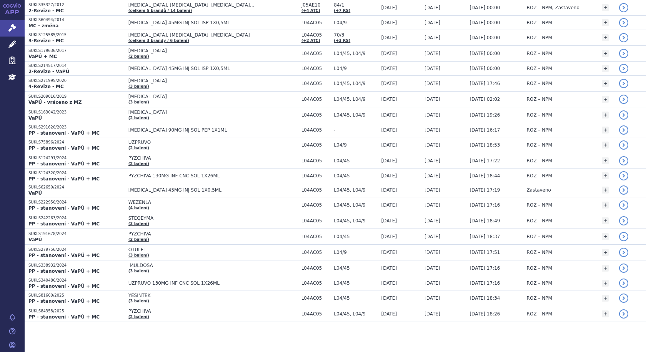
scroll to position [266, 0]
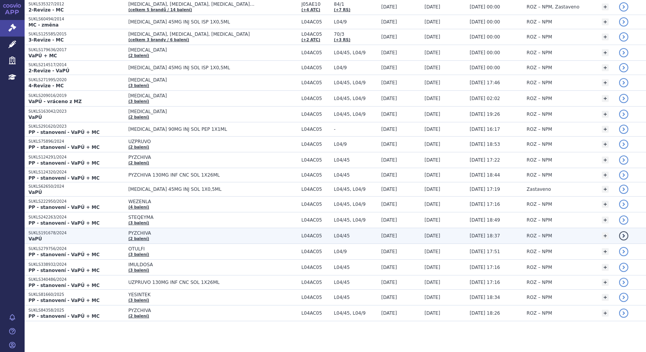
click at [157, 236] on span "PYZCHIVA" at bounding box center [212, 232] width 169 height 5
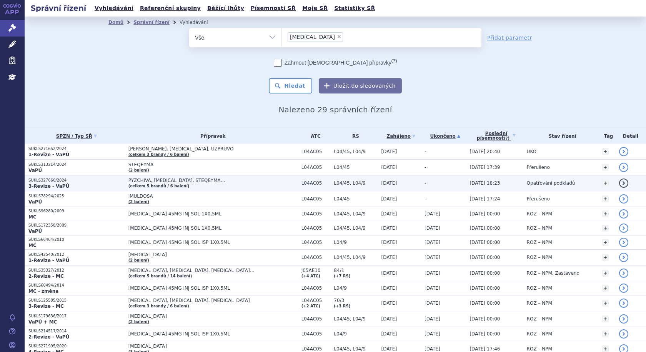
click at [102, 180] on p "SUKLS327660/2024" at bounding box center [76, 180] width 96 height 5
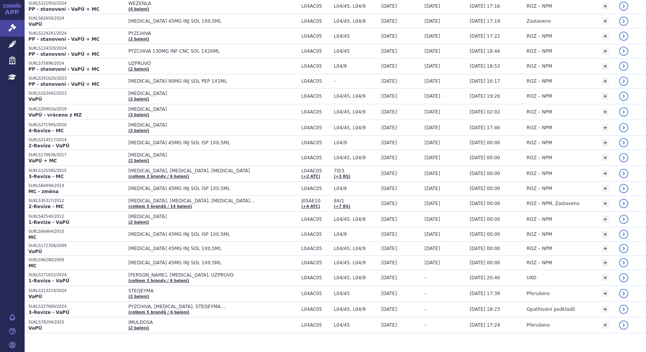
scroll to position [266, 0]
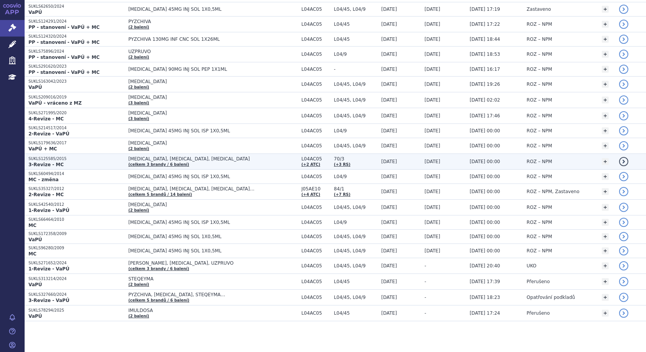
click at [92, 163] on p "3-Revize - MC" at bounding box center [76, 165] width 96 height 6
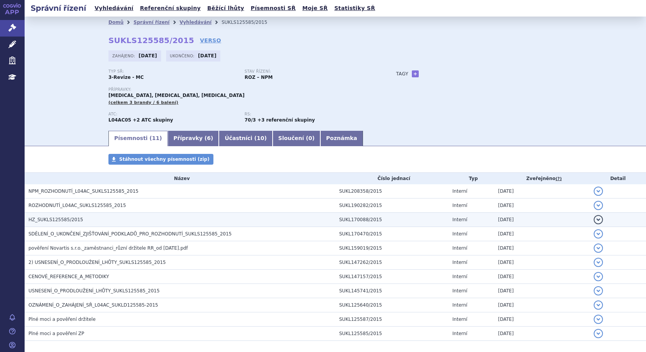
click at [53, 218] on span "HZ_SUKLS125585/2015" at bounding box center [55, 219] width 55 height 5
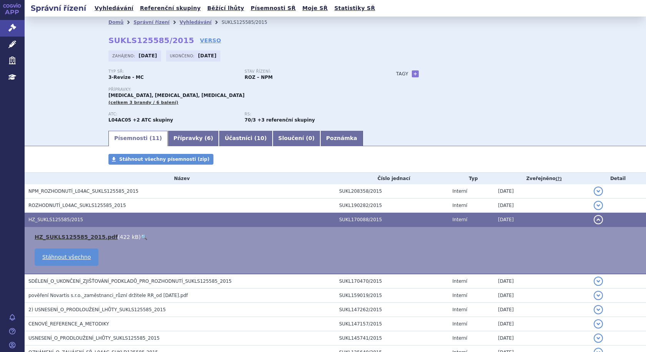
click at [59, 238] on link "HZ_SUKLS125585_2015.pdf" at bounding box center [76, 237] width 83 height 6
click at [187, 137] on link "Přípravky ( 6 )" at bounding box center [193, 138] width 51 height 15
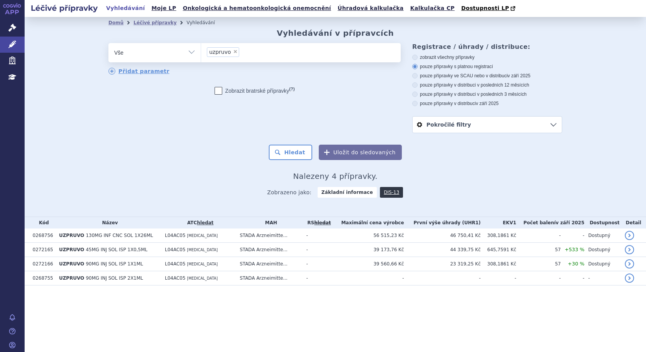
click at [233, 50] on span "×" at bounding box center [235, 51] width 5 height 5
click at [201, 50] on select "uzpruvo" at bounding box center [201, 52] width 0 height 19
select select
type input "tuz"
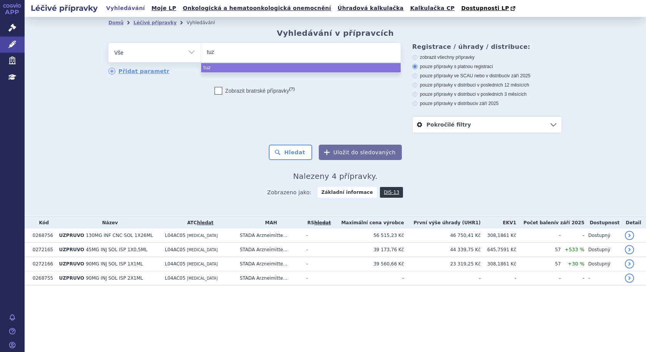
type input "tuzn"
type input "tuznu"
type input "tuznue"
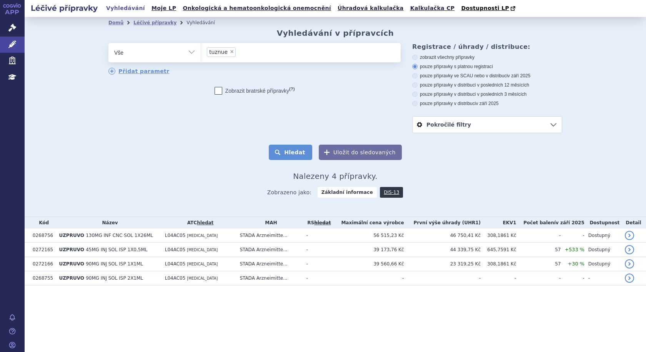
select select "tuznue"
click at [303, 151] on button "Hledat" at bounding box center [290, 152] width 43 height 15
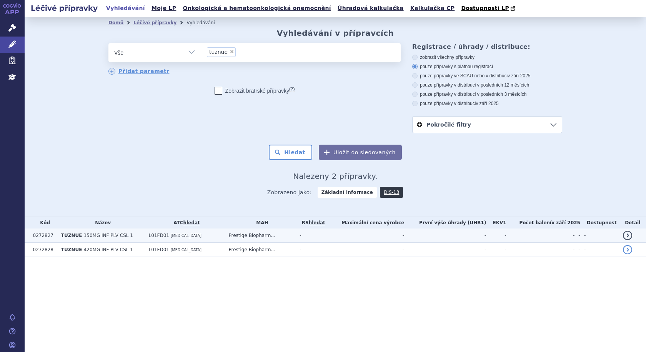
click at [178, 237] on span "[MEDICAL_DATA]" at bounding box center [186, 235] width 31 height 4
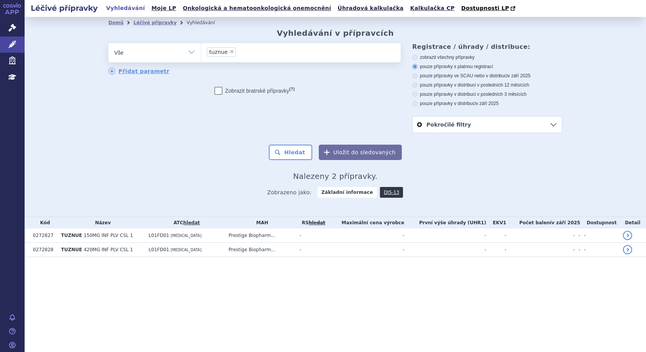
click at [230, 52] on span "×" at bounding box center [232, 51] width 5 height 5
click at [201, 52] on select "tuznue" at bounding box center [201, 52] width 0 height 19
select select
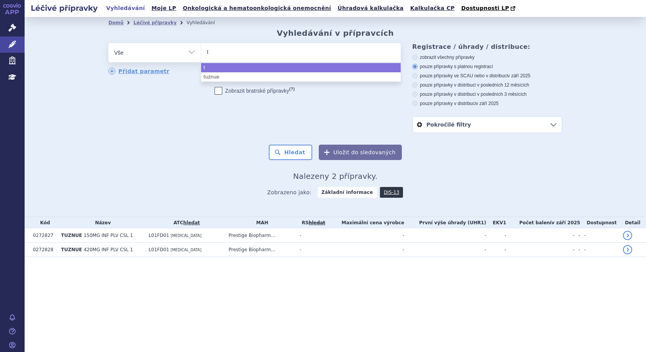
type input "ty"
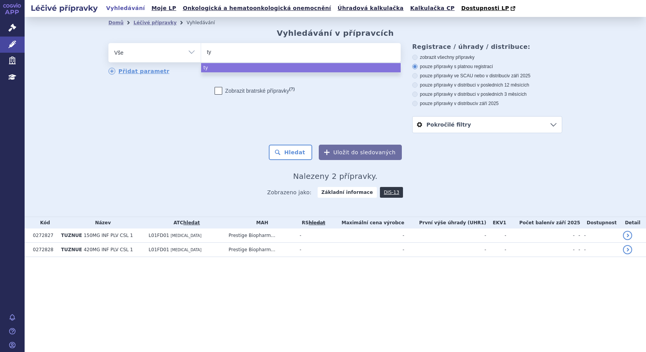
type input "tye"
type input "tyen"
type input "tyenn"
type input "tyenne"
select select "tyenne"
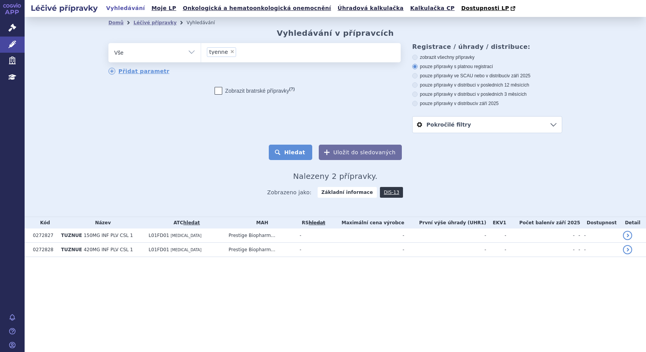
click at [302, 152] on button "Hledat" at bounding box center [290, 152] width 43 height 15
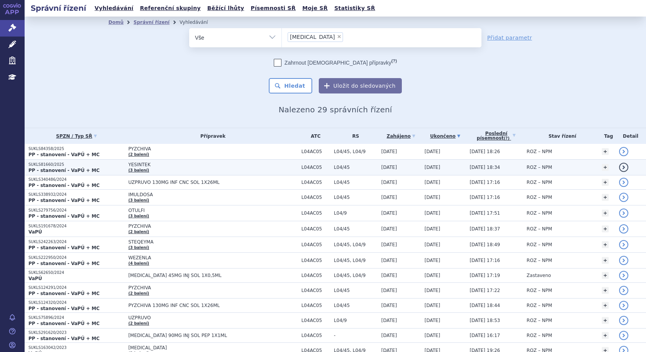
click at [117, 164] on p "SUKLS81660/2025" at bounding box center [76, 164] width 96 height 5
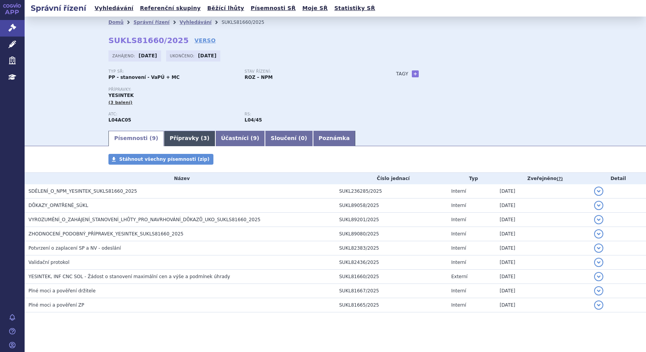
click at [175, 140] on link "Přípravky ( 3 )" at bounding box center [189, 138] width 51 height 15
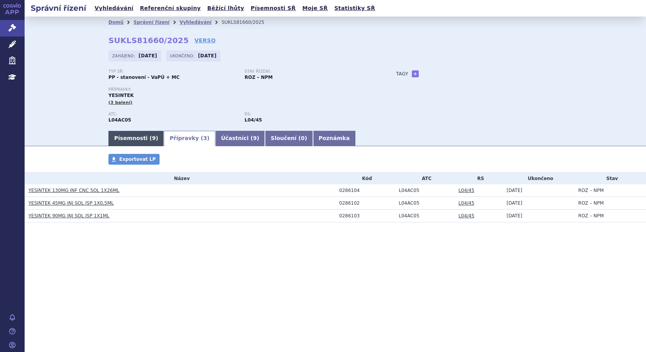
click at [130, 137] on link "Písemnosti ( 9 )" at bounding box center [135, 138] width 55 height 15
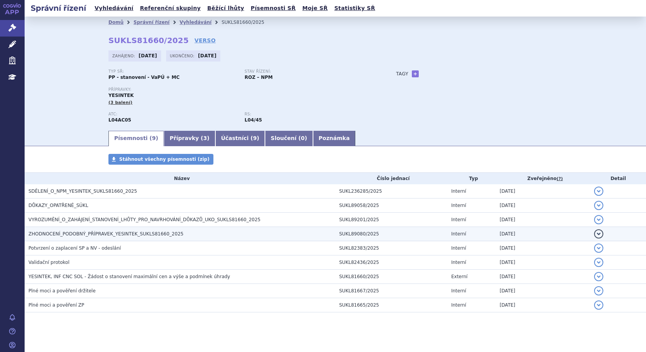
click at [62, 233] on span "ZHODNOCENÍ_PODOBNÝ_PŘÍPRAVEK_YESINTEK_SUKLS81660_2025" at bounding box center [105, 233] width 155 height 5
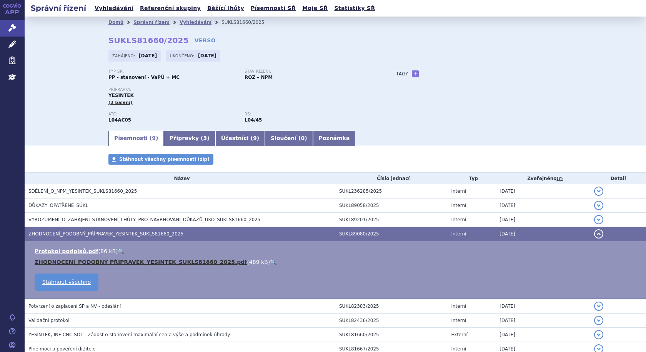
click at [69, 262] on link "ZHODNOCENÍ_PODOBNÝ PŘÍPRAVEK_YESINTEK_SUKLS81660_2025.pdf" at bounding box center [141, 262] width 212 height 6
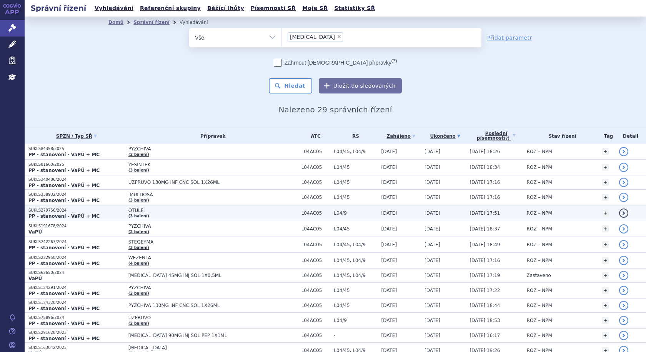
click at [170, 218] on td "OTULFI (3 balení)" at bounding box center [211, 213] width 173 height 16
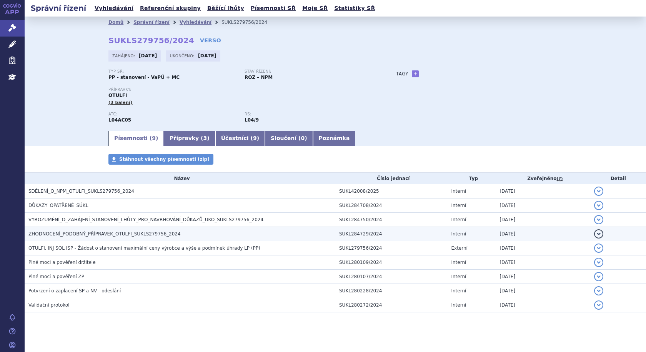
click at [43, 234] on span "ZHODNOCENÍ_PODOBNÝ_PŘÍPRAVEK_OTULFI_SUKLS279756_2024" at bounding box center [104, 233] width 152 height 5
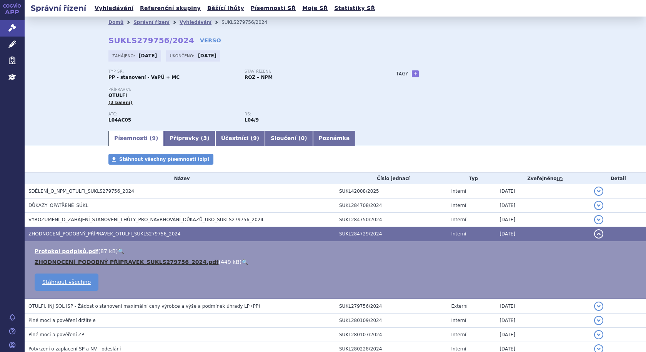
click at [75, 260] on link "ZHODNOCENÍ_PODOBNÝ PŘÍPRAVEK_SUKLS279756_2024.pdf" at bounding box center [127, 262] width 184 height 6
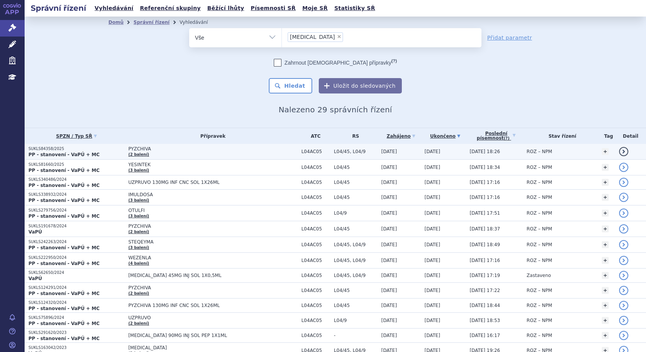
click at [166, 154] on td "PYZCHIVA (2 balení)" at bounding box center [211, 152] width 173 height 16
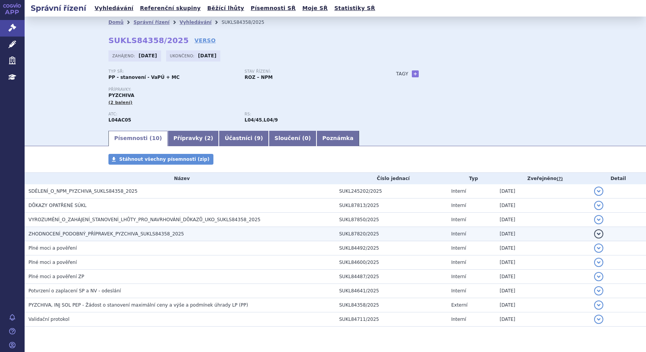
click at [72, 231] on span "ZHODNOCENÍ_PODOBNÝ_PŘÍPRAVEK_PYZCHIVA_SUKLS84358_2025" at bounding box center [105, 233] width 155 height 5
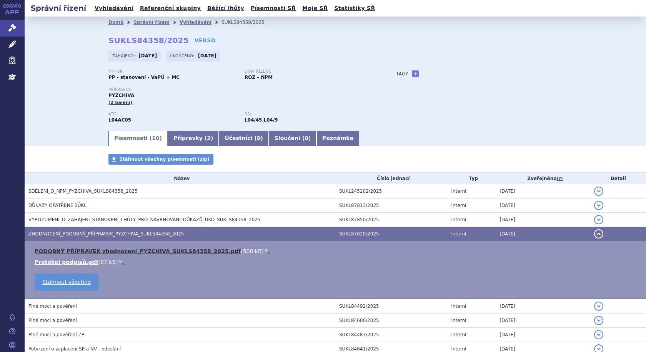
click at [93, 250] on link "PODOBNÝ PŘÍPRAVEK zhodnocení_PYZCHIVA_SUKLS84358_2025.pdf" at bounding box center [138, 251] width 206 height 6
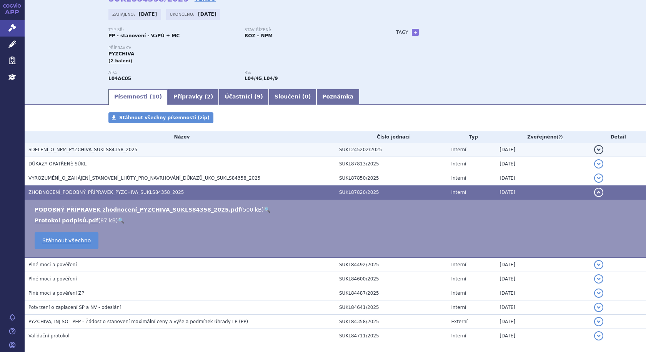
scroll to position [79, 0]
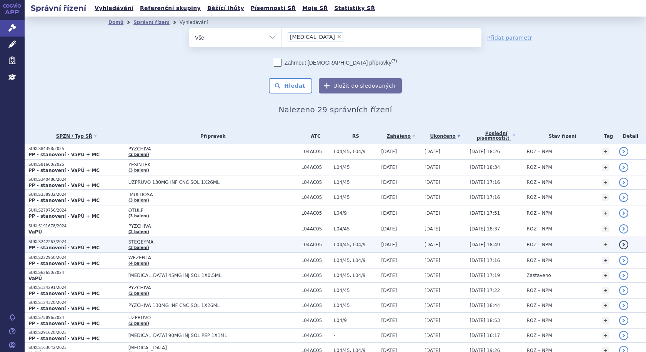
click at [183, 247] on td "STEQEYMA (3 balení)" at bounding box center [211, 245] width 173 height 16
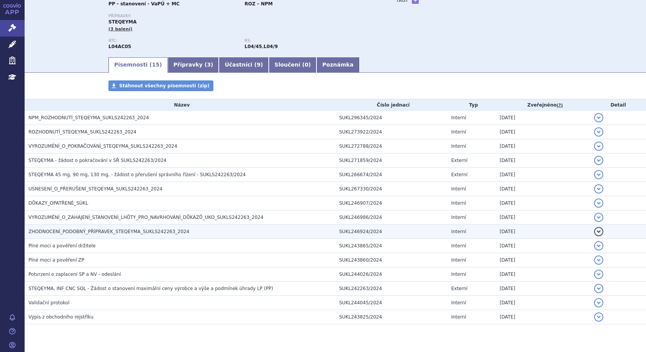
scroll to position [92, 0]
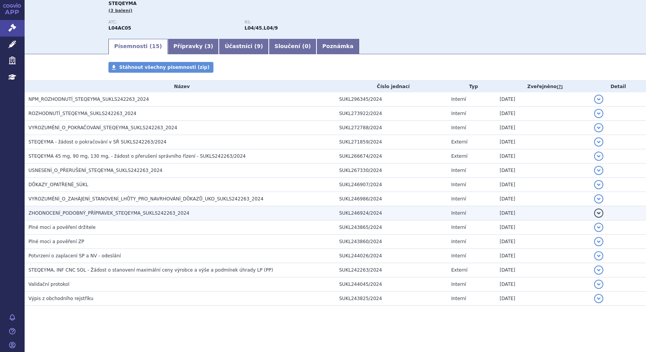
click at [122, 210] on span "ZHODNOCENÍ_PODOBNÝ_PŘÍPRAVEK_STEQEYMA_SUKLS242263_2024" at bounding box center [108, 212] width 161 height 5
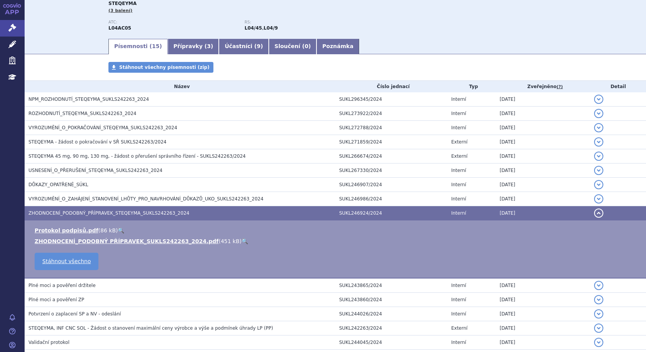
click at [84, 237] on ul "Protokol podpisů.pdf ( 86 kB ) 🔍 ZHODNOCENÍ_PODOBNÝ PŘÍPRAVEK_SUKLS242263_2024.…" at bounding box center [335, 236] width 606 height 18
click at [83, 240] on link "ZHODNOCENÍ_PODOBNÝ PŘÍPRAVEK_SUKLS242263_2024.pdf" at bounding box center [127, 241] width 184 height 6
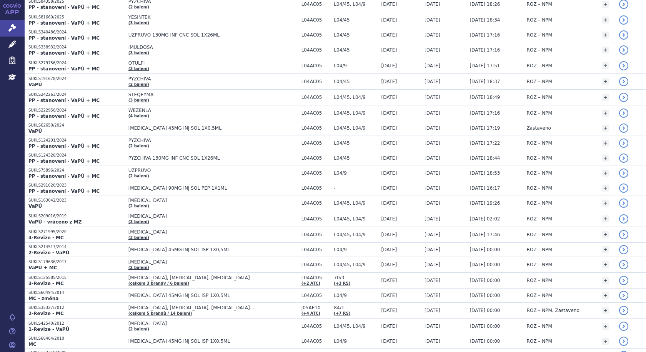
scroll to position [74, 0]
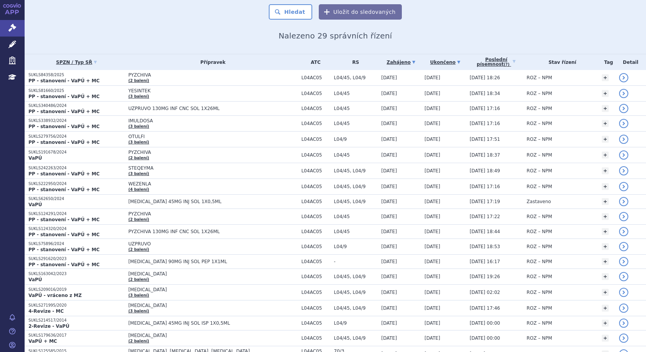
click at [382, 63] on link "Zahájeno" at bounding box center [401, 62] width 39 height 11
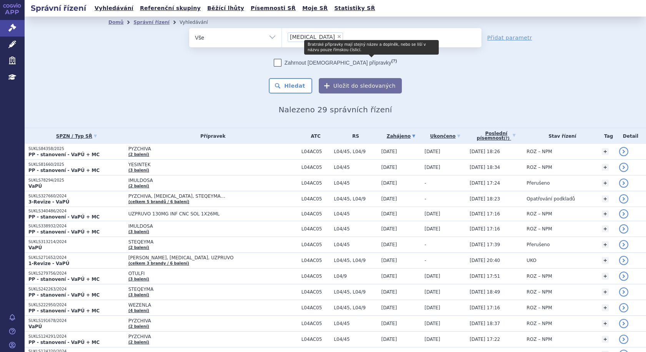
click at [382, 137] on link "Zahájeno" at bounding box center [401, 136] width 39 height 11
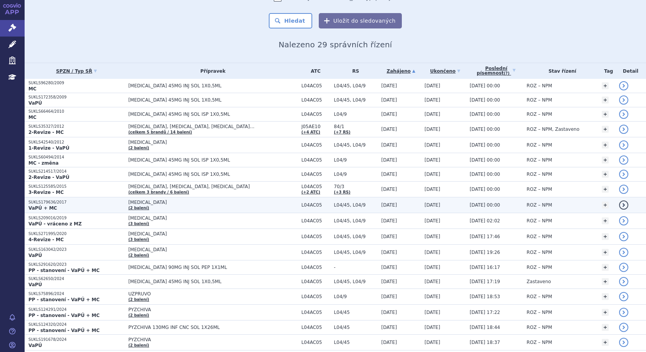
scroll to position [77, 0]
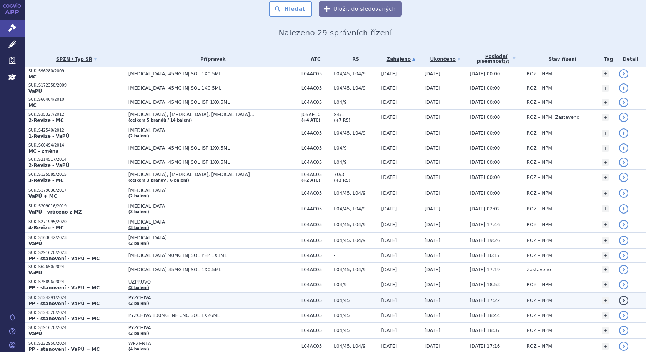
click at [200, 300] on span "PYZCHIVA" at bounding box center [212, 297] width 169 height 5
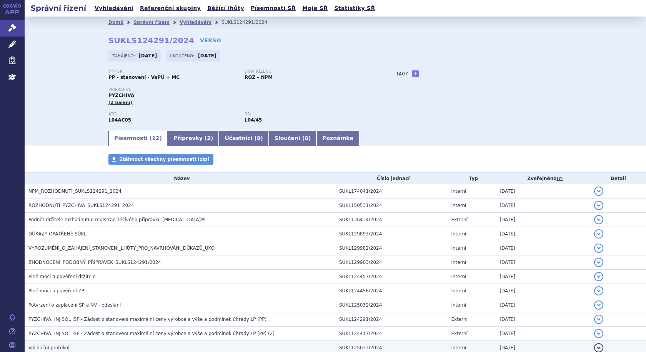
scroll to position [49, 0]
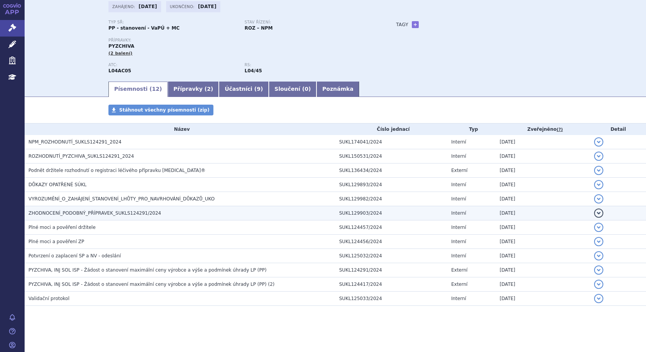
click at [63, 212] on span "ZHODNOCENÍ_PODOBNÝ_PŘÍPRAVEK_SUKLS124291/2024" at bounding box center [94, 212] width 133 height 5
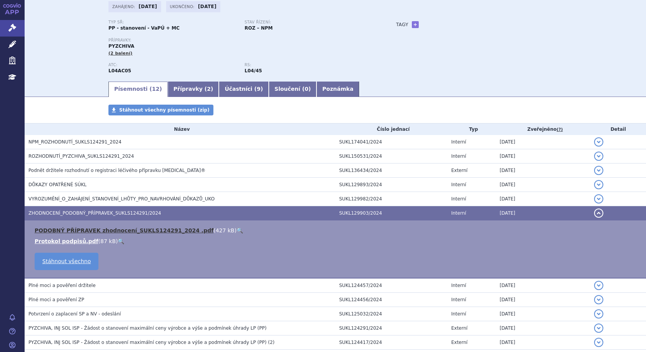
click at [91, 230] on link "PODOBNÝ PŘÍPRAVEK zhodnocení_SUKLS124291_2024 .pdf" at bounding box center [124, 230] width 179 height 6
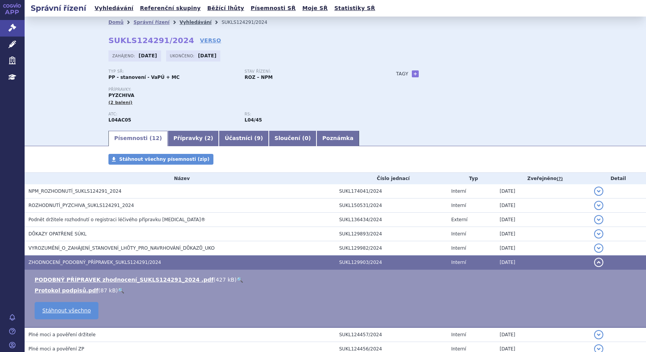
click at [187, 21] on link "Vyhledávání" at bounding box center [196, 22] width 32 height 5
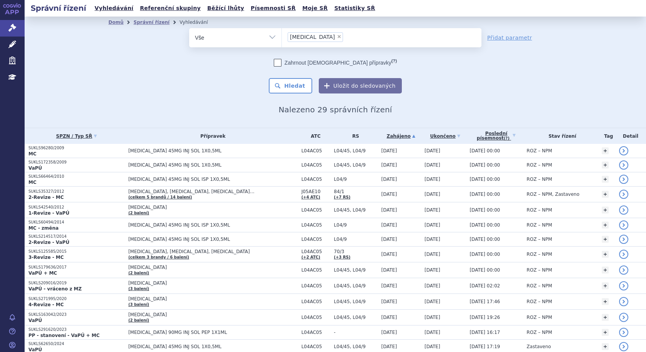
click at [337, 36] on span "×" at bounding box center [339, 36] width 5 height 5
click at [282, 36] on select "[MEDICAL_DATA]" at bounding box center [282, 37] width 0 height 19
select select
click at [323, 37] on ul at bounding box center [382, 36] width 200 height 16
click at [282, 37] on select "ustekinumab" at bounding box center [282, 37] width 0 height 19
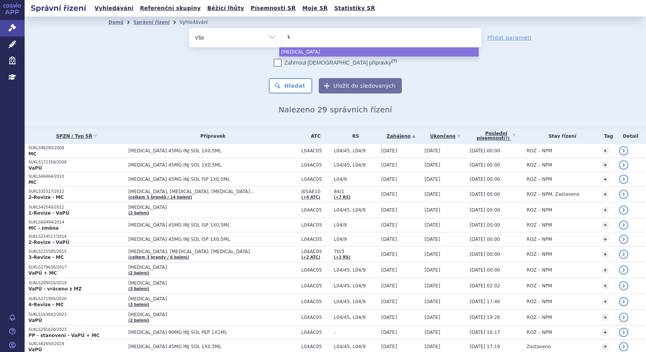
type input "ko"
type input "kon"
type input "konji"
type input "konjin"
type input "konjint"
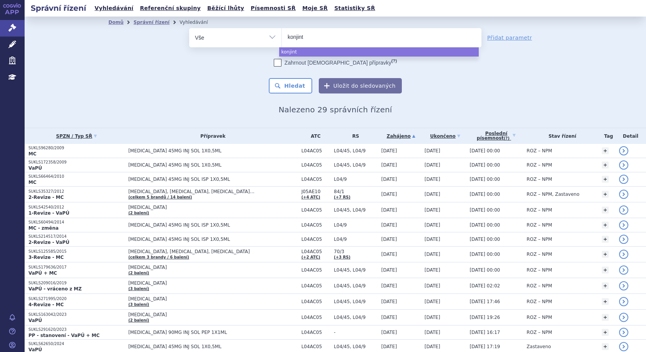
type input "konjin"
type input "konji"
type input "kon"
type input "ko"
type input "k"
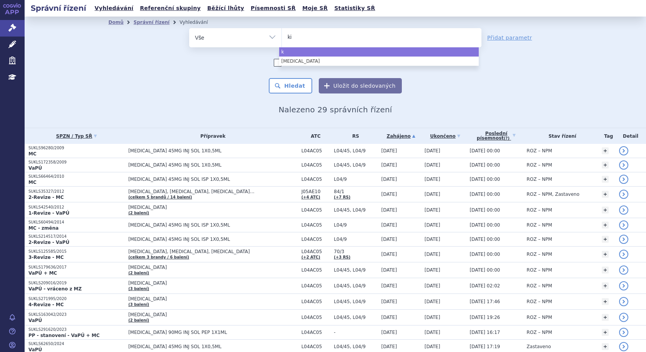
type input "kin"
type input "kinj"
type input "kinji"
type input "kinjin"
type input "kinjint"
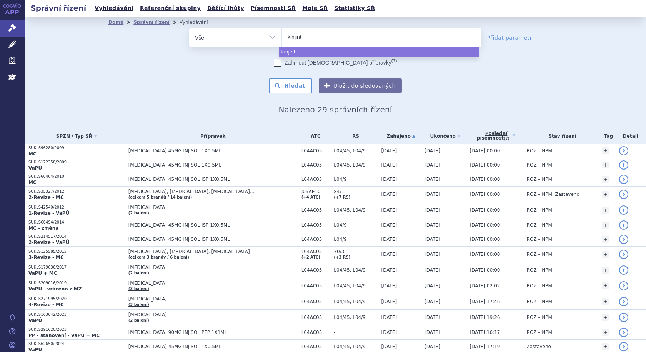
type input "kinjin"
type input "kinj"
type input "kin"
type input "ki"
type input "k"
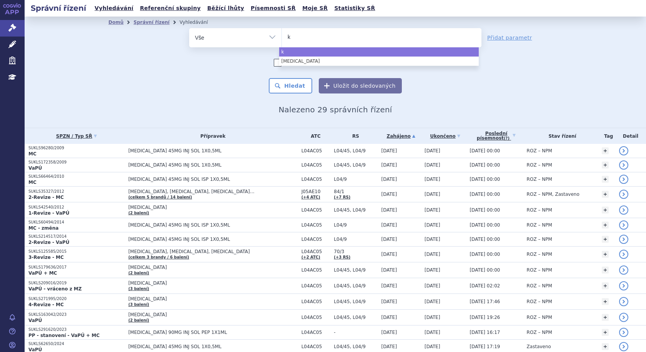
type input "ka"
type input "kan"
type input "kanj"
type input "kanjin"
type input "kanjint"
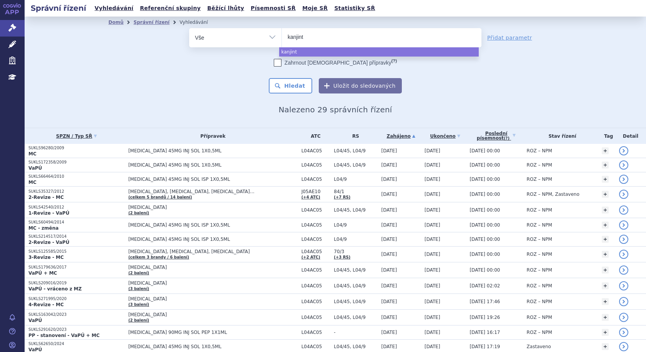
type input "kanjinty"
select select "kanjinty"
click at [303, 79] on button "Hledat" at bounding box center [290, 85] width 43 height 15
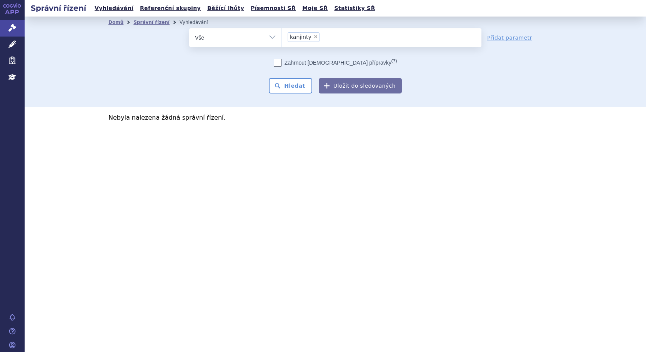
click at [313, 33] on li "× kanjinty" at bounding box center [304, 37] width 32 height 10
click at [282, 33] on select "kanjinty" at bounding box center [282, 37] width 0 height 19
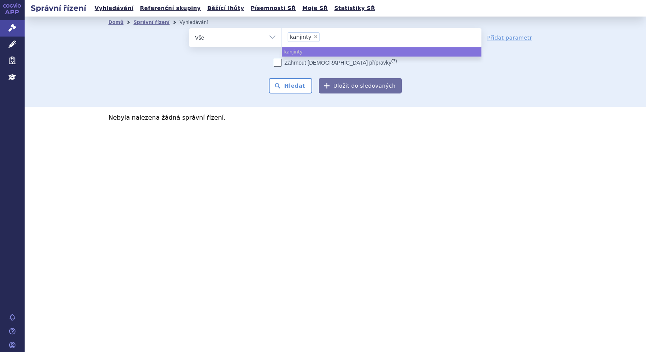
click at [313, 35] on span "×" at bounding box center [315, 36] width 5 height 5
click at [282, 35] on select "kanjinty" at bounding box center [282, 37] width 0 height 19
select select
type input "kan"
type input "kanj"
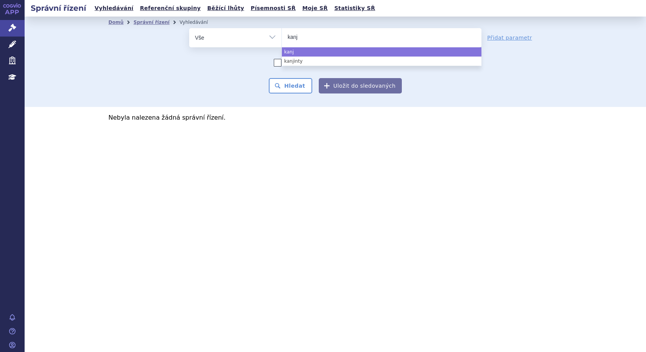
type input "kanji"
type input "kanjin"
select select "kanjin"
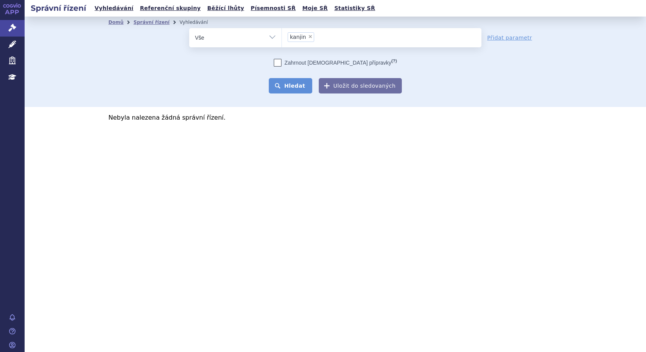
click at [297, 85] on button "Hledat" at bounding box center [290, 85] width 43 height 15
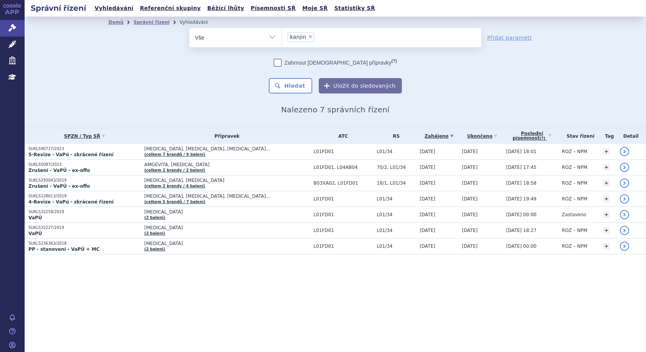
click at [308, 36] on span "×" at bounding box center [310, 36] width 5 height 5
click at [282, 36] on select "kanjin" at bounding box center [282, 37] width 0 height 19
select select
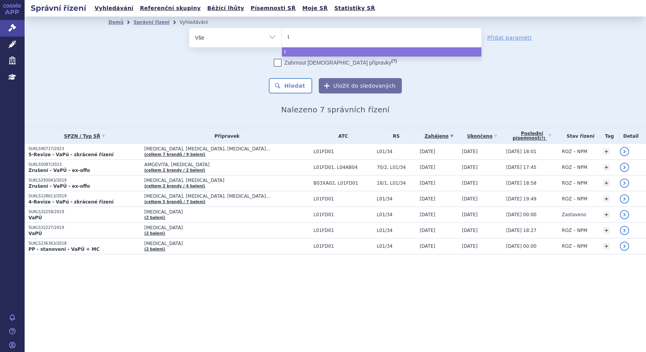
type input "ty"
type input "tye"
type input "tyen"
type input "tyenne"
select select "tyenne"
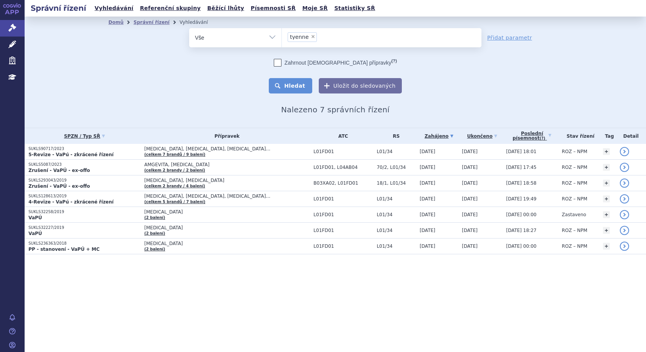
click at [305, 86] on button "Hledat" at bounding box center [290, 85] width 43 height 15
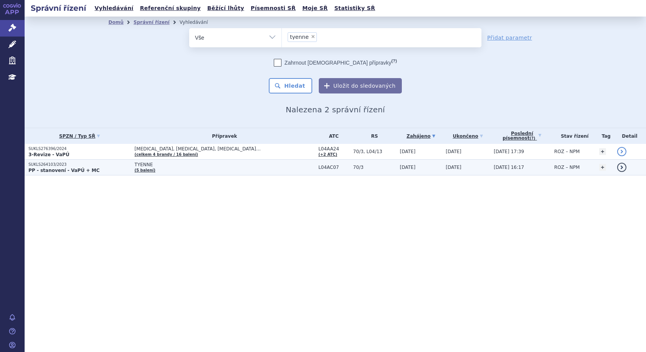
click at [243, 164] on span "TYENNE" at bounding box center [225, 164] width 180 height 5
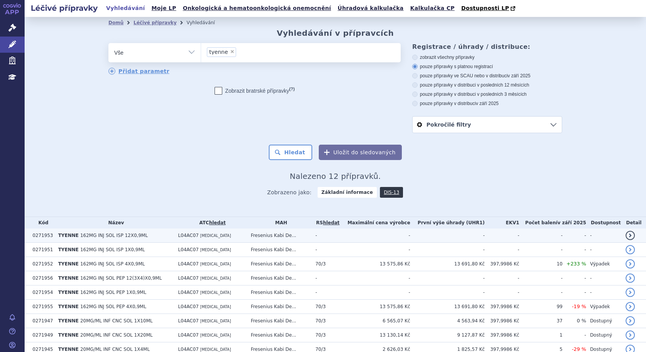
scroll to position [79, 0]
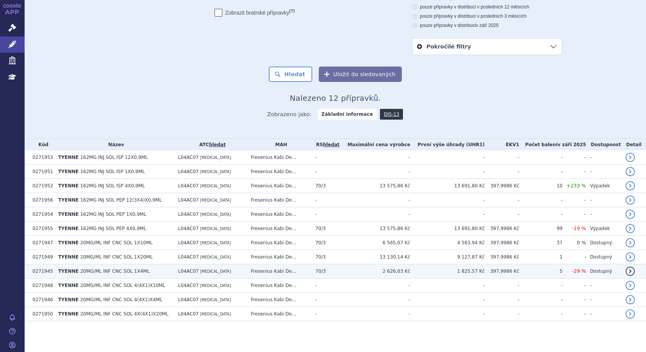
click at [150, 268] on td "TYENNE 20MG/ML INF CNC SOL 1X4ML" at bounding box center [114, 271] width 120 height 14
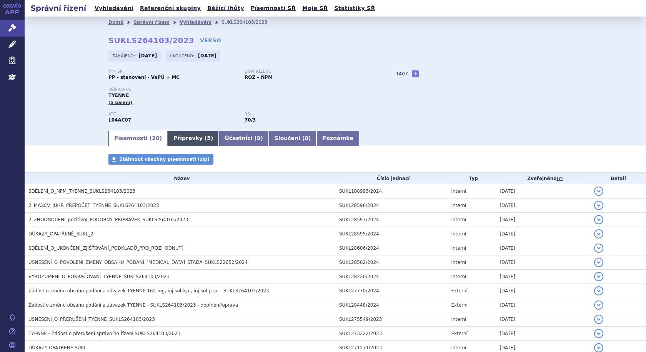
click at [193, 139] on link "Přípravky ( 5 )" at bounding box center [193, 138] width 51 height 15
click at [172, 138] on link "Přípravky ( 5 )" at bounding box center [193, 138] width 51 height 15
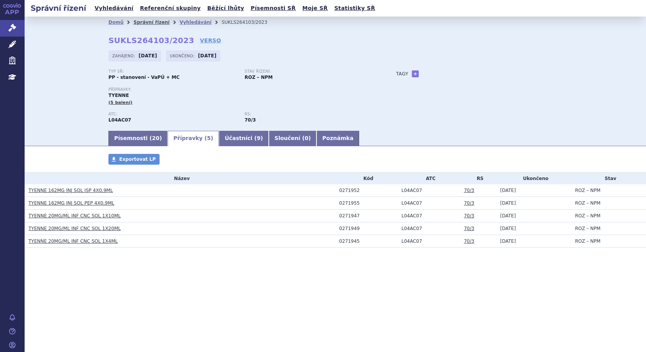
click at [151, 23] on link "Správní řízení" at bounding box center [151, 22] width 36 height 5
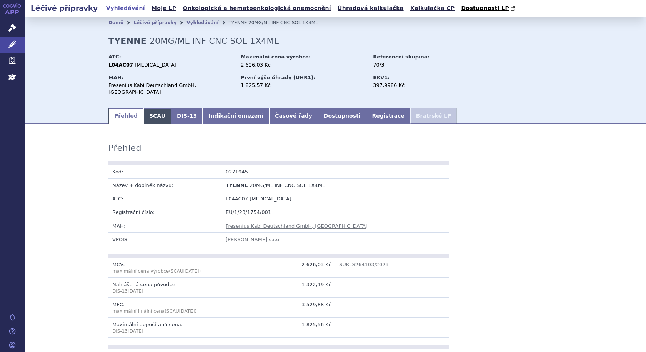
click at [149, 108] on link "SCAU" at bounding box center [157, 115] width 28 height 15
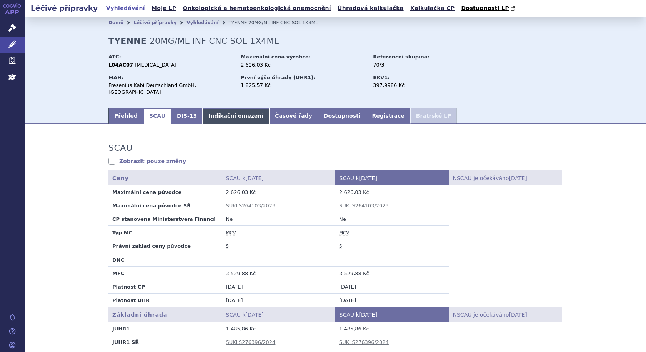
click at [237, 108] on link "Indikační omezení" at bounding box center [236, 115] width 67 height 15
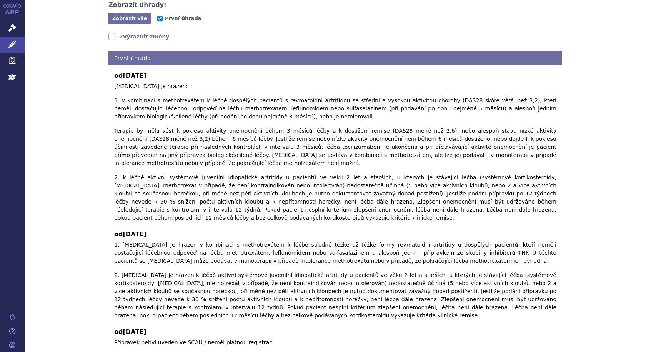
scroll to position [157, 0]
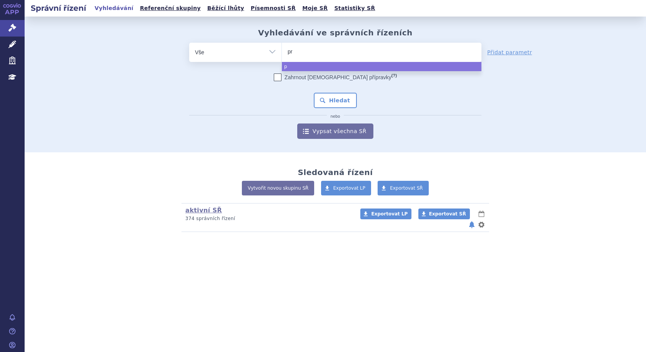
type input "pro"
type input "prol"
type input "proli"
type input "[MEDICAL_DATA]"
select select "[MEDICAL_DATA]"
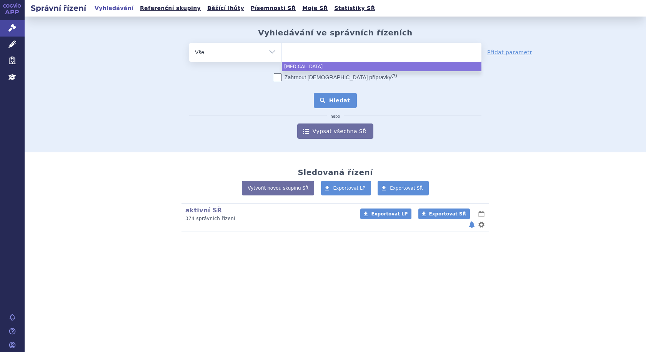
click at [327, 97] on button "Hledat" at bounding box center [335, 100] width 43 height 15
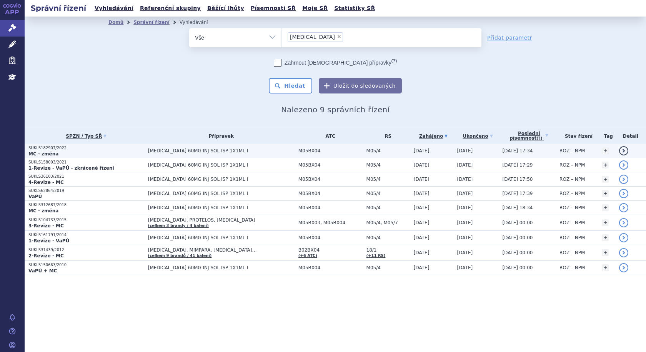
click at [367, 151] on span "M05/4" at bounding box center [388, 150] width 43 height 5
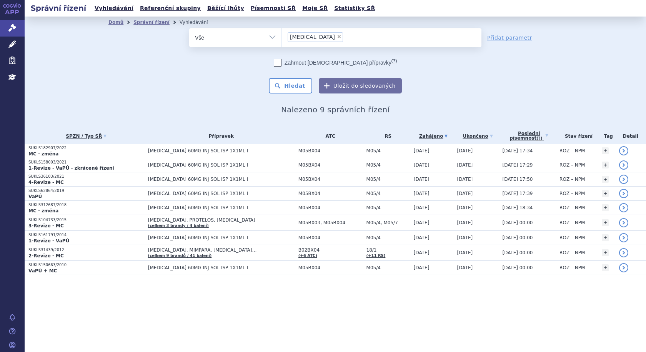
click at [337, 37] on span "×" at bounding box center [339, 36] width 5 height 5
click at [282, 37] on select "[MEDICAL_DATA]" at bounding box center [282, 37] width 0 height 19
select select
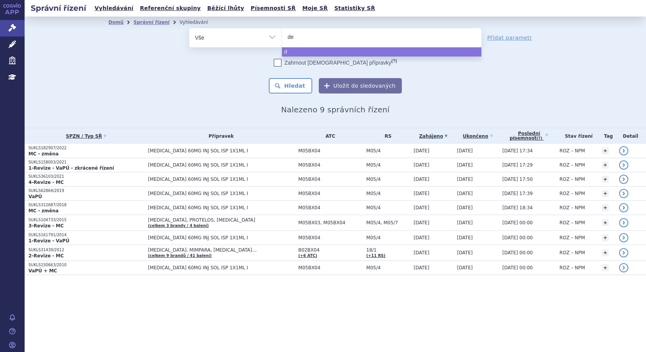
type input "den"
type input "deno"
type input "denos"
type input "denosu"
type input "denosuma"
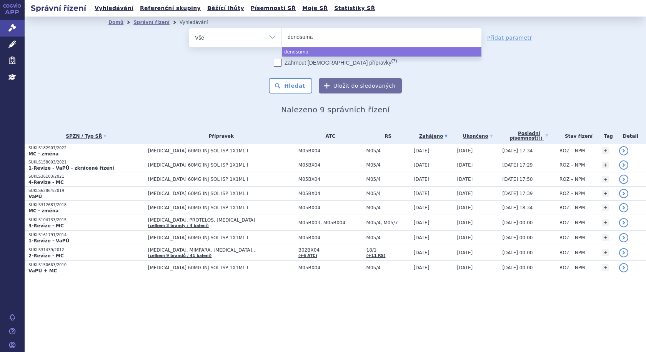
type input "[MEDICAL_DATA]"
select select "[MEDICAL_DATA]"
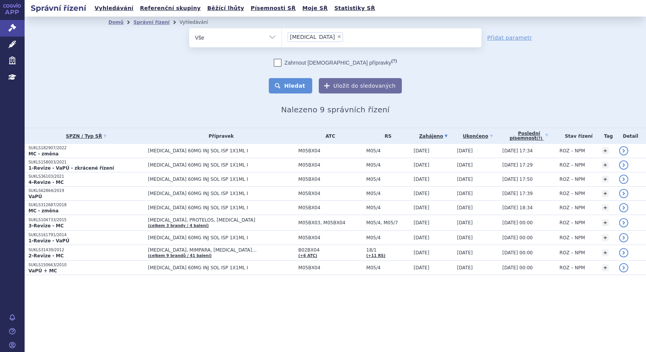
click at [301, 85] on button "Hledat" at bounding box center [290, 85] width 43 height 15
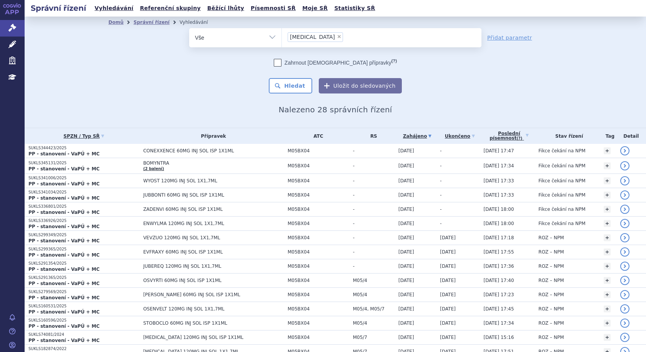
click at [398, 136] on link "Zahájeno" at bounding box center [417, 136] width 38 height 11
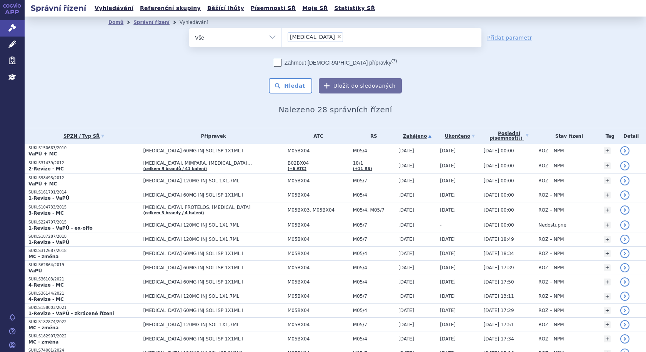
click at [337, 36] on span "×" at bounding box center [339, 36] width 5 height 5
click at [282, 36] on select "denosumab" at bounding box center [282, 37] width 0 height 19
select select
click at [270, 35] on select "Vše Spisová značka Typ SŘ Přípravek/SUKL kód Účastník/Držitel" at bounding box center [235, 36] width 92 height 17
select select "filter-reference-group"
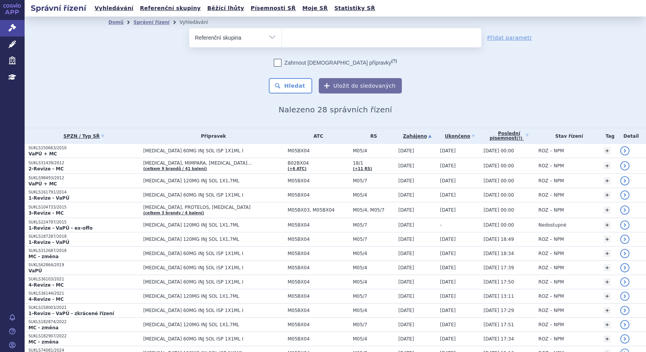
click at [189, 28] on select "Vše Spisová značka Typ SŘ Přípravek/SUKL kód Účastník/Držitel" at bounding box center [235, 36] width 92 height 17
click at [338, 33] on ul at bounding box center [382, 36] width 200 height 16
click at [282, 33] on select at bounding box center [282, 37] width 0 height 19
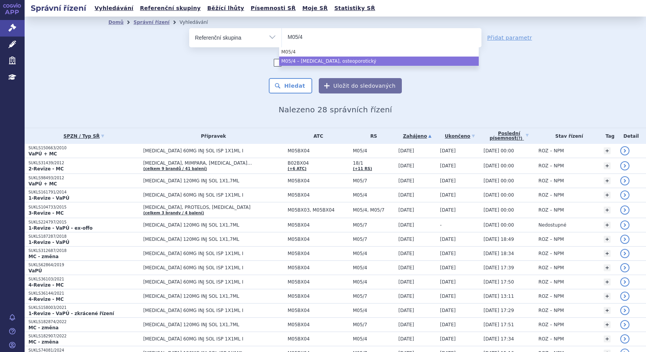
type input "M05/4"
select select "c9fa2158-69f1-4e7b-b2ef-4f525f618ecc"
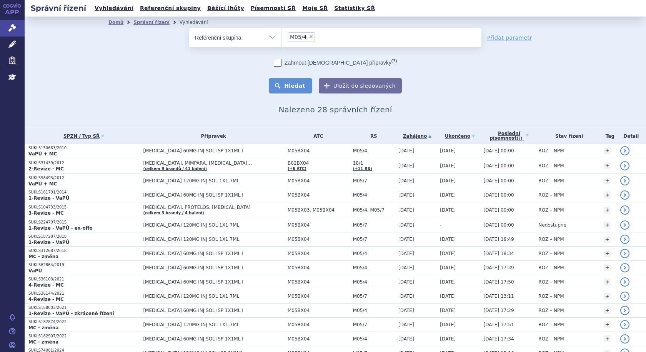
click at [303, 87] on button "Hledat" at bounding box center [290, 85] width 43 height 15
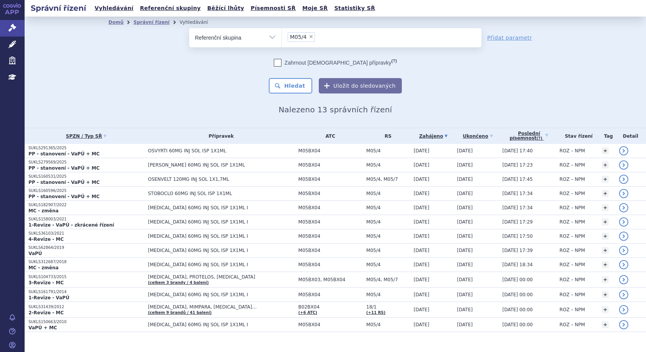
click at [414, 137] on link "Zahájeno" at bounding box center [434, 136] width 40 height 11
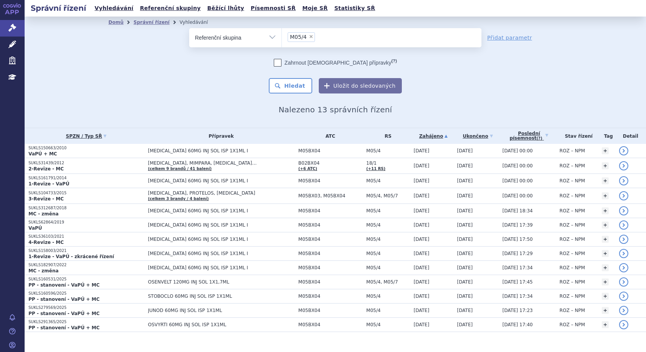
click at [309, 35] on span "×" at bounding box center [311, 36] width 5 height 5
click at [282, 35] on select "M05/4" at bounding box center [282, 37] width 0 height 19
select select
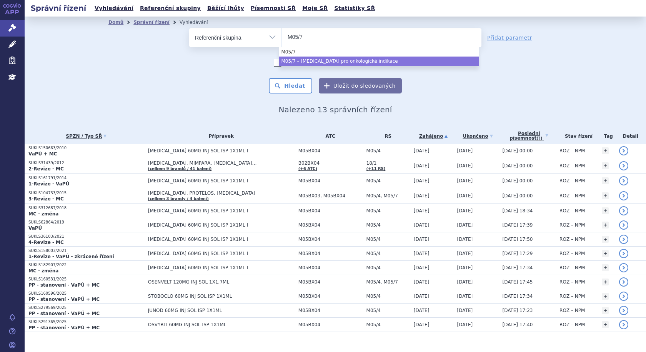
type input "M05/7"
select select "c69122b3-27ac-4d72-81cd-5ca3315798d1"
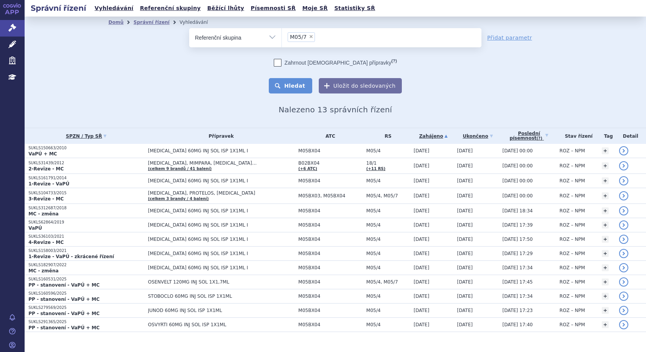
click at [303, 83] on button "Hledat" at bounding box center [290, 85] width 43 height 15
